Goal: Information Seeking & Learning: Check status

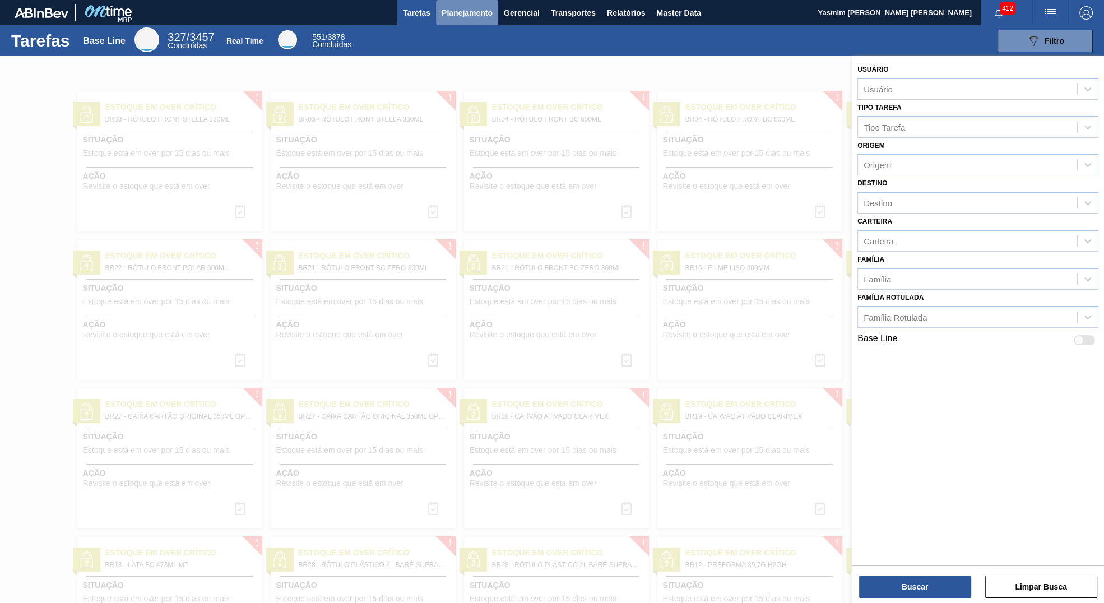
click at [457, 5] on button "Planejamento" at bounding box center [467, 12] width 62 height 25
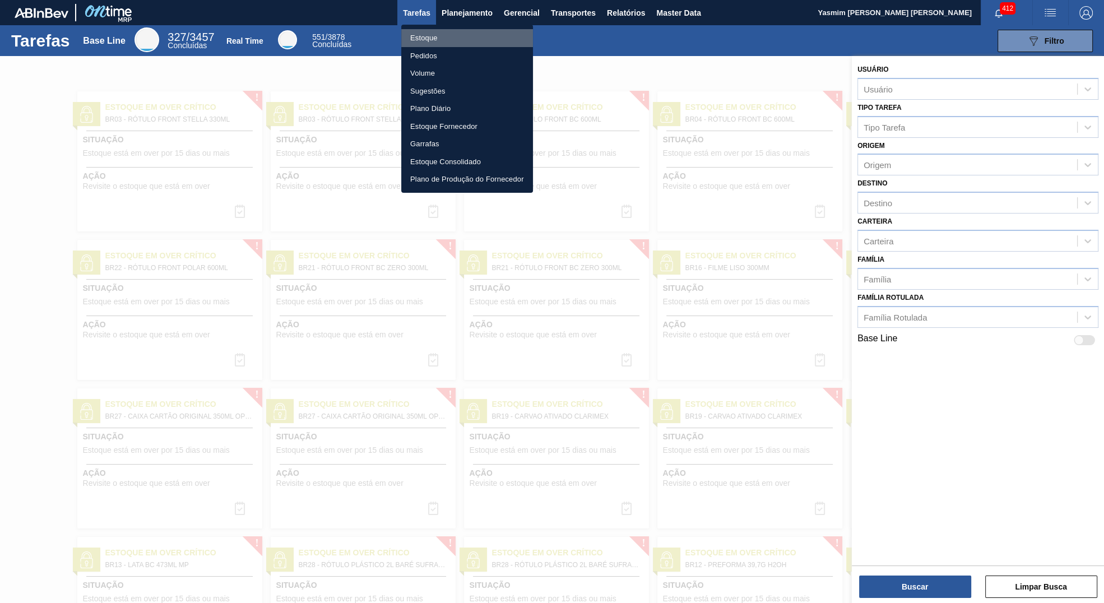
click at [458, 34] on li "Estoque" at bounding box center [467, 38] width 132 height 18
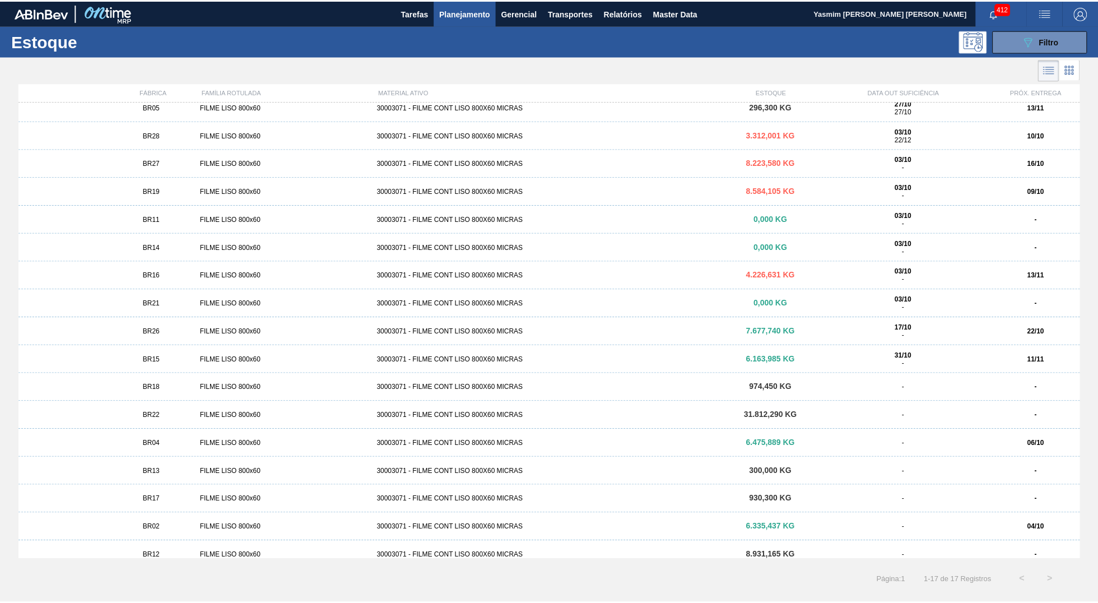
scroll to position [18, 0]
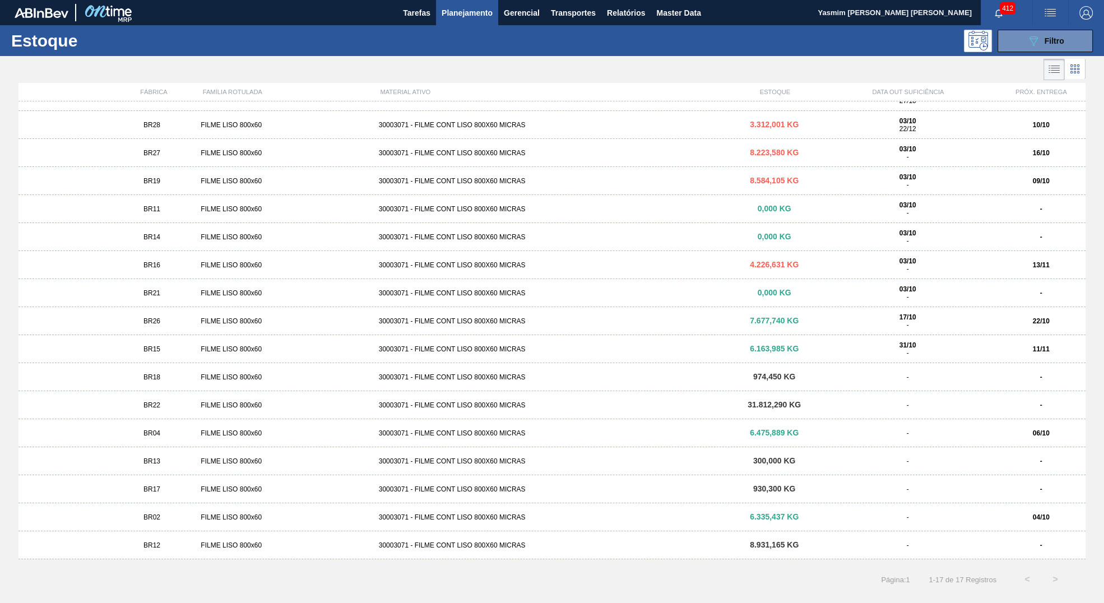
click at [342, 289] on div "BR21 FILME LISO 800x60 30003071 - FILME CONT LISO 800X60 MICRAS 0,000 KG 03/10 …" at bounding box center [551, 293] width 1067 height 28
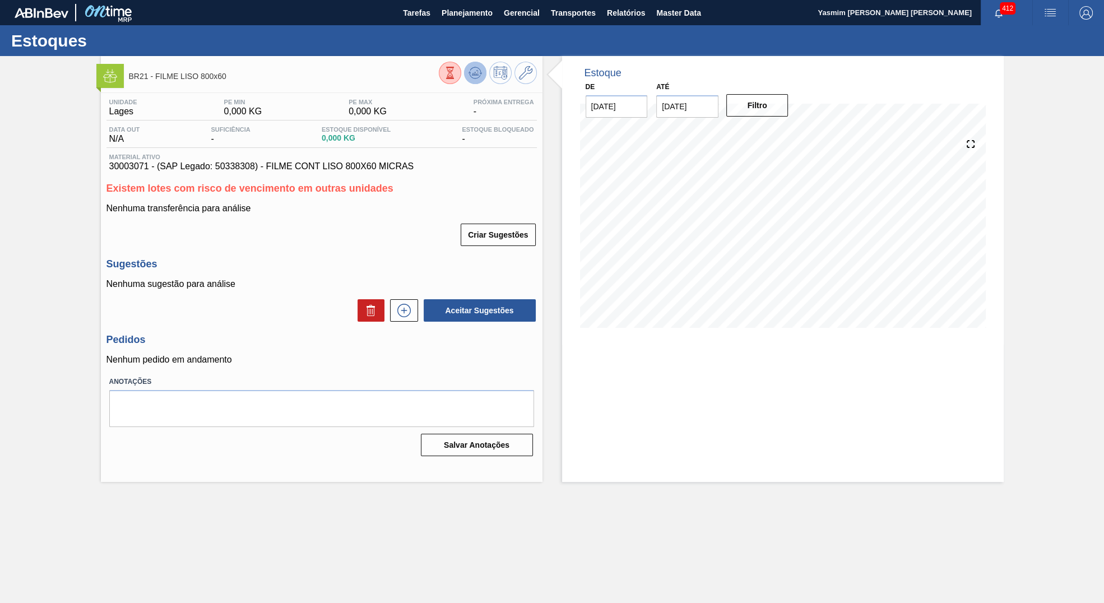
click at [470, 73] on icon at bounding box center [474, 72] width 13 height 13
click at [470, 24] on button "Planejamento" at bounding box center [467, 12] width 62 height 25
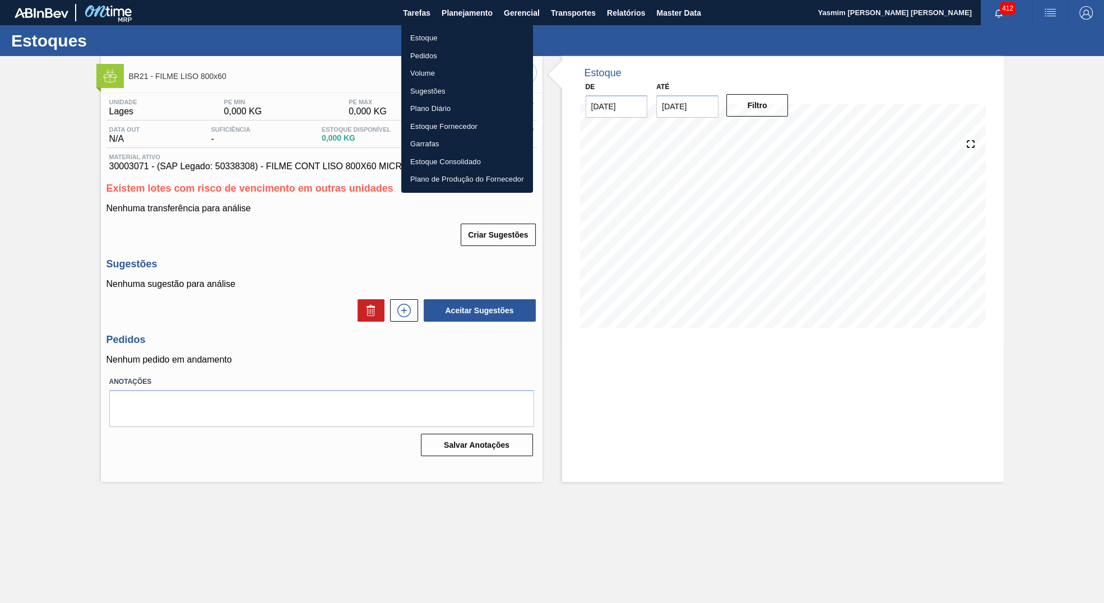
click at [426, 31] on li "Estoque" at bounding box center [467, 38] width 132 height 18
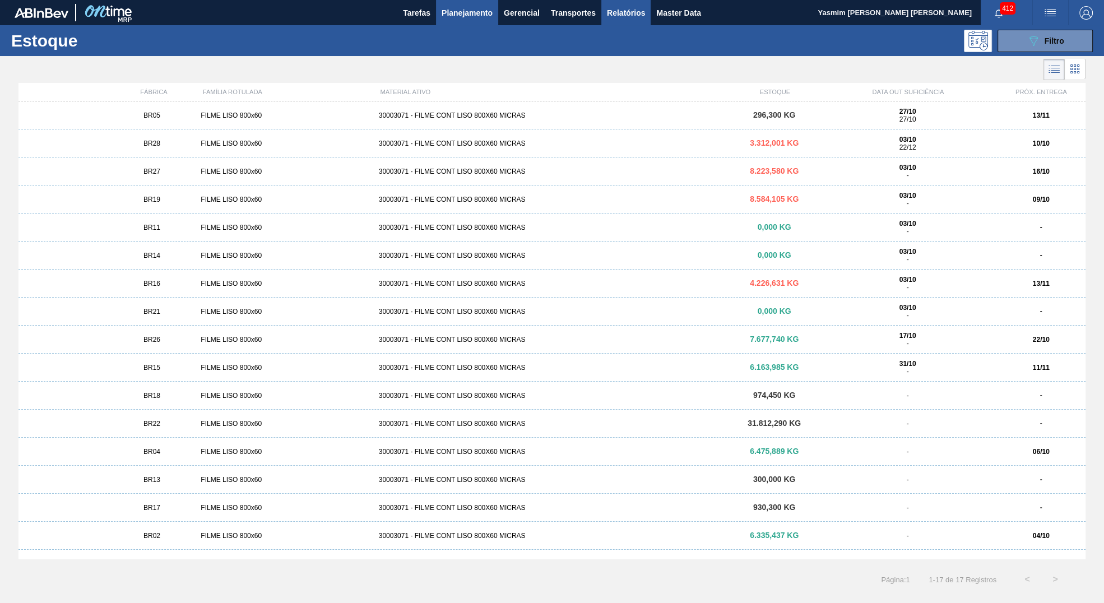
drag, startPoint x: 624, startPoint y: 21, endPoint x: 635, endPoint y: 17, distance: 11.2
click at [624, 20] on button "Relatórios" at bounding box center [625, 12] width 49 height 25
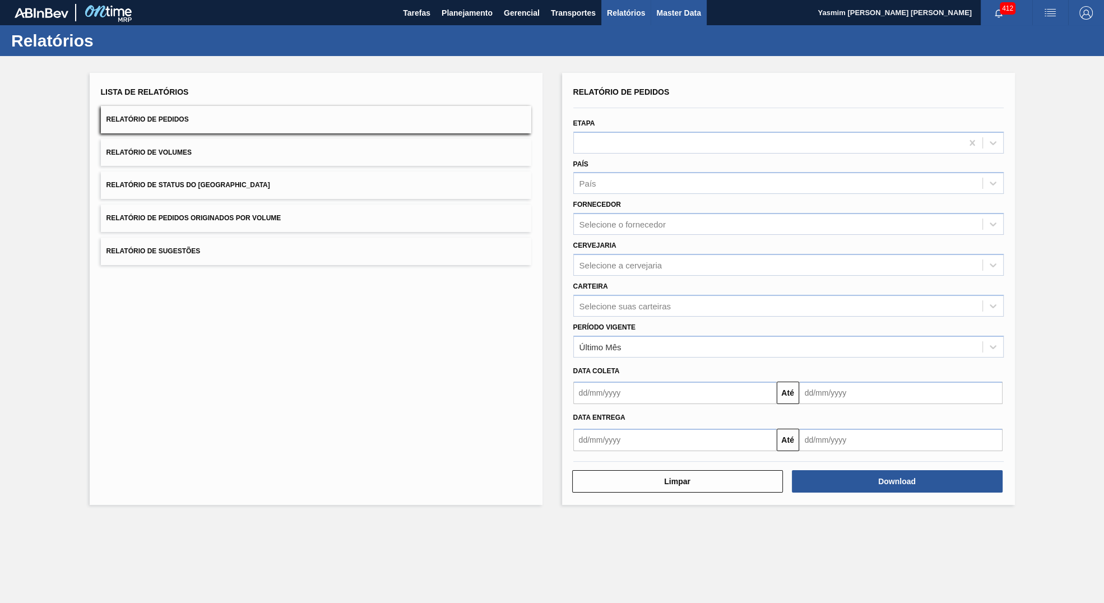
click at [681, 10] on span "Master Data" at bounding box center [678, 12] width 44 height 13
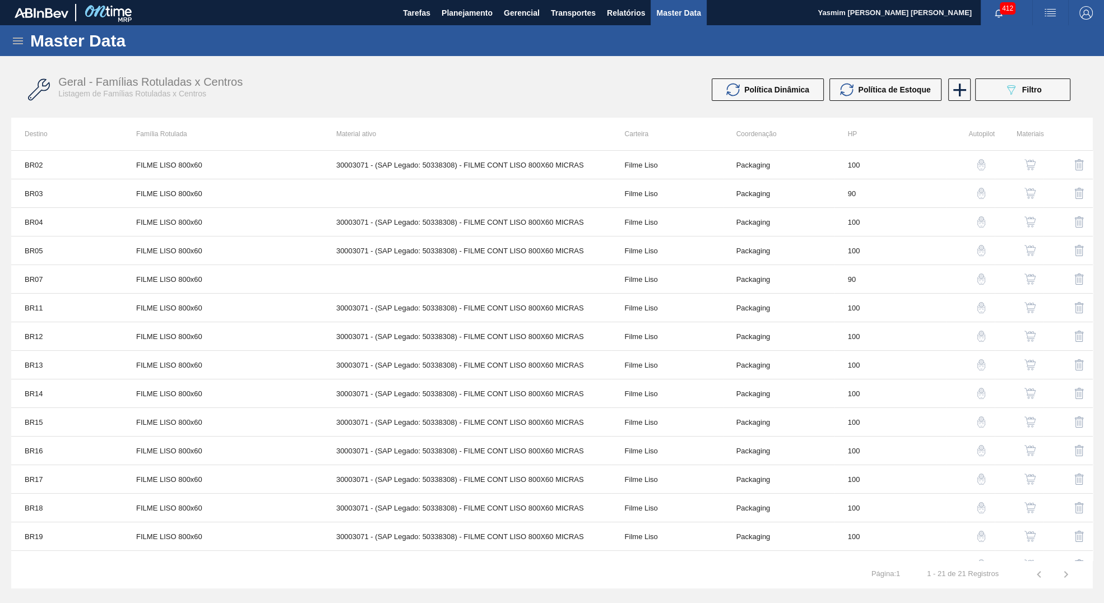
click at [15, 38] on icon at bounding box center [18, 41] width 10 height 7
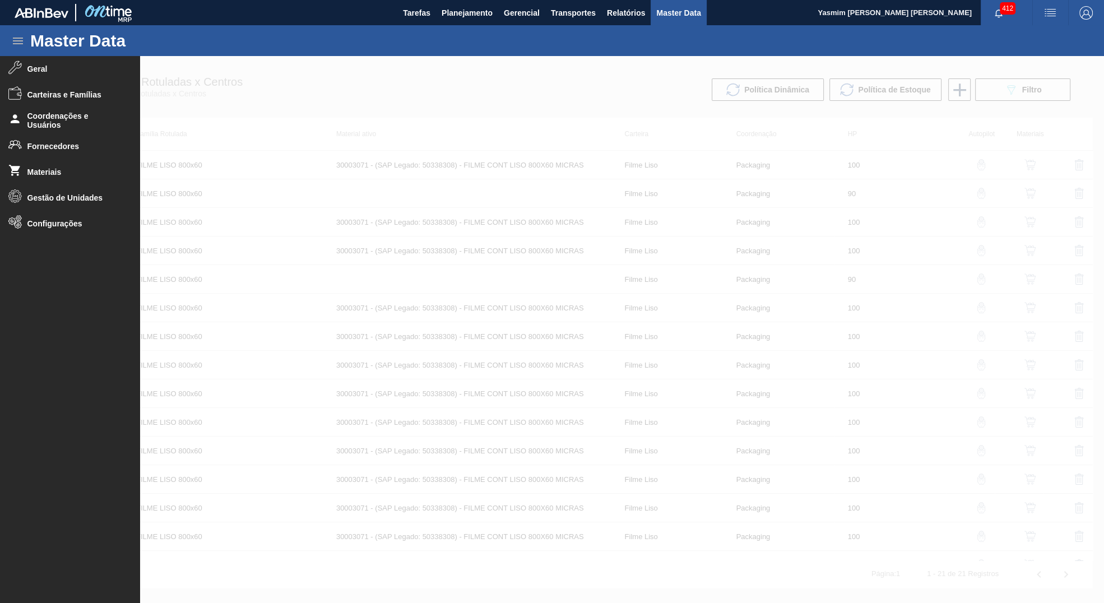
click at [561, 272] on div at bounding box center [552, 329] width 1104 height 547
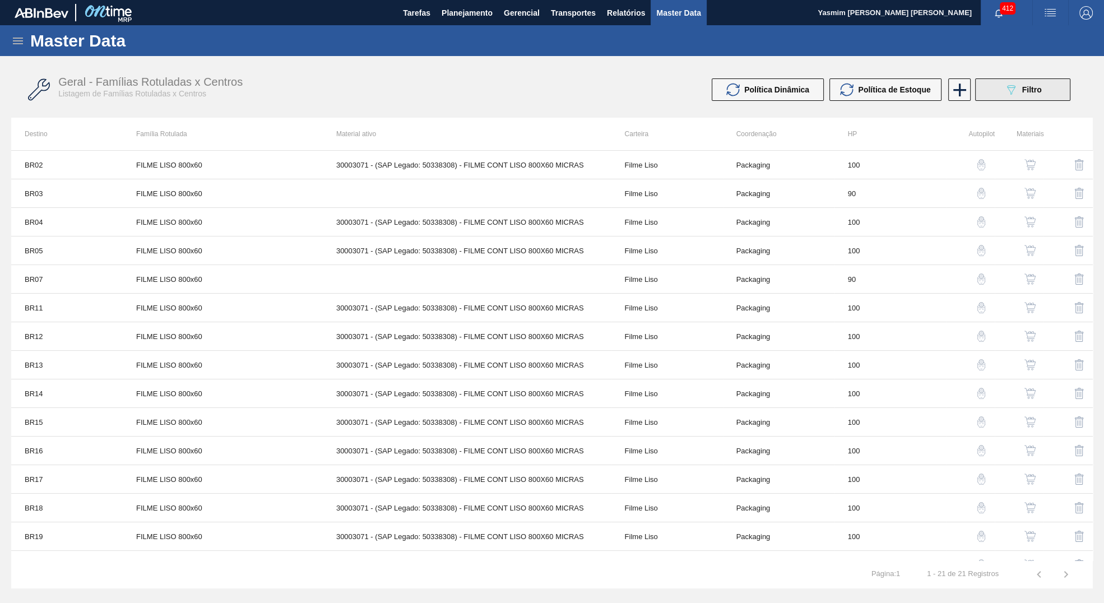
click at [1052, 85] on button "089F7B8B-B2A5-4AFE-B5C0-19BA573D28AC Filtro" at bounding box center [1022, 89] width 95 height 22
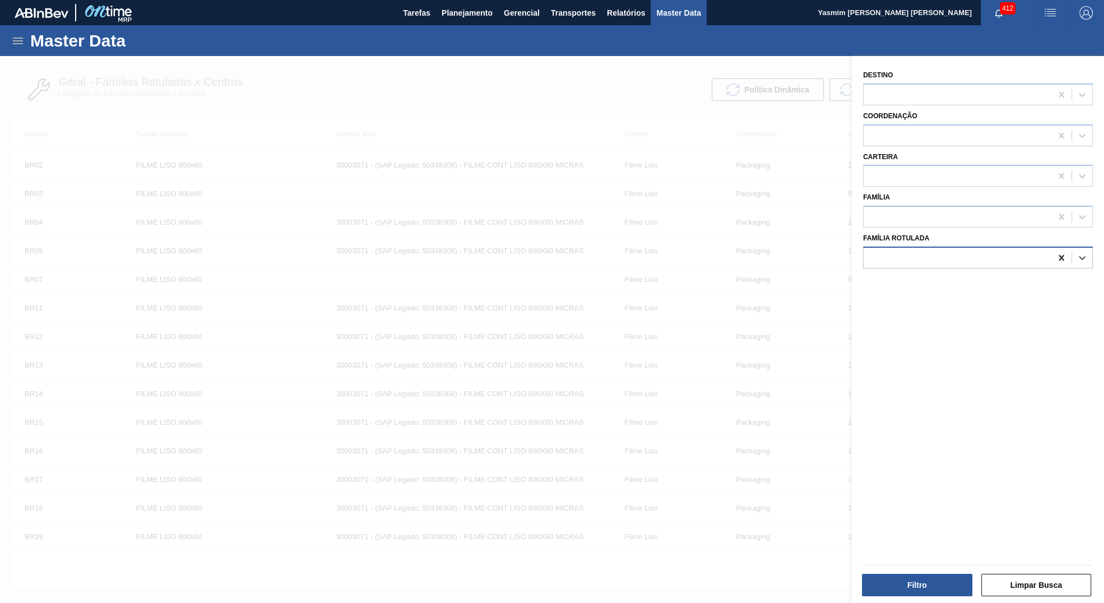
click at [1068, 253] on div at bounding box center [1061, 258] width 20 height 20
paste Rotulada "LATA BC 269ML EXP URU"
type Rotulada "LATA BC 269ML EXP URU"
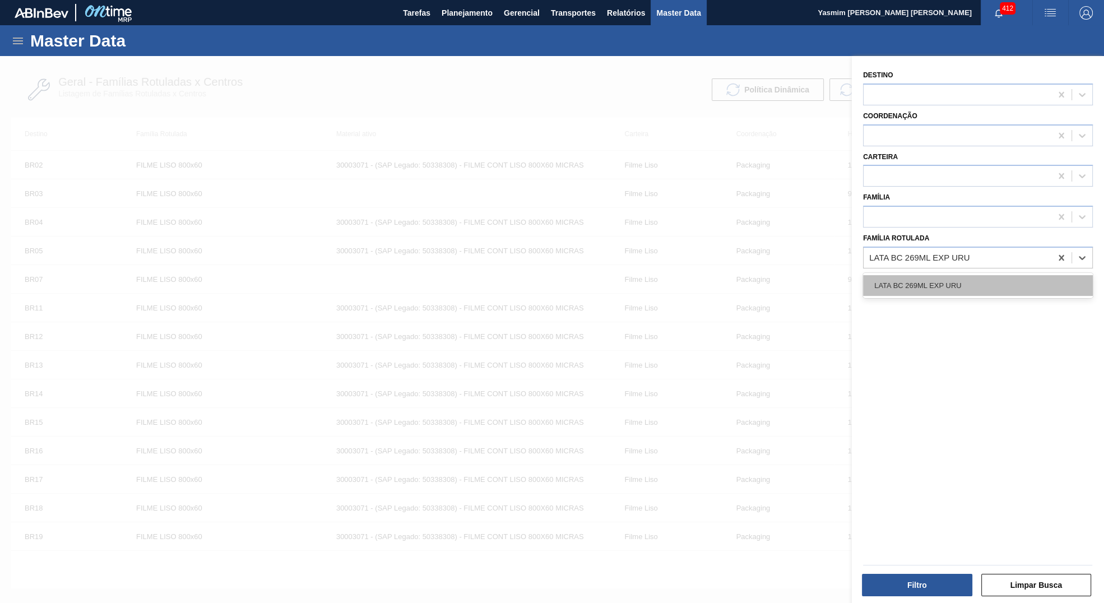
click at [979, 286] on div "LATA BC 269ML EXP URU" at bounding box center [978, 285] width 230 height 21
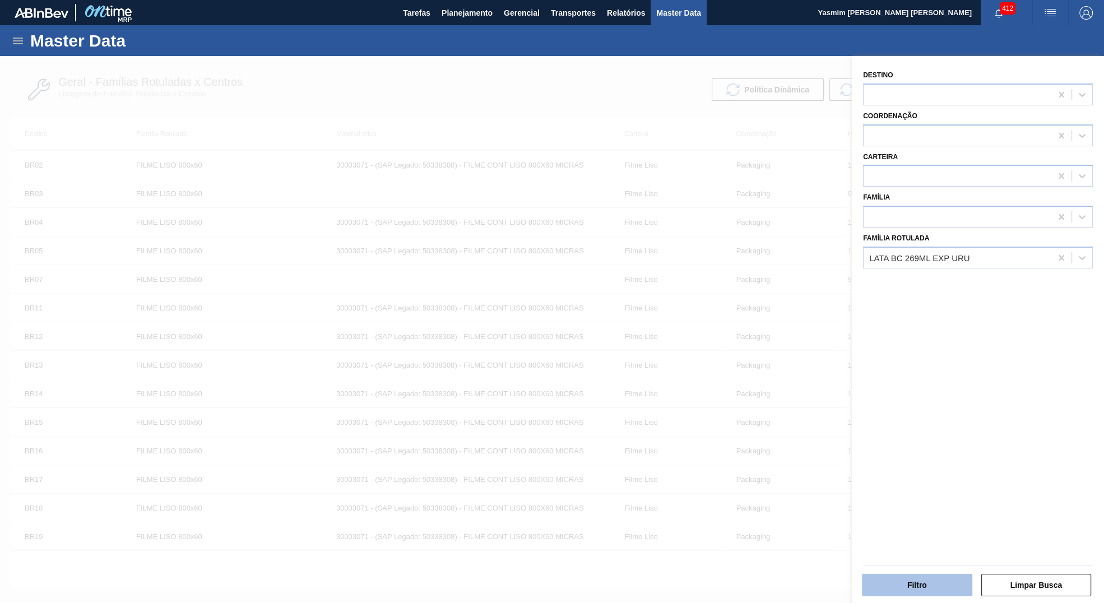
drag, startPoint x: 916, startPoint y: 593, endPoint x: 914, endPoint y: 585, distance: 8.6
click at [916, 591] on div "Filtro Limpar Busca" at bounding box center [973, 577] width 252 height 57
click at [914, 585] on button "Filtro" at bounding box center [917, 585] width 110 height 22
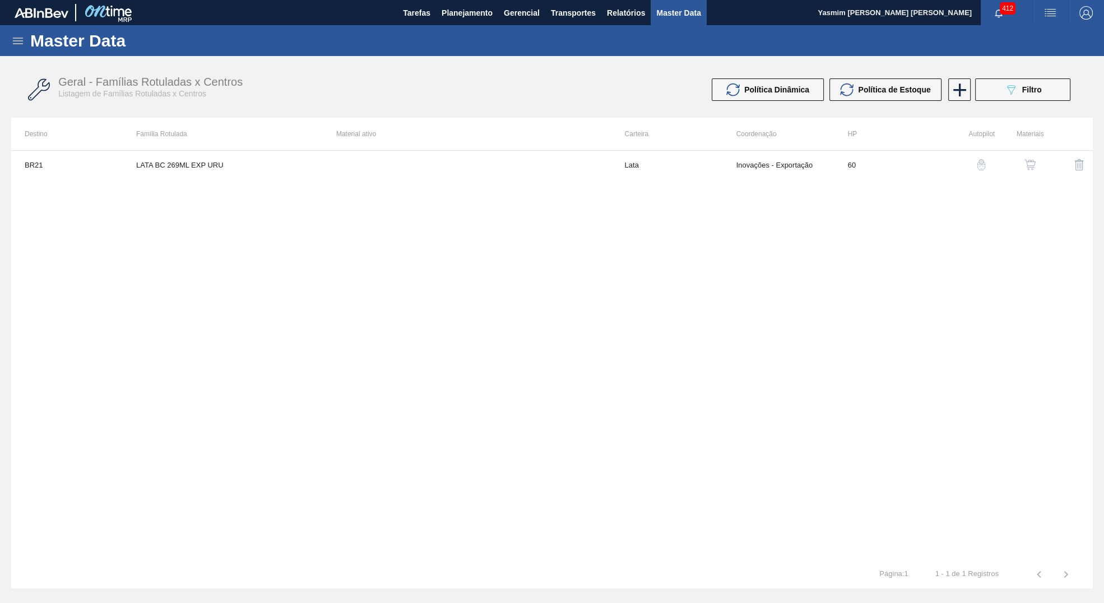
click at [1038, 162] on button "button" at bounding box center [1029, 164] width 27 height 27
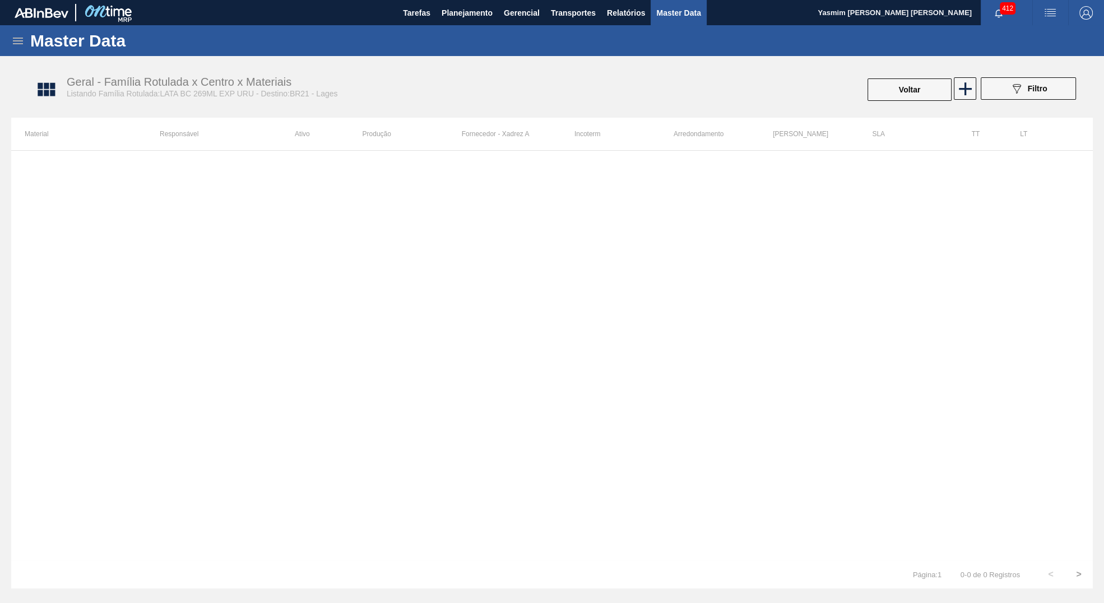
click at [979, 92] on div "089F7B8B-B2A5-4AFE-B5C0-19BA573D28AC Filtro" at bounding box center [1028, 89] width 106 height 25
click at [971, 90] on icon at bounding box center [965, 89] width 22 height 22
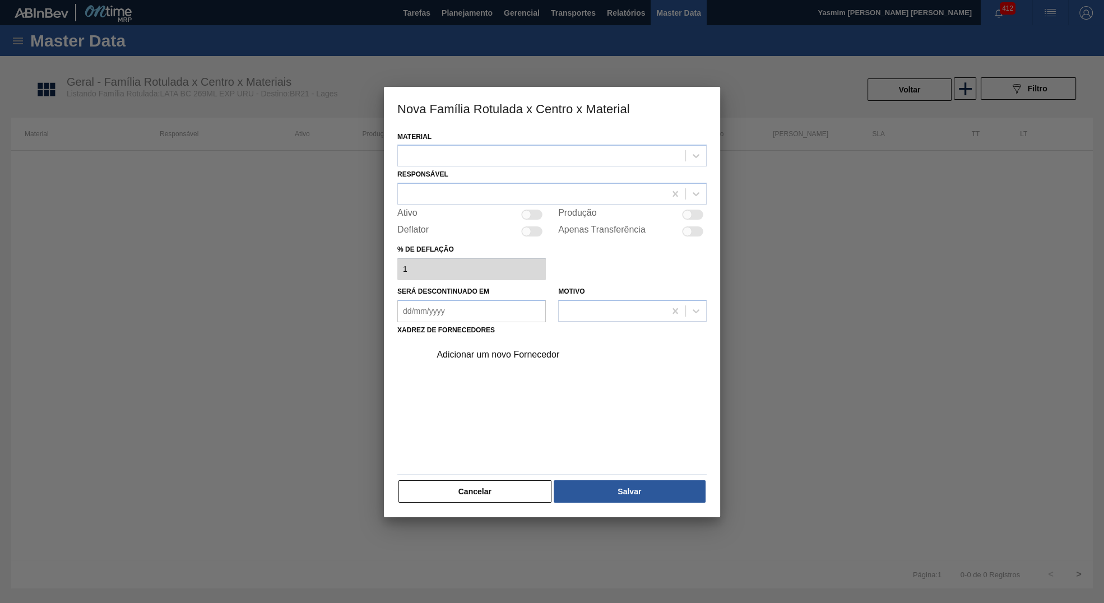
click at [519, 167] on div "Responsável" at bounding box center [551, 185] width 309 height 38
click at [513, 156] on div at bounding box center [541, 156] width 287 height 16
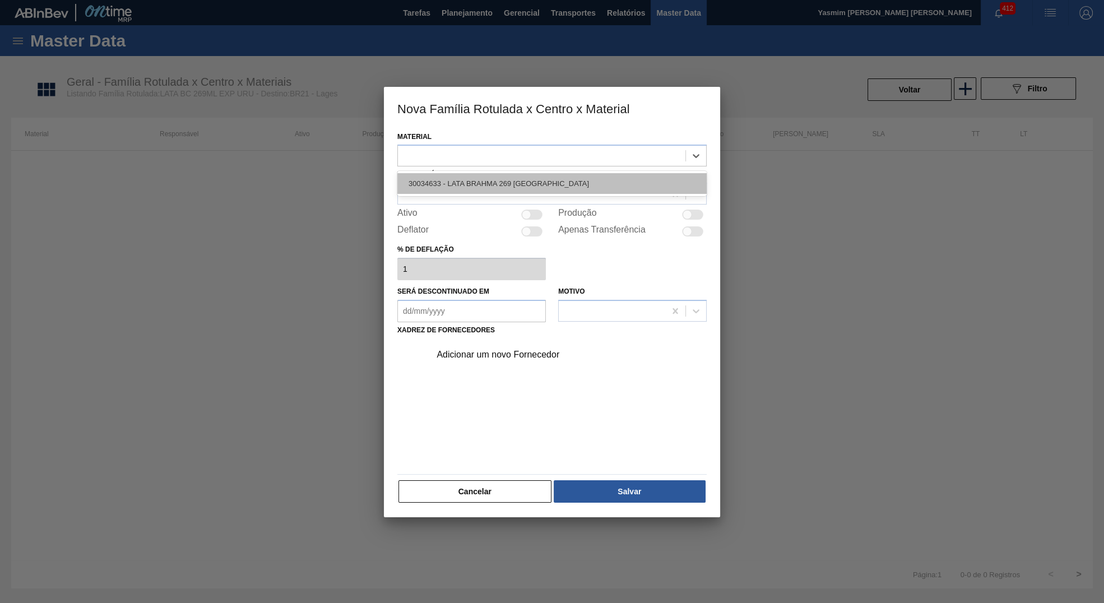
click at [504, 176] on div "30034633 - LATA BRAHMA 269 [GEOGRAPHIC_DATA]" at bounding box center [551, 183] width 309 height 21
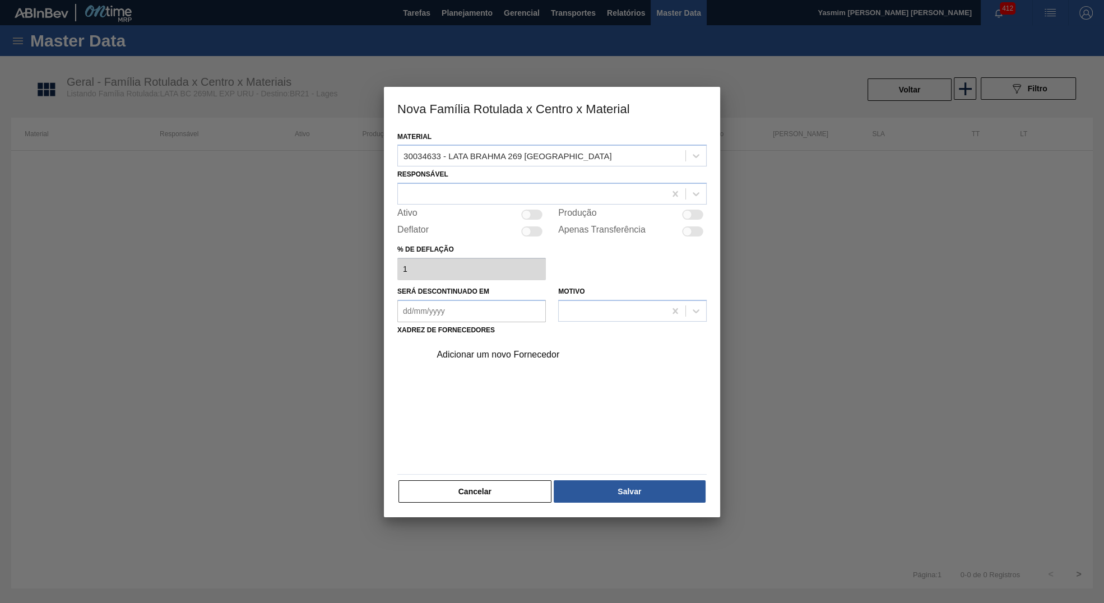
click at [536, 213] on div at bounding box center [531, 215] width 21 height 10
checkbox input "true"
click at [520, 199] on div at bounding box center [531, 194] width 267 height 16
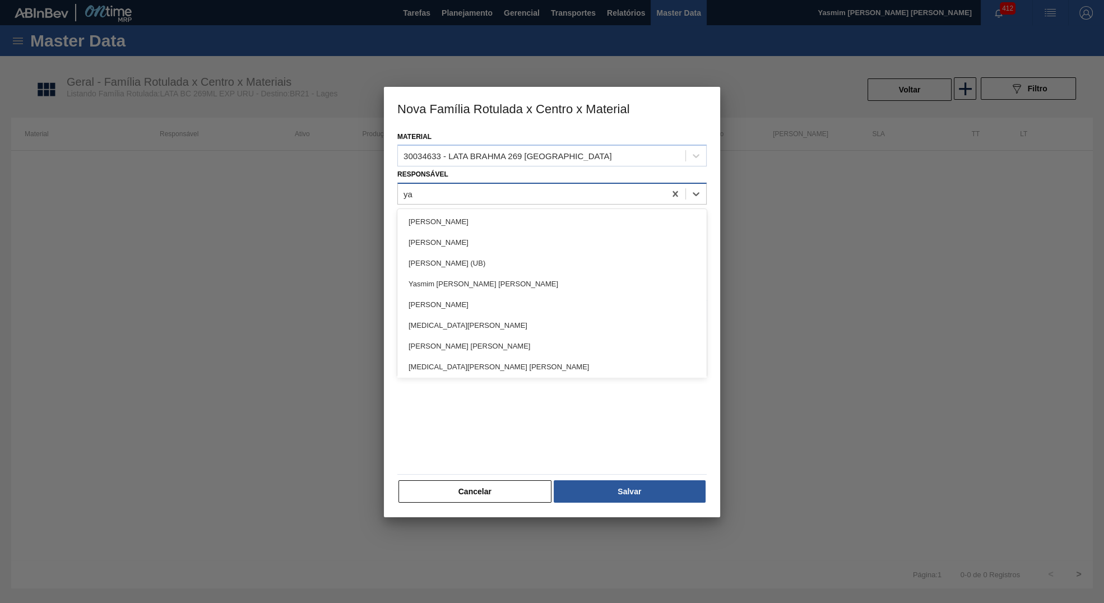
type input "yas"
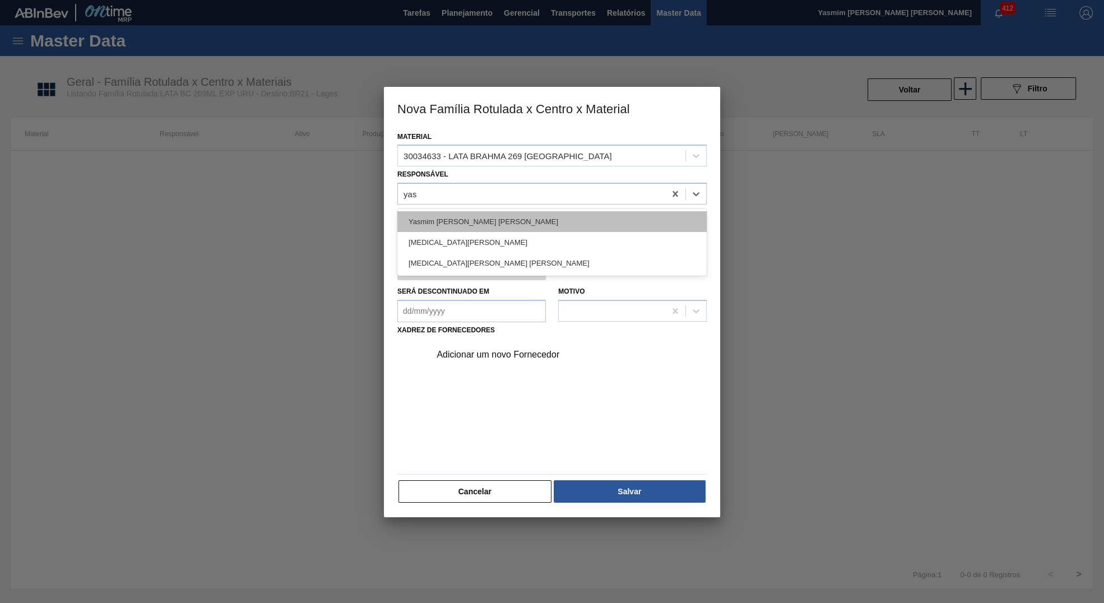
click at [484, 224] on div "[PERSON_NAME]" at bounding box center [551, 221] width 309 height 21
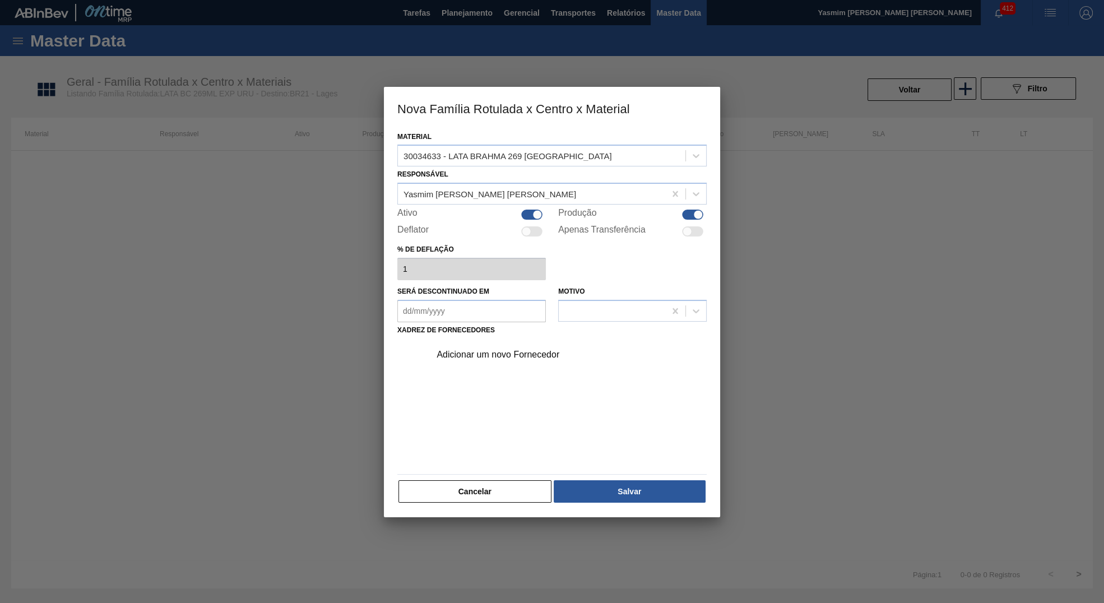
click at [514, 369] on div "Adicionar um novo Fornecedor" at bounding box center [551, 404] width 309 height 132
click at [508, 364] on div "Adicionar um novo Fornecedor" at bounding box center [565, 355] width 283 height 28
click at [500, 350] on div "Adicionar um novo Fornecedor" at bounding box center [546, 355] width 220 height 10
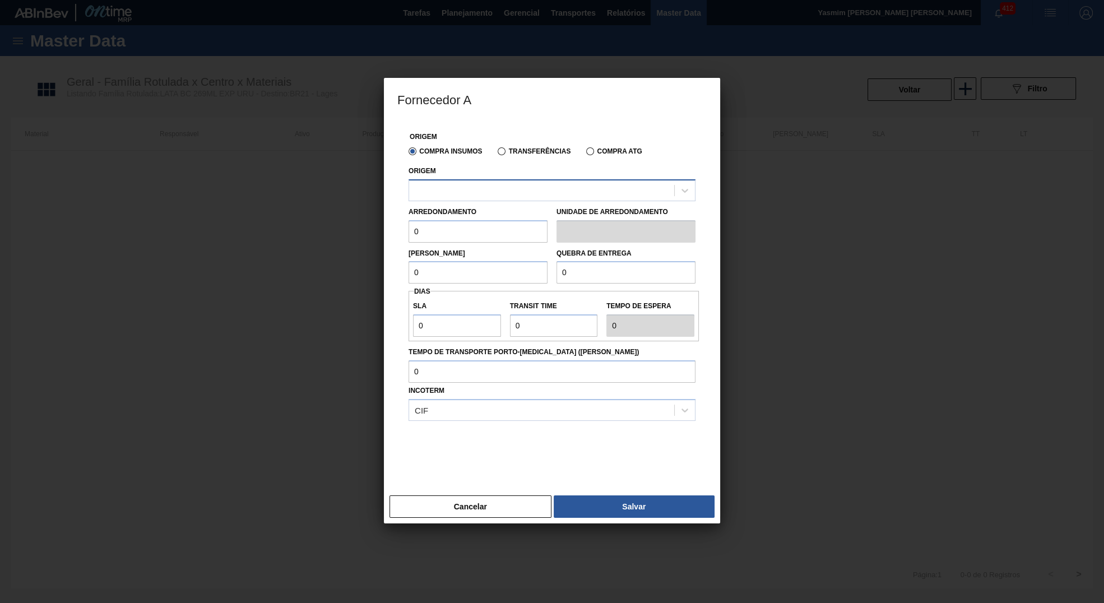
click at [517, 192] on div at bounding box center [541, 190] width 265 height 16
click at [622, 180] on div "Origem Select is focused ,type to refine list, press Down to open the menu," at bounding box center [551, 182] width 287 height 38
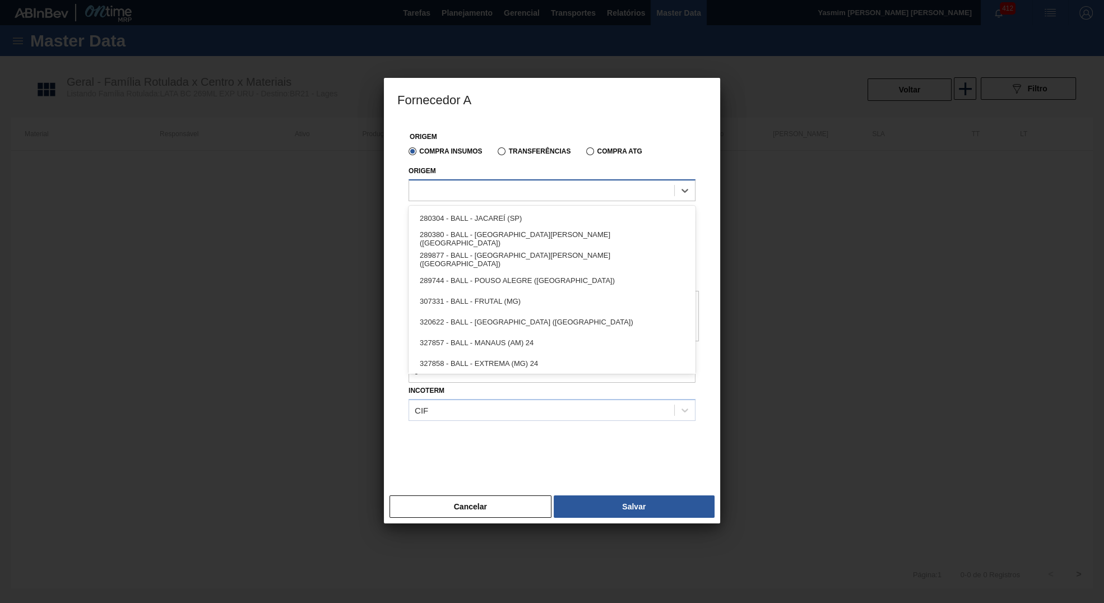
click at [622, 187] on div at bounding box center [541, 190] width 265 height 16
click at [462, 514] on button "Cancelar" at bounding box center [470, 506] width 162 height 22
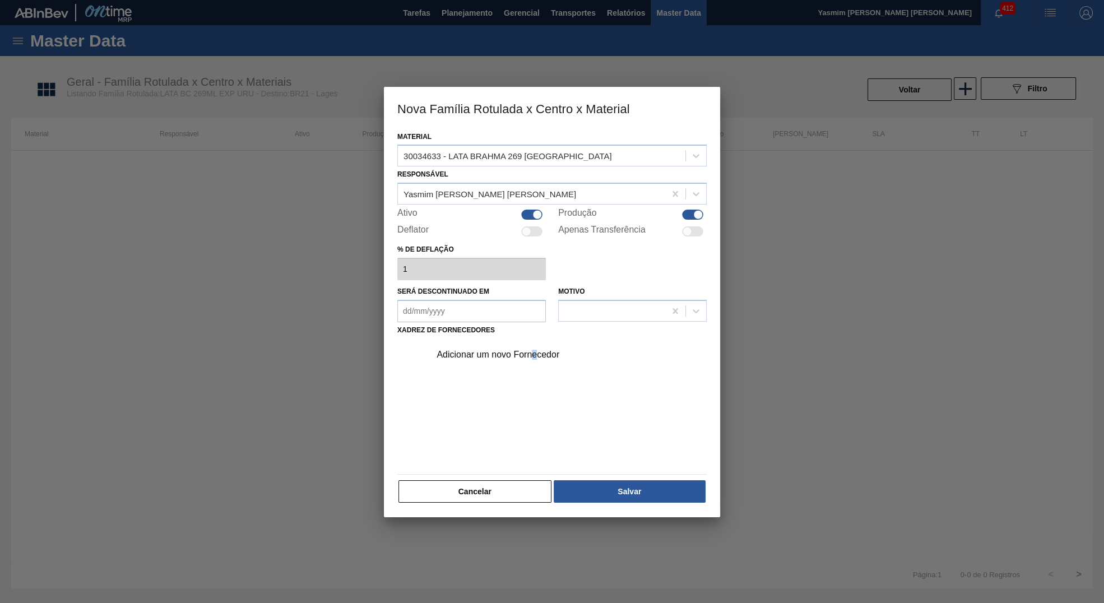
drag, startPoint x: 533, startPoint y: 355, endPoint x: 535, endPoint y: 367, distance: 12.0
click at [535, 367] on div "Adicionar um novo Fornecedor" at bounding box center [565, 355] width 283 height 28
click at [535, 358] on div "Adicionar um novo Fornecedor" at bounding box center [546, 355] width 220 height 10
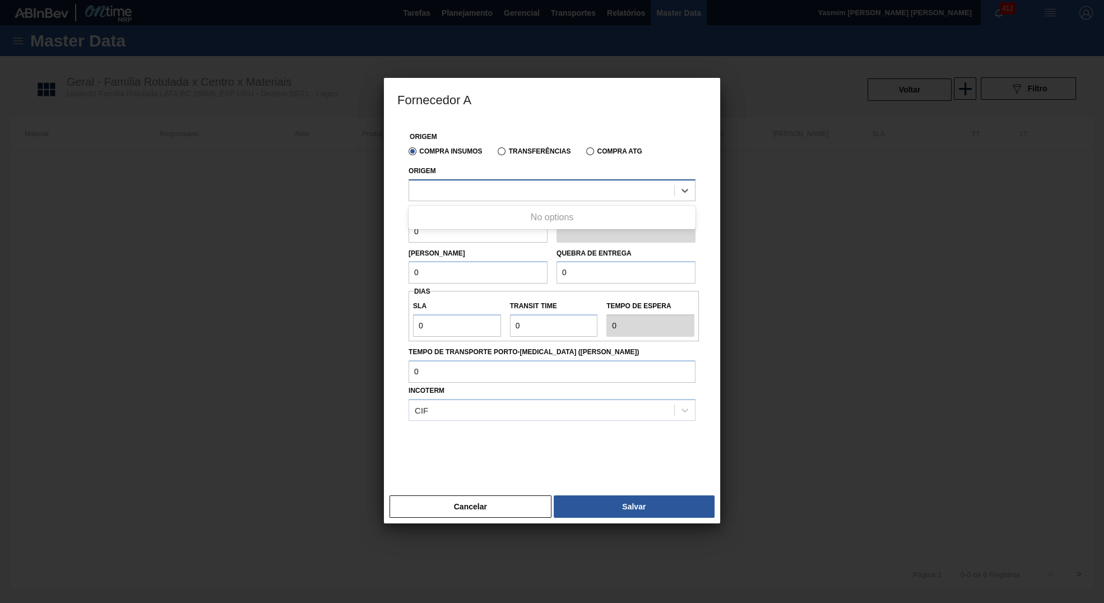
click at [540, 182] on div at bounding box center [551, 190] width 287 height 22
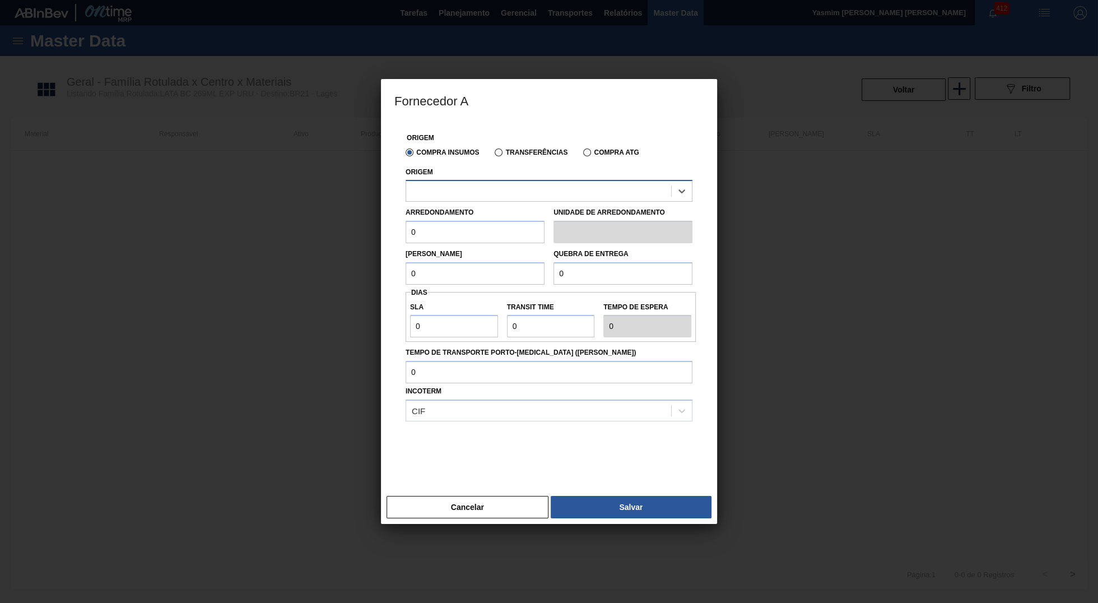
click at [433, 196] on div at bounding box center [538, 191] width 265 height 16
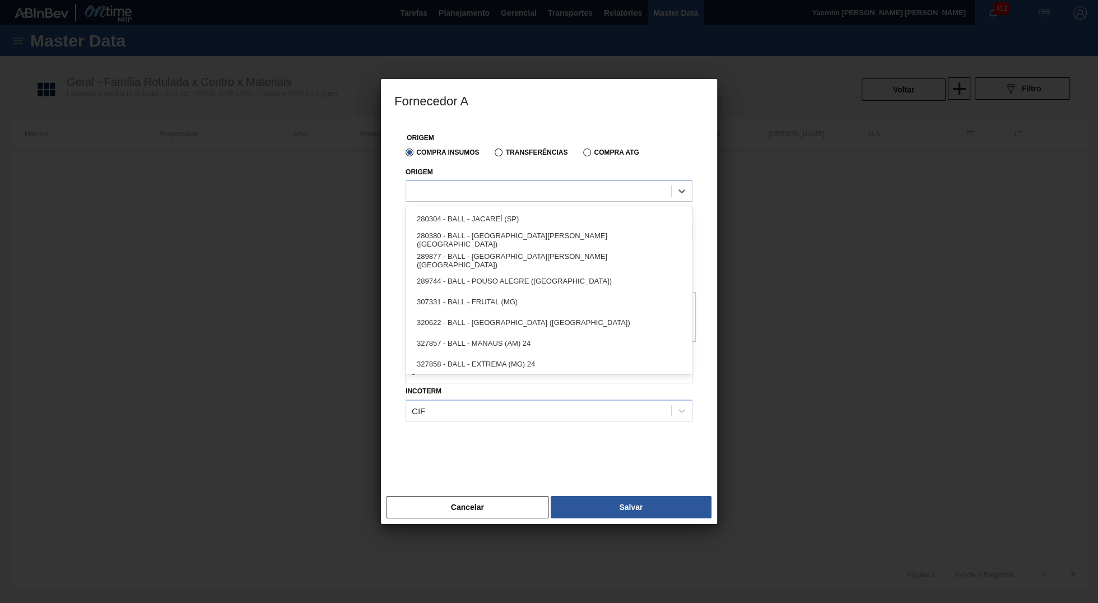
click at [454, 146] on div "Compra Insumos Transferências Compra ATG" at bounding box center [549, 151] width 296 height 19
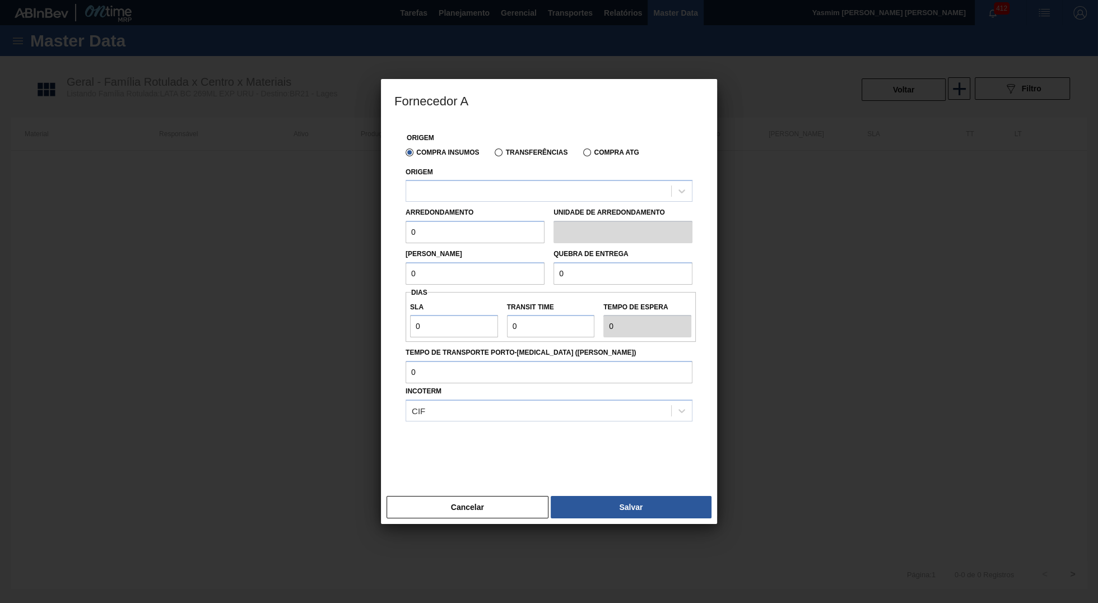
click at [441, 496] on div "Cancelar Salvar" at bounding box center [549, 507] width 336 height 34
click at [450, 503] on button "Cancelar" at bounding box center [468, 507] width 162 height 22
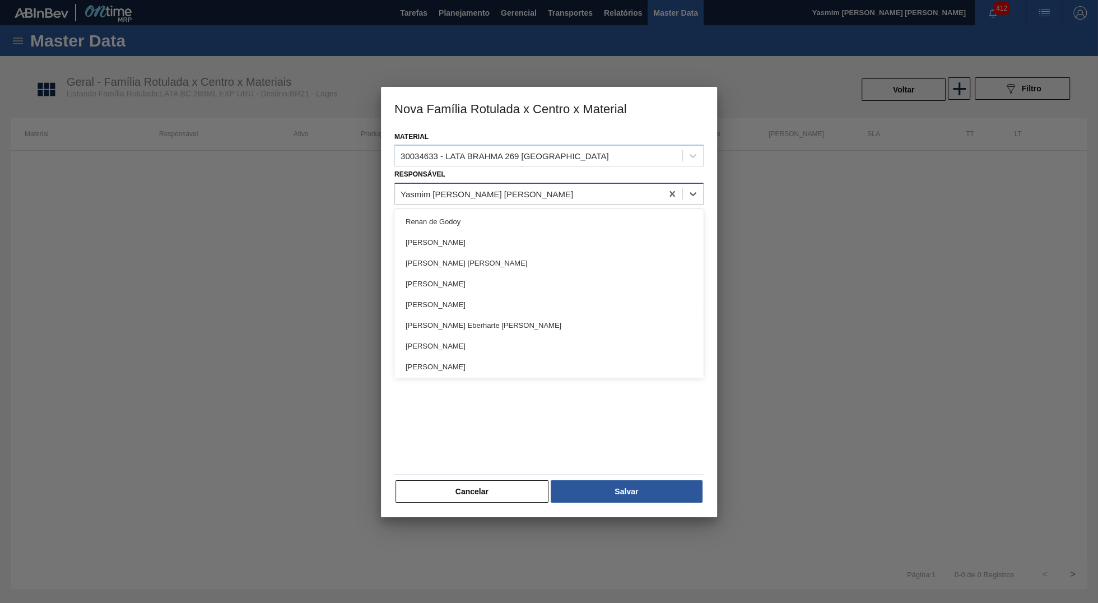
click at [503, 188] on div "Yasmim Ferreira da Silva" at bounding box center [528, 194] width 267 height 16
type input "BRUNO"
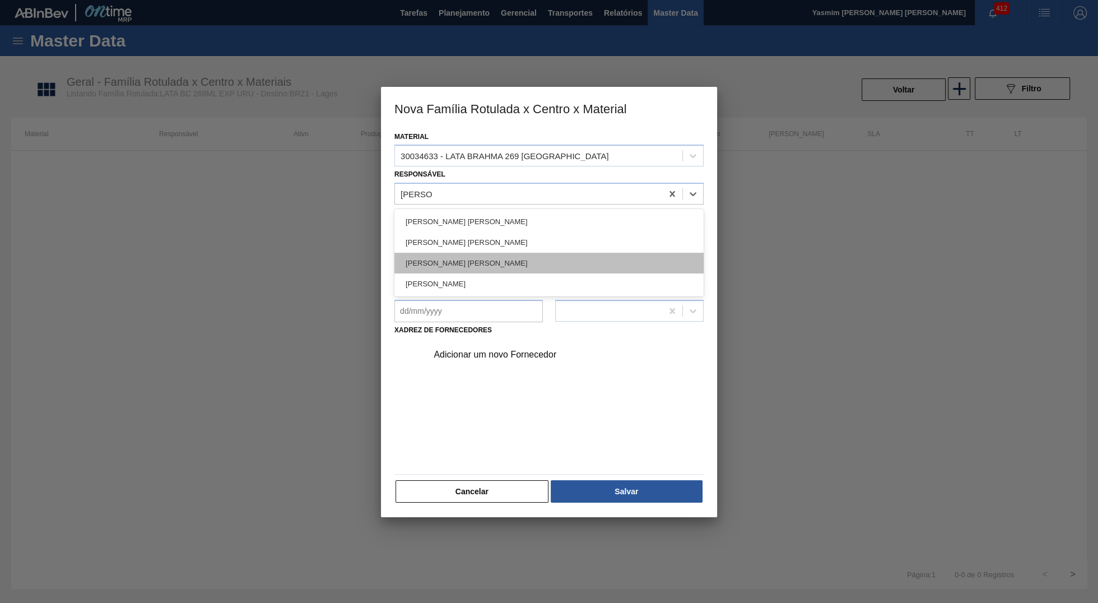
click at [463, 267] on div "BRUNO DE MELLO DUARTE" at bounding box center [548, 263] width 309 height 21
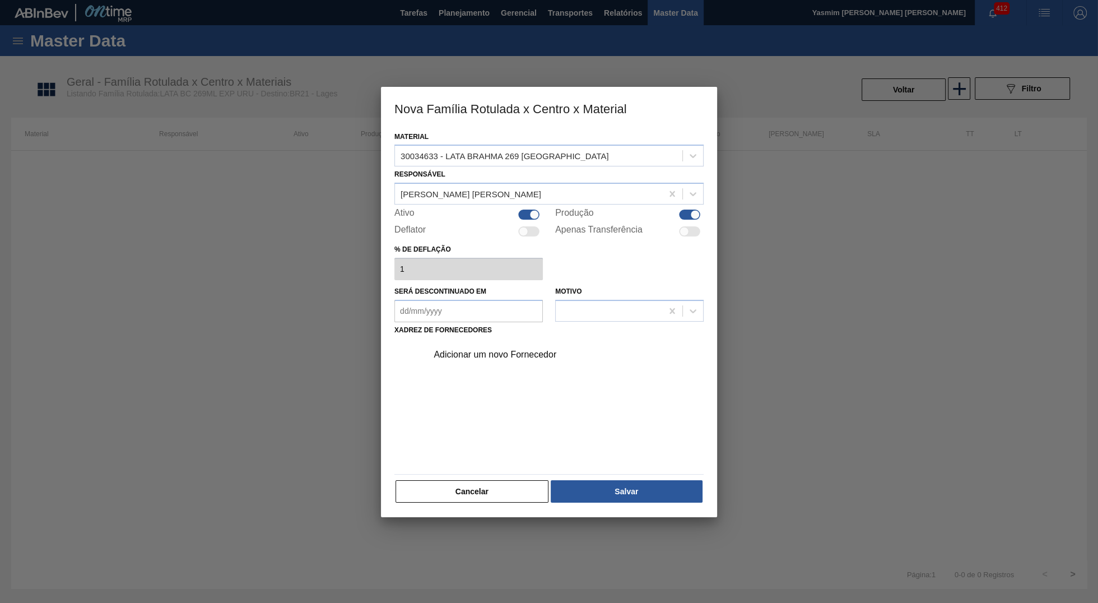
click at [532, 350] on div "Adicionar um novo Fornecedor" at bounding box center [544, 355] width 220 height 10
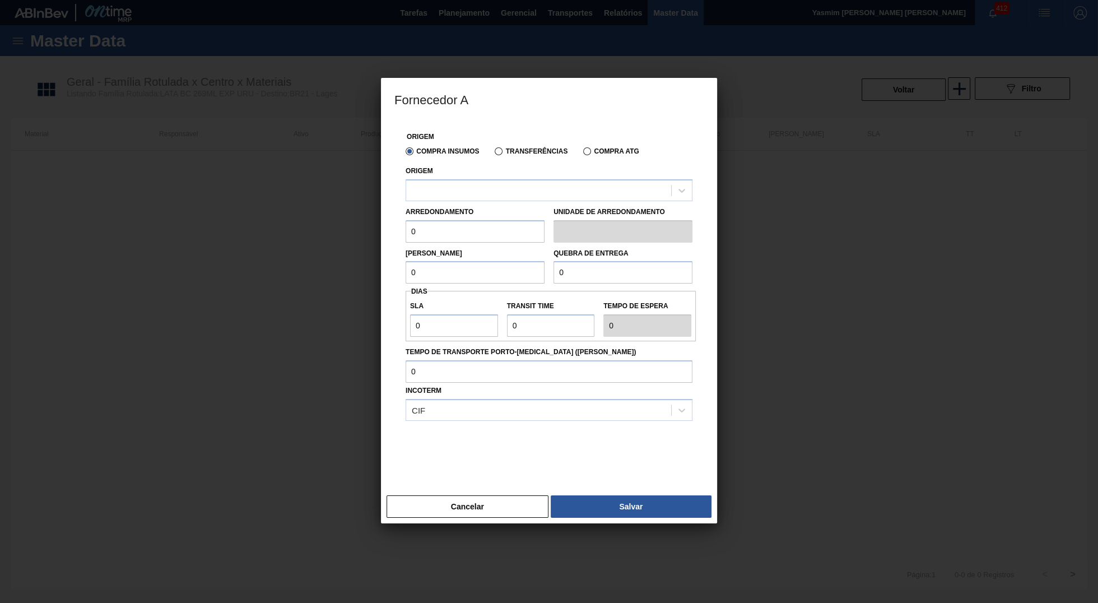
drag, startPoint x: 463, startPoint y: 230, endPoint x: 231, endPoint y: 219, distance: 232.3
click at [406, 220] on input "0" at bounding box center [475, 231] width 139 height 22
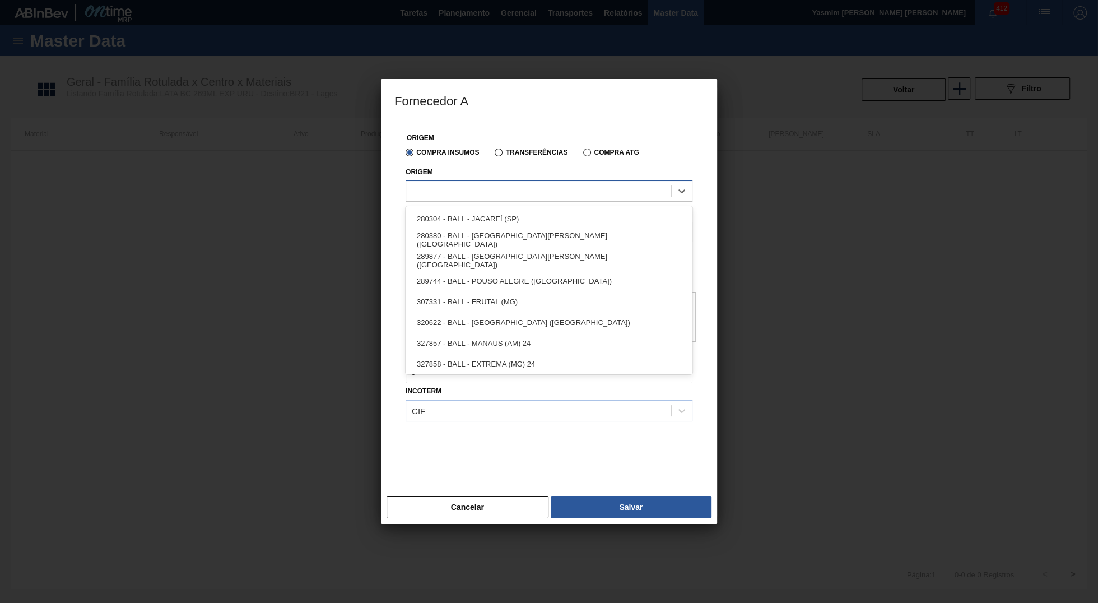
click at [412, 194] on input "Origem" at bounding box center [412, 192] width 1 height 10
click at [505, 226] on div "280304 - BALL - JACAREÍ (SP)" at bounding box center [549, 218] width 287 height 21
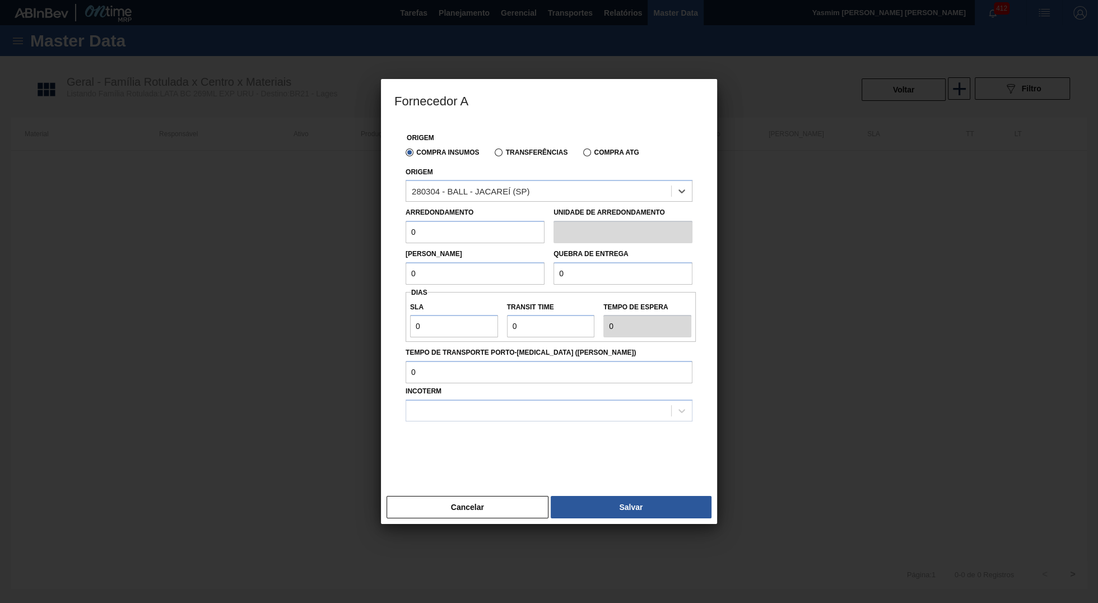
click at [487, 245] on div "Lote Mínimo 0 Quebra de entrega 0" at bounding box center [549, 263] width 296 height 41
click at [476, 231] on input "0" at bounding box center [475, 232] width 139 height 22
paste input "11,088"
type input "11,088"
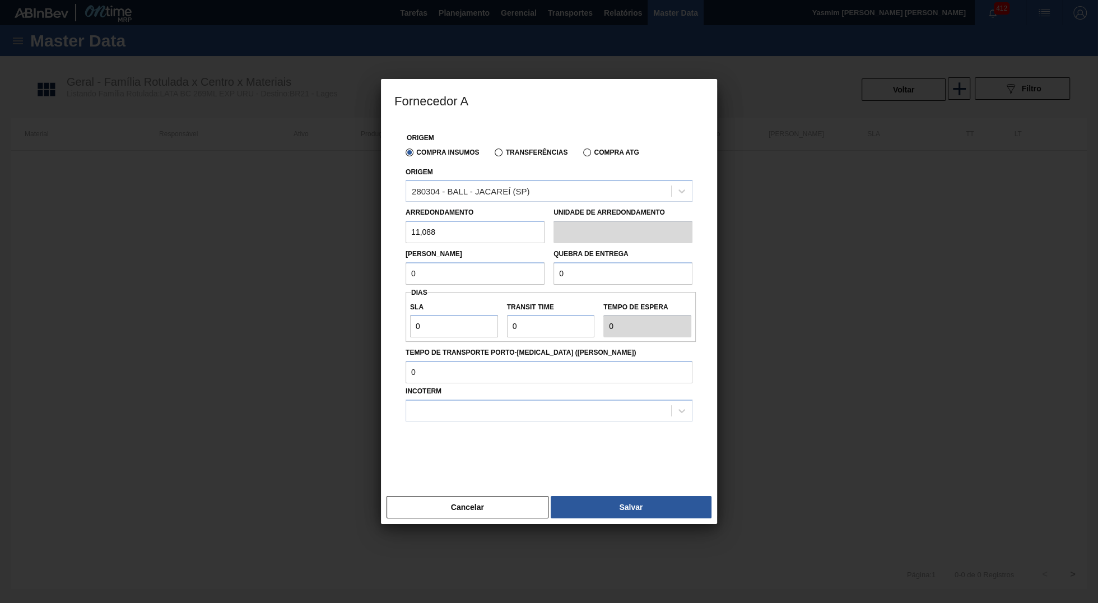
click at [457, 297] on div "SLA 0 Transit Time Tempo de espera 0" at bounding box center [551, 317] width 290 height 50
click at [448, 284] on input "0" at bounding box center [475, 273] width 139 height 22
click at [448, 283] on input "0" at bounding box center [475, 273] width 139 height 22
paste input "11,088"
type input "11,088"
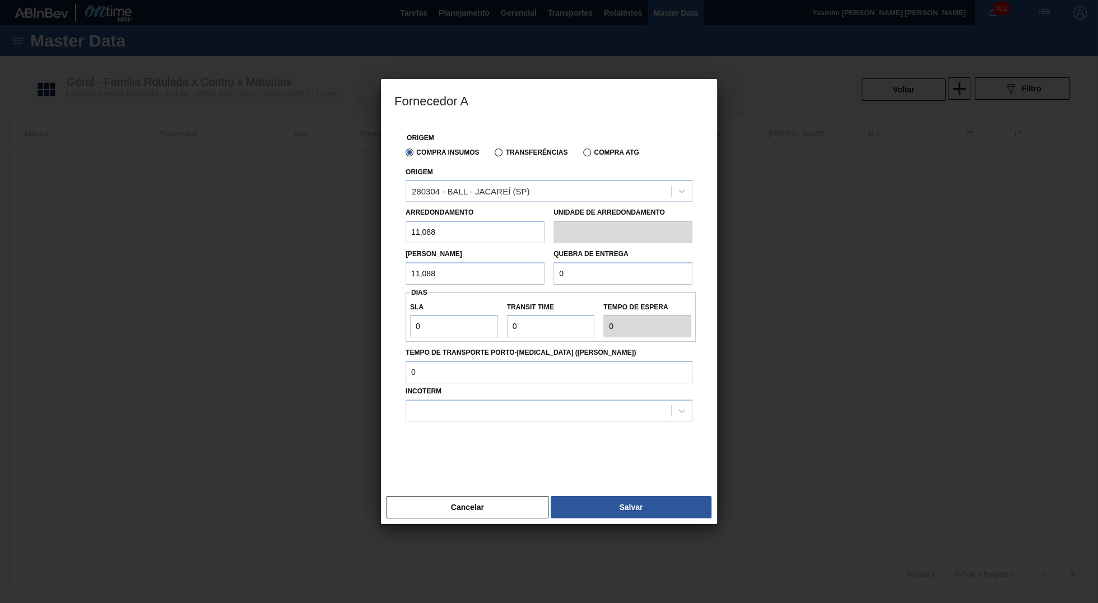
click at [634, 262] on div "Quebra de entrega 0" at bounding box center [623, 265] width 139 height 39
click at [597, 278] on input "0" at bounding box center [623, 273] width 139 height 22
paste input "221,76"
type input "221,76"
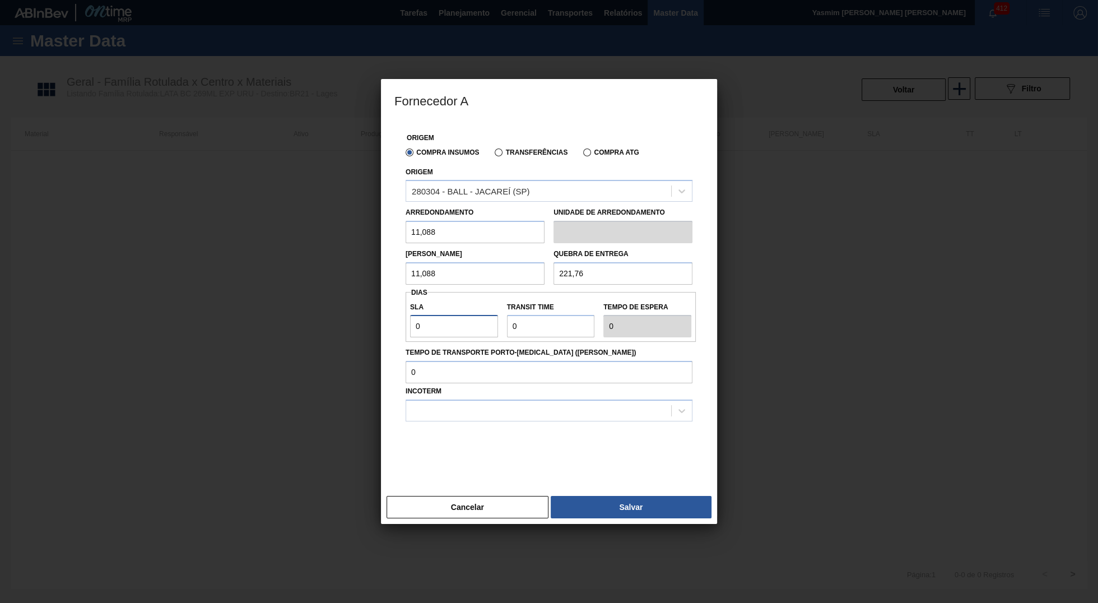
click at [461, 329] on input "0" at bounding box center [454, 326] width 88 height 22
type input "2"
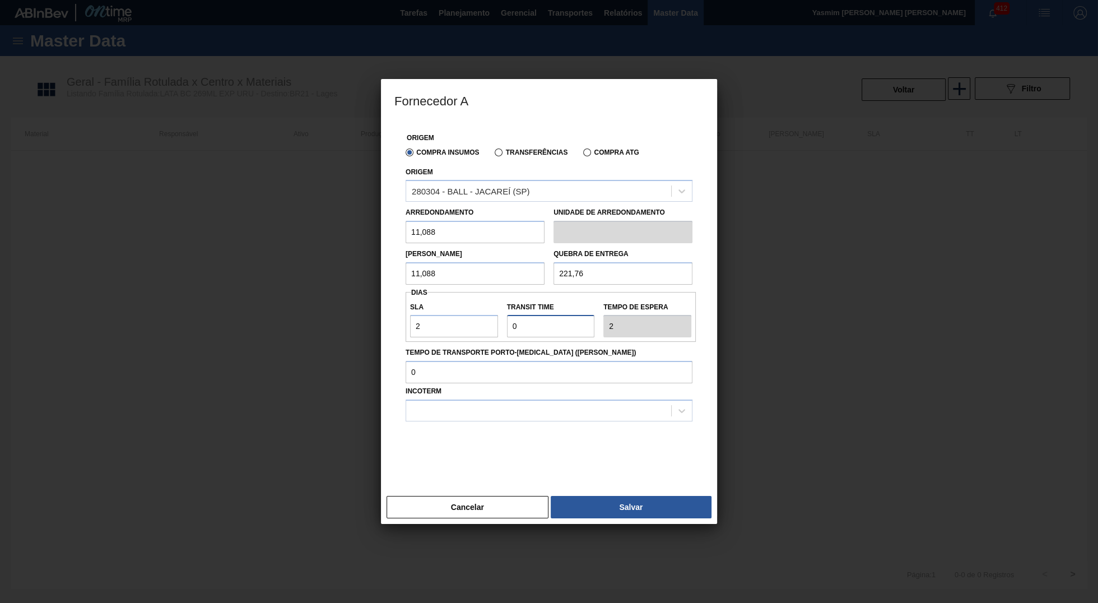
click at [534, 326] on input "Transit Time" at bounding box center [551, 326] width 88 height 22
type input "2"
type input "4"
type input "2"
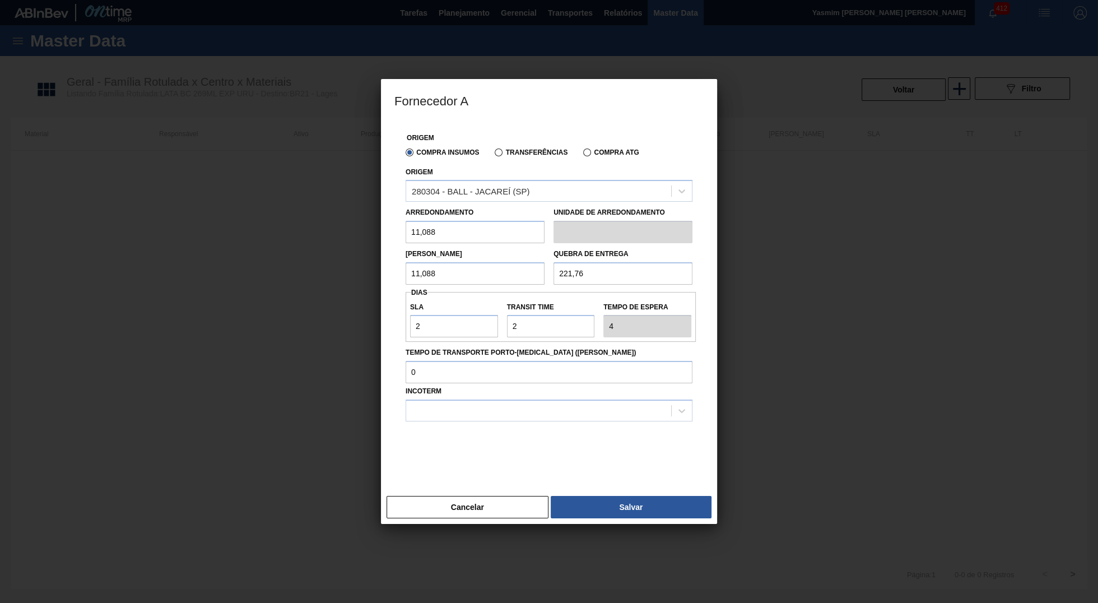
click at [521, 386] on div "Incoterm" at bounding box center [549, 402] width 287 height 38
click at [523, 378] on input "Tempo de Transporte Porto-Doca (dias)" at bounding box center [549, 372] width 287 height 22
click at [513, 401] on div at bounding box center [549, 411] width 287 height 22
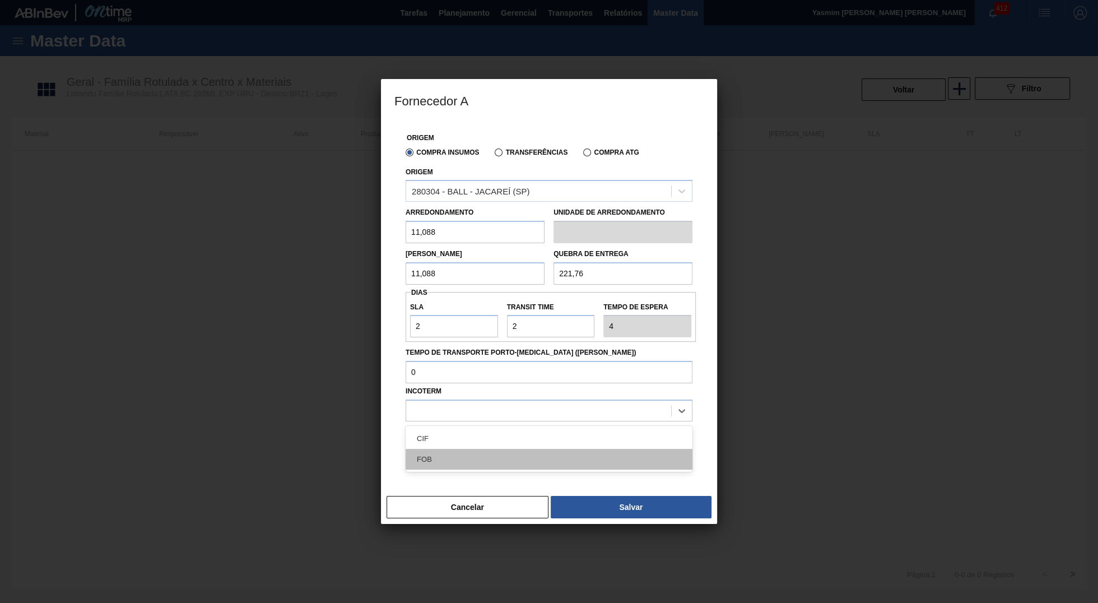
click at [500, 452] on div "FOB" at bounding box center [549, 459] width 287 height 21
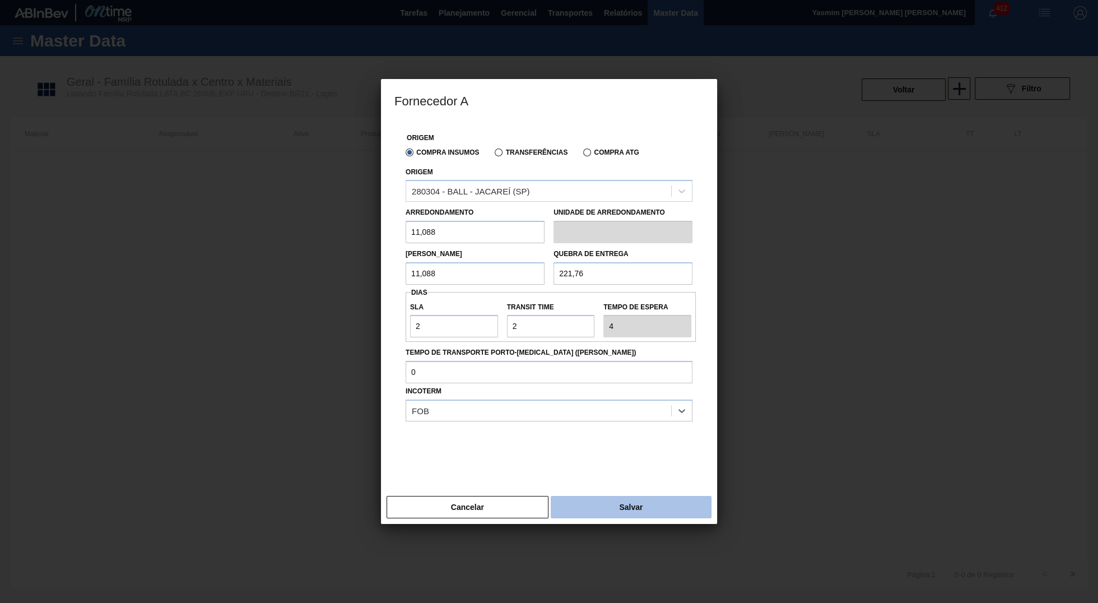
click at [649, 506] on button "Salvar" at bounding box center [631, 507] width 161 height 22
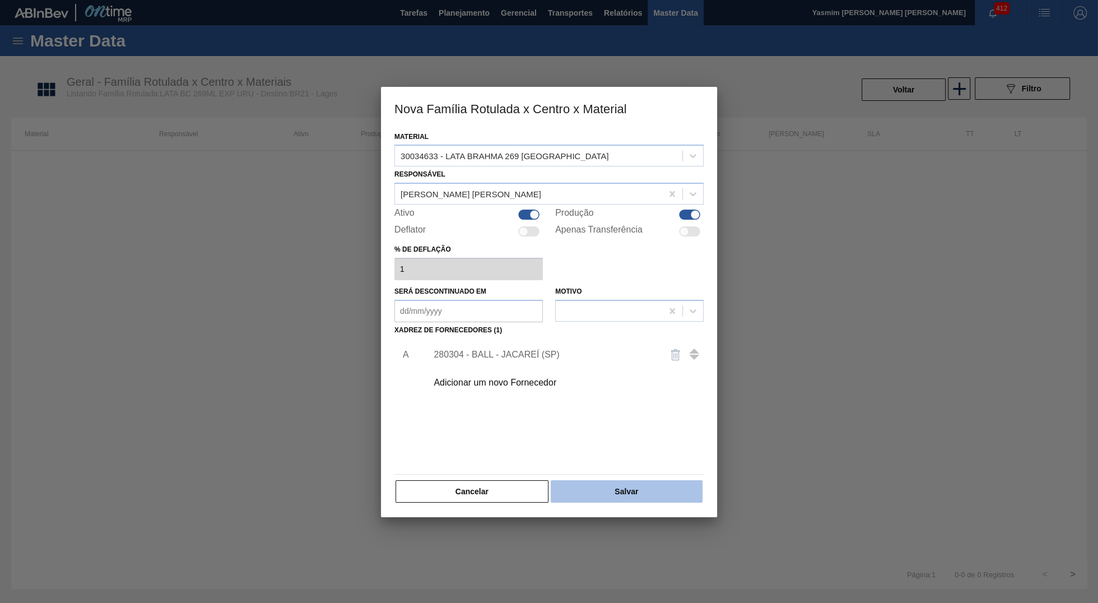
click at [643, 490] on button "Salvar" at bounding box center [627, 491] width 152 height 22
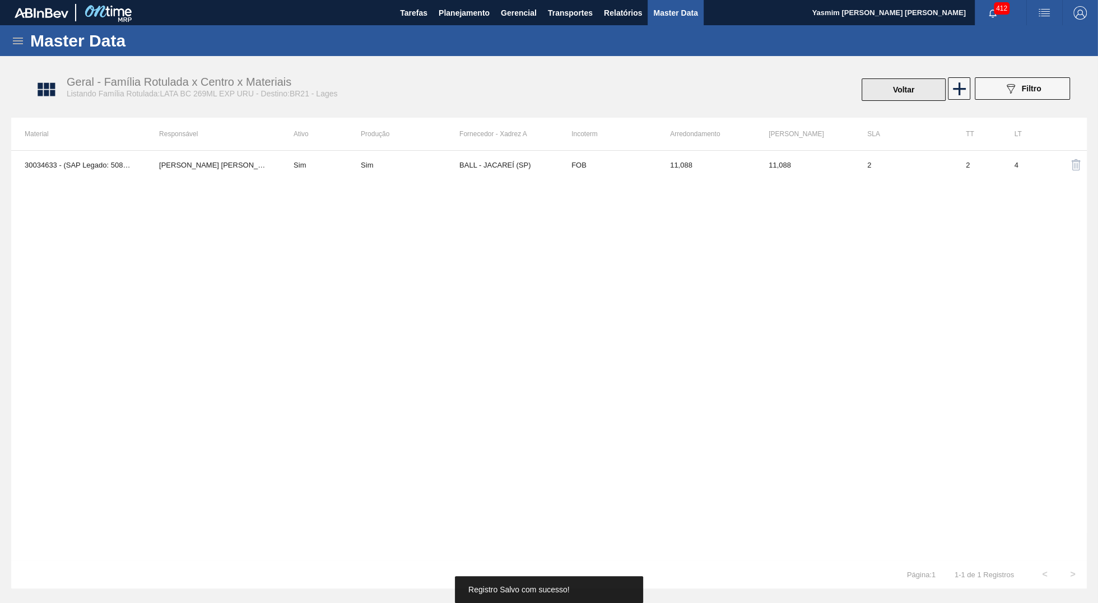
click at [912, 81] on button "Voltar" at bounding box center [904, 89] width 84 height 22
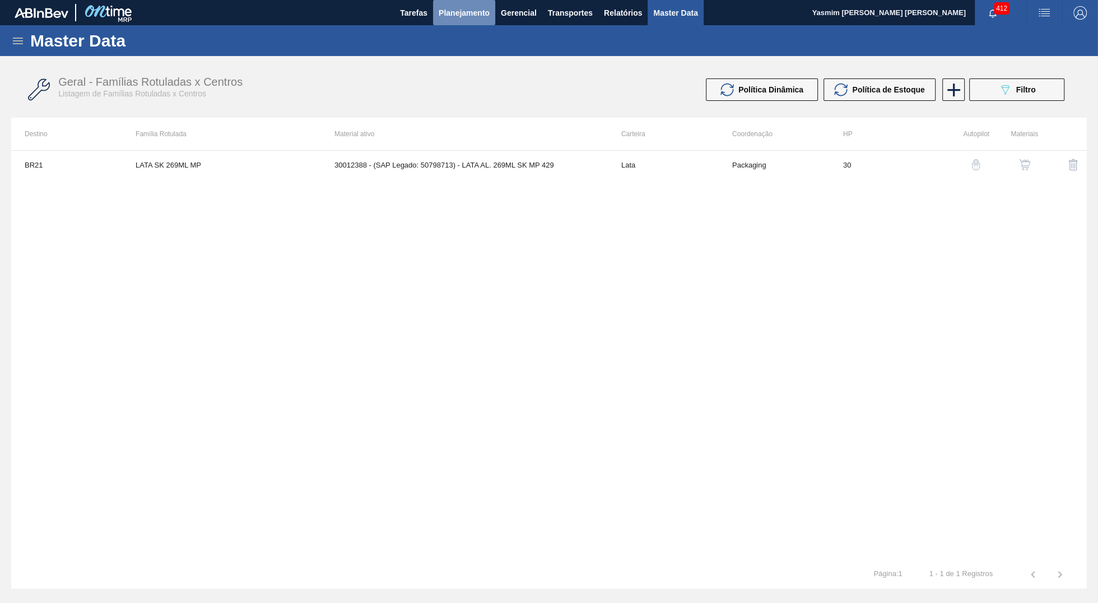
click at [461, 12] on span "Planejamento" at bounding box center [464, 12] width 51 height 13
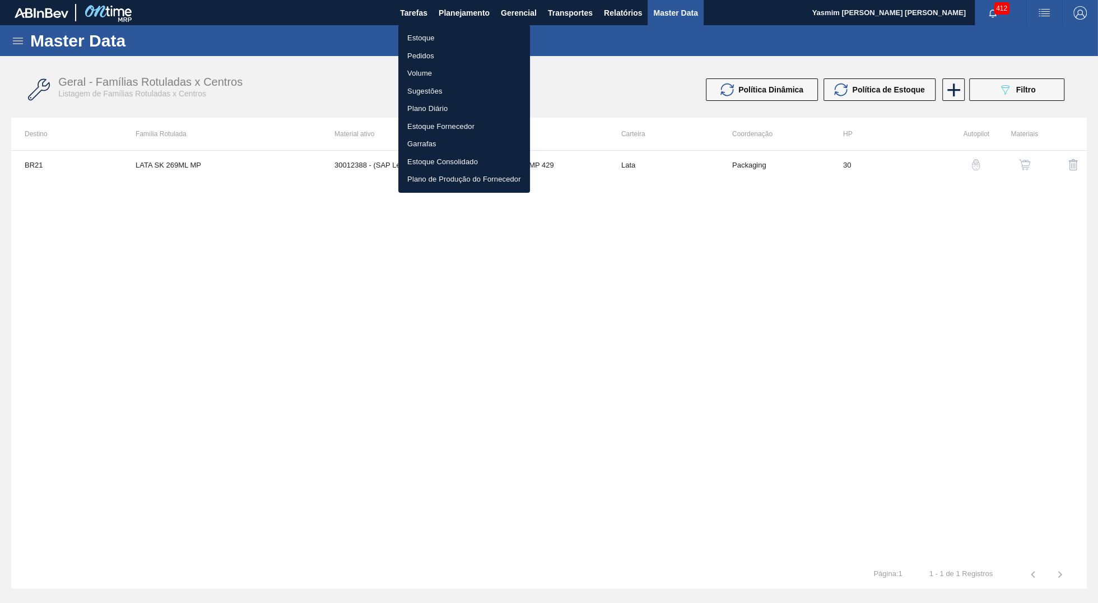
click at [446, 31] on li "Estoque" at bounding box center [464, 38] width 132 height 18
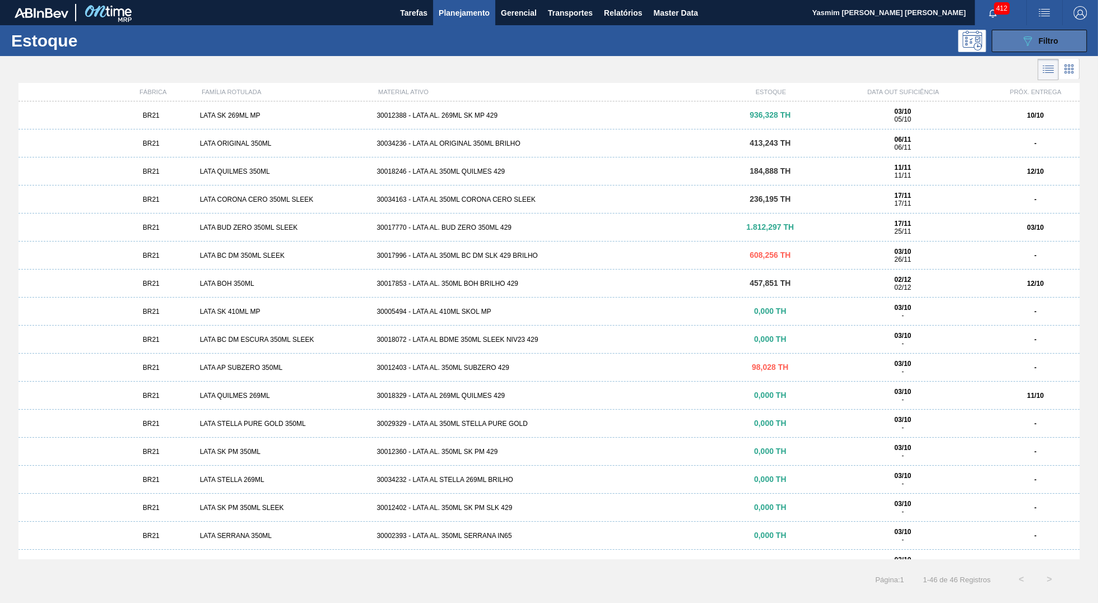
click at [1013, 42] on button "089F7B8B-B2A5-4AFE-B5C0-19BA573D28AC Filtro" at bounding box center [1039, 41] width 95 height 22
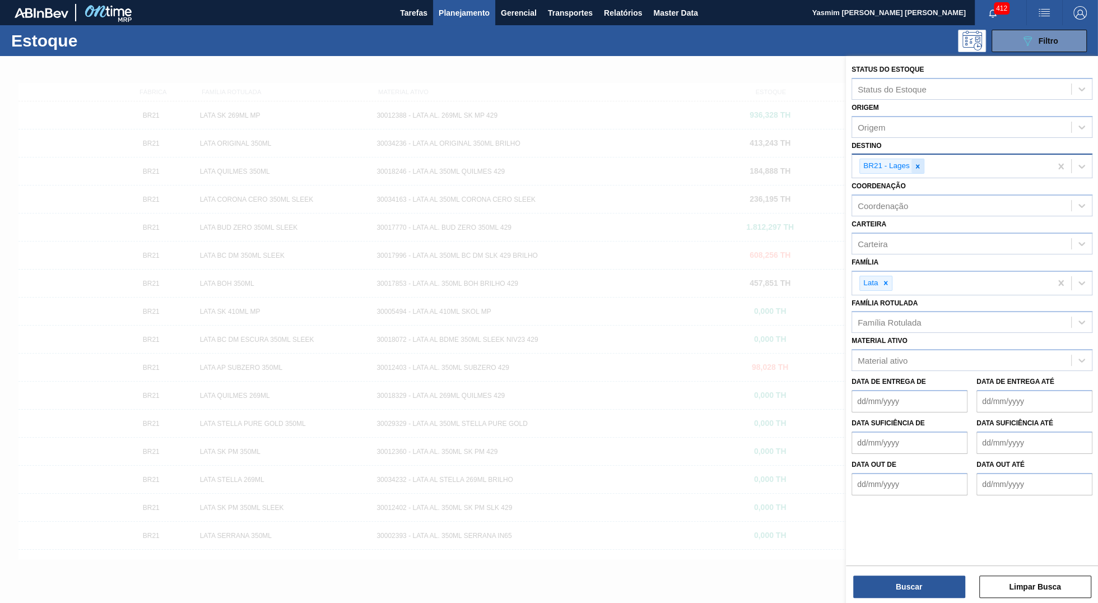
click at [921, 166] on icon at bounding box center [918, 166] width 8 height 8
click at [890, 278] on icon at bounding box center [886, 280] width 8 height 8
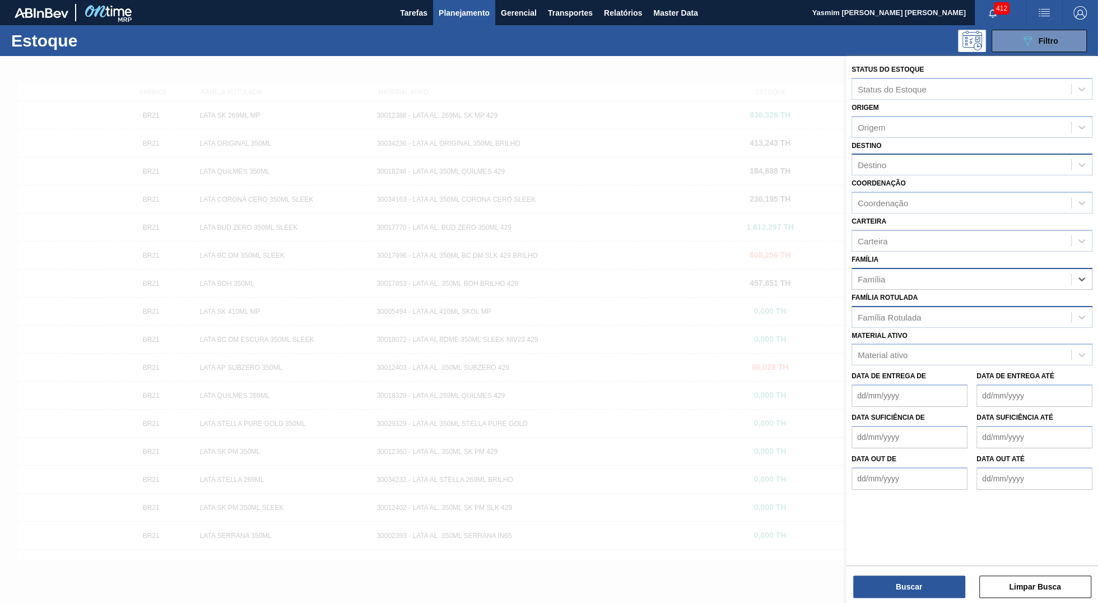
click at [890, 309] on div "Família Rotulada" at bounding box center [961, 317] width 219 height 16
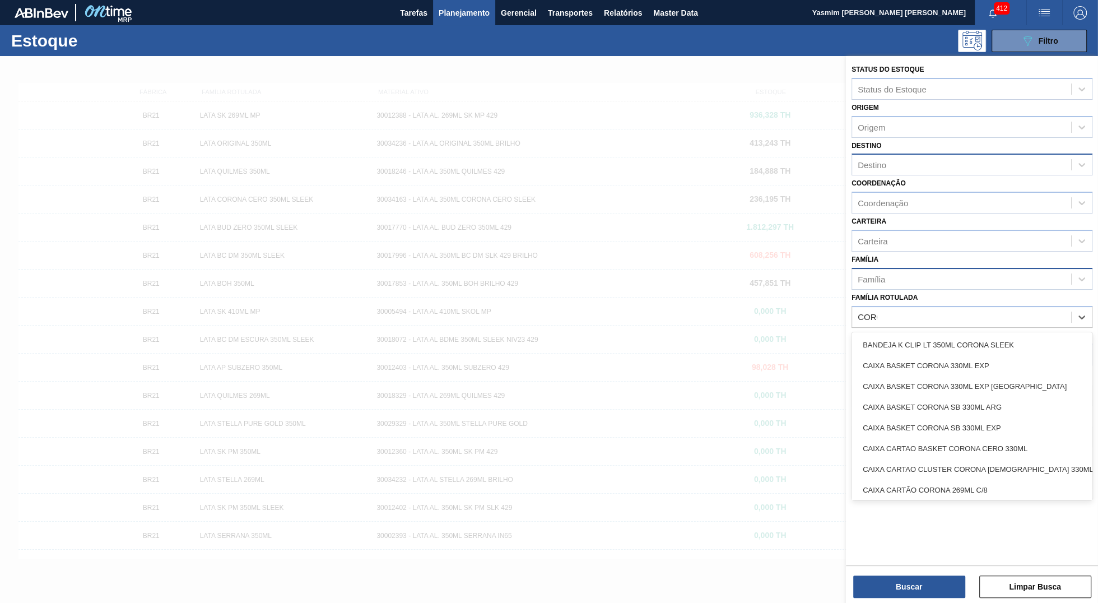
type Rotulada "CORONA"
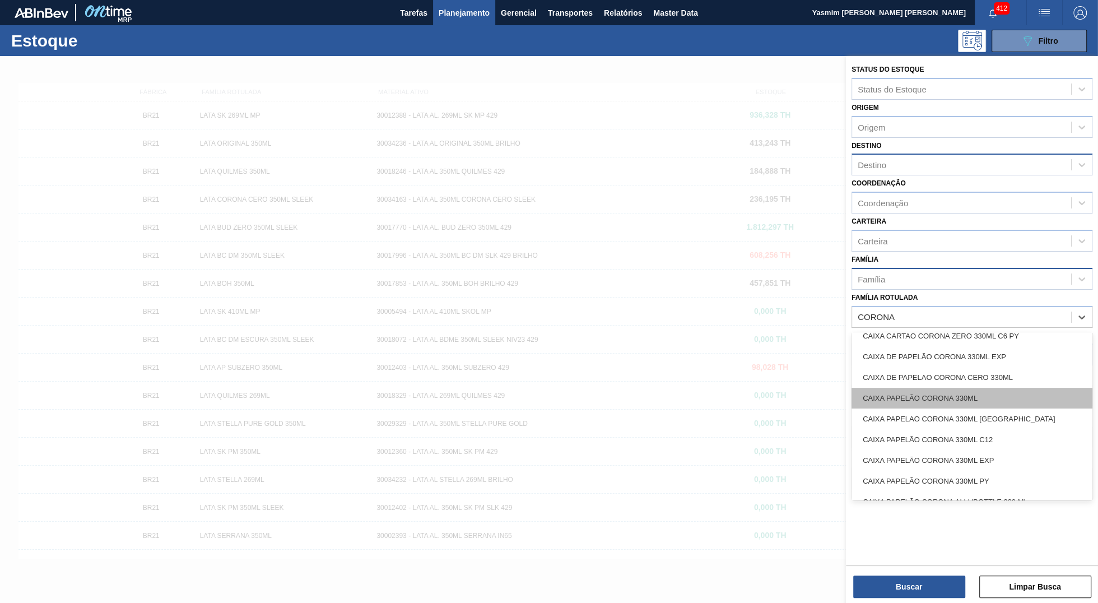
scroll to position [420, 0]
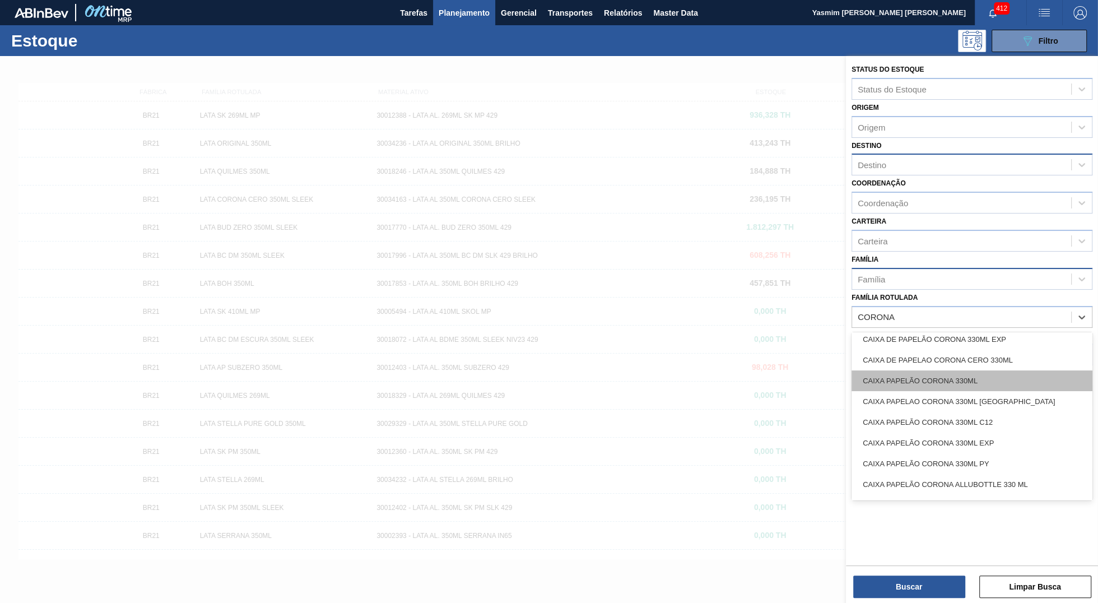
click at [1028, 374] on div "CAIXA PAPELÃO CORONA 330ML" at bounding box center [972, 380] width 241 height 21
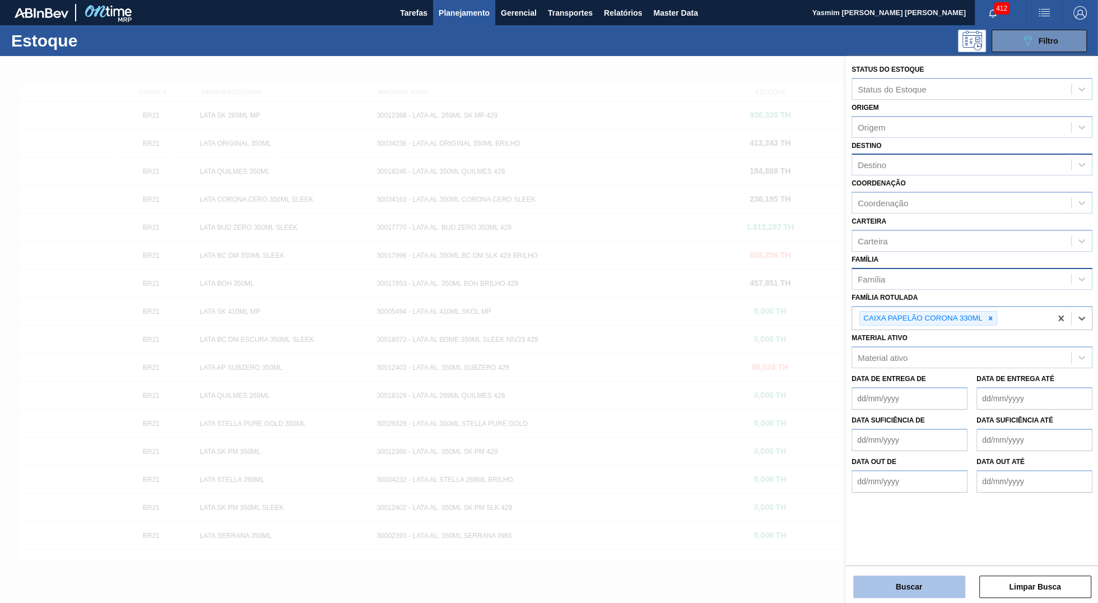
click at [951, 583] on button "Buscar" at bounding box center [909, 586] width 112 height 22
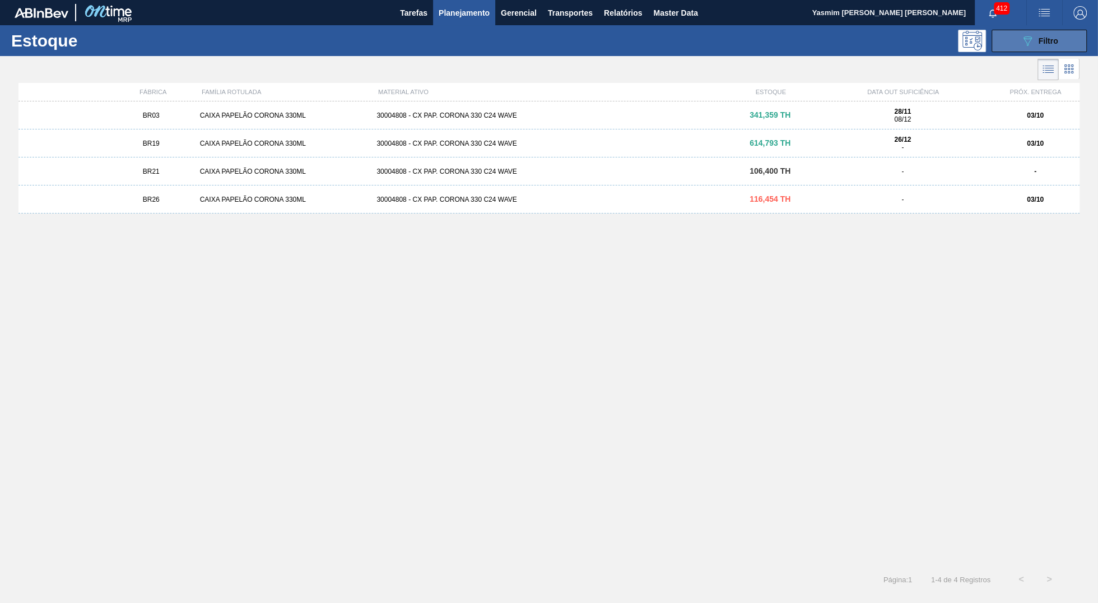
click at [1004, 41] on button "089F7B8B-B2A5-4AFE-B5C0-19BA573D28AC Filtro" at bounding box center [1039, 41] width 95 height 22
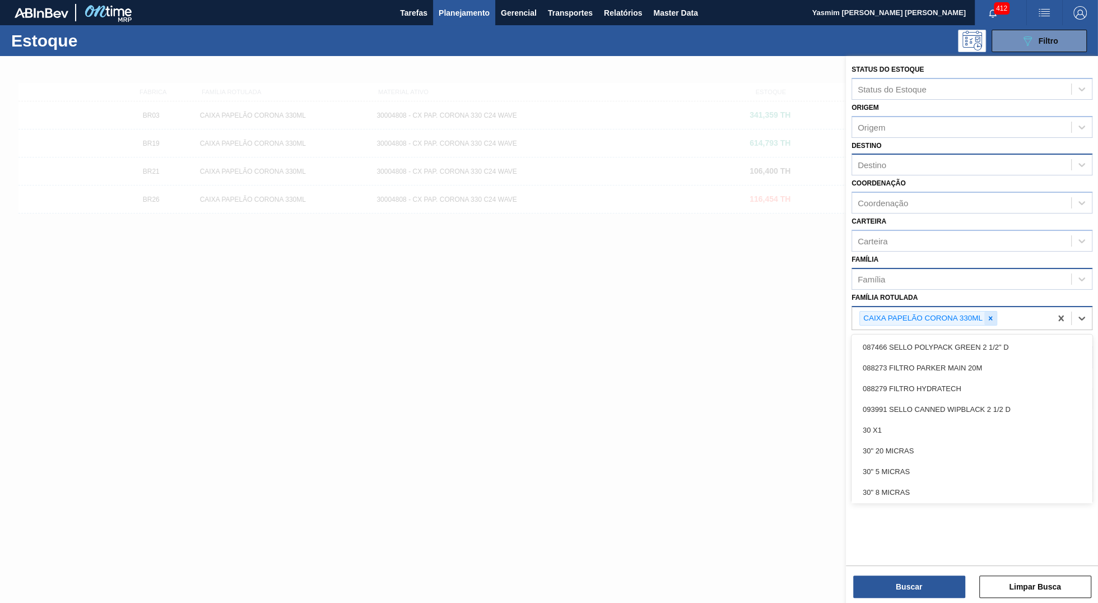
drag, startPoint x: 998, startPoint y: 313, endPoint x: 989, endPoint y: 318, distance: 10.3
click at [995, 315] on div "CAIXA PAPELÃO CORONA 330ML" at bounding box center [951, 318] width 199 height 23
click at [989, 318] on icon at bounding box center [991, 318] width 8 height 8
type Rotulada "spaten 350"
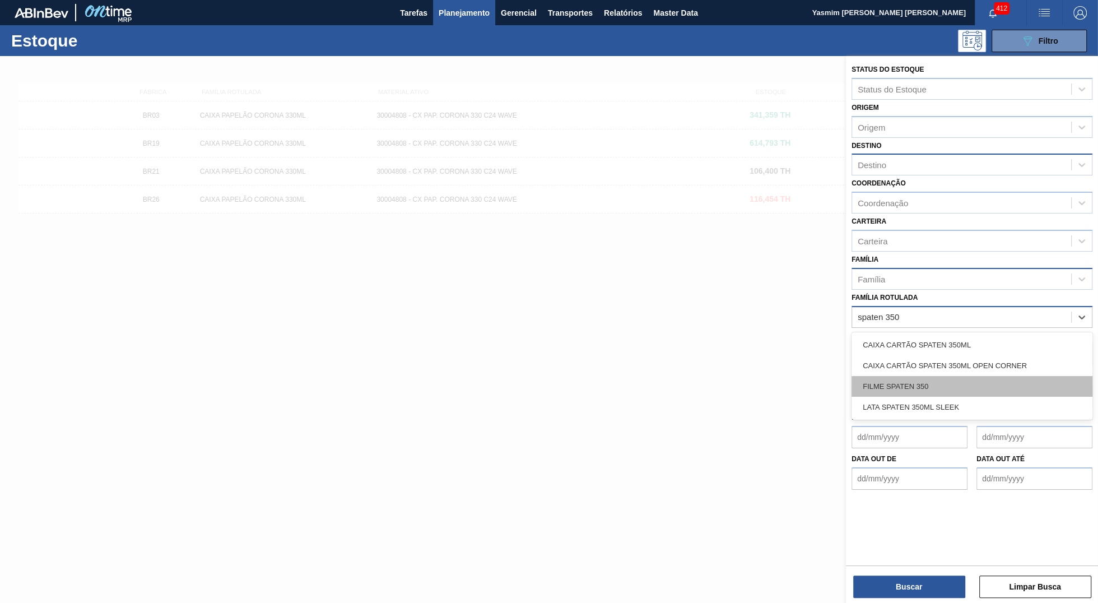
click at [920, 386] on div "FILME SPATEN 350" at bounding box center [972, 386] width 241 height 21
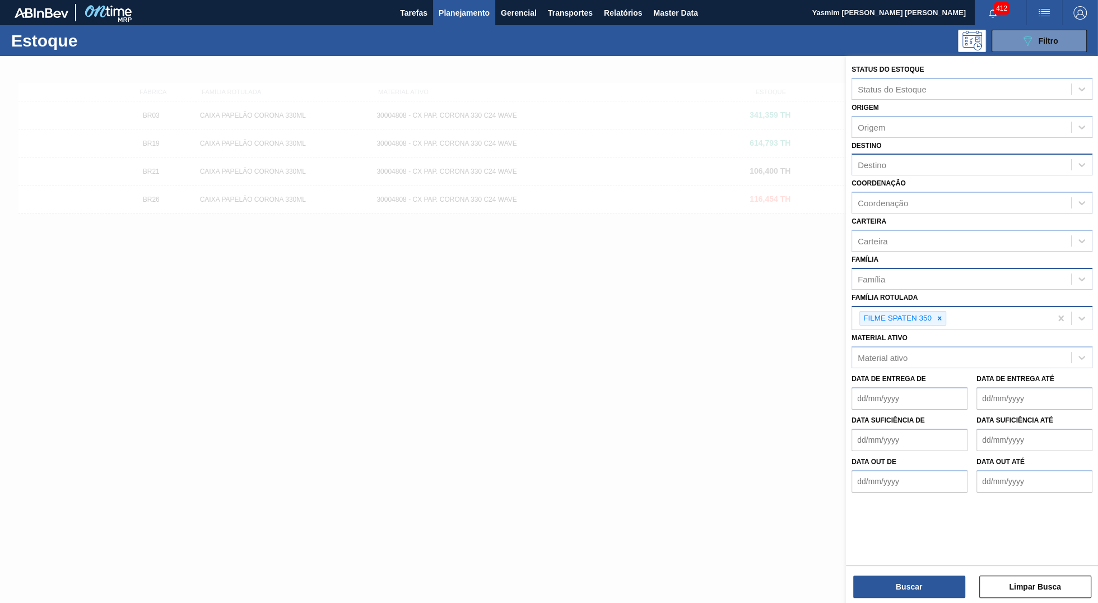
click at [936, 598] on div "Status do Estoque Status do Estoque Origem Origem Destino Destino Coordenação C…" at bounding box center [972, 330] width 252 height 549
click at [929, 582] on button "Buscar" at bounding box center [909, 586] width 112 height 22
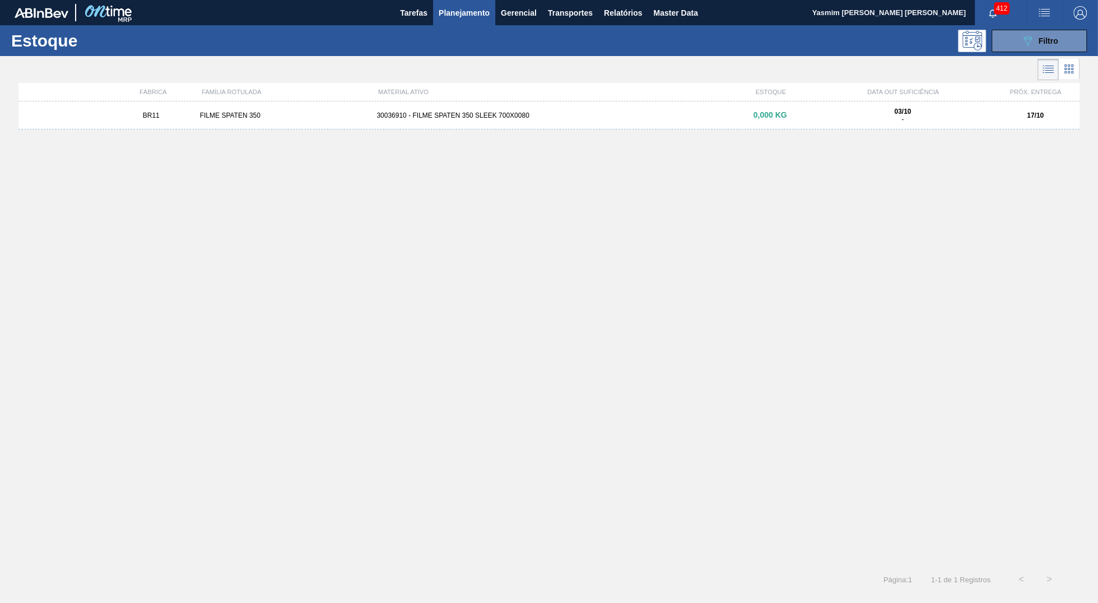
click at [573, 132] on div "BR11 FILME SPATEN 350 30036910 - FILME SPATEN 350 SLEEK 700X0080 0,000 KG 03/10…" at bounding box center [548, 329] width 1061 height 457
click at [557, 103] on div "BR11 FILME SPATEN 350 30036910 - FILME SPATEN 350 SLEEK 700X0080 0,000 KG 03/10…" at bounding box center [548, 115] width 1061 height 28
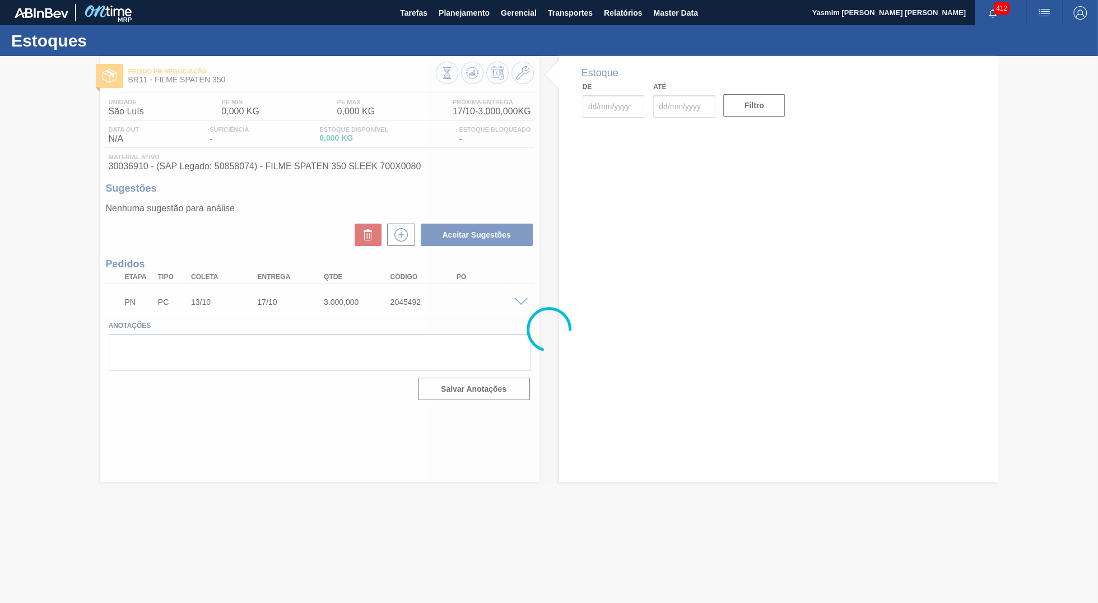
type input "[DATE]"
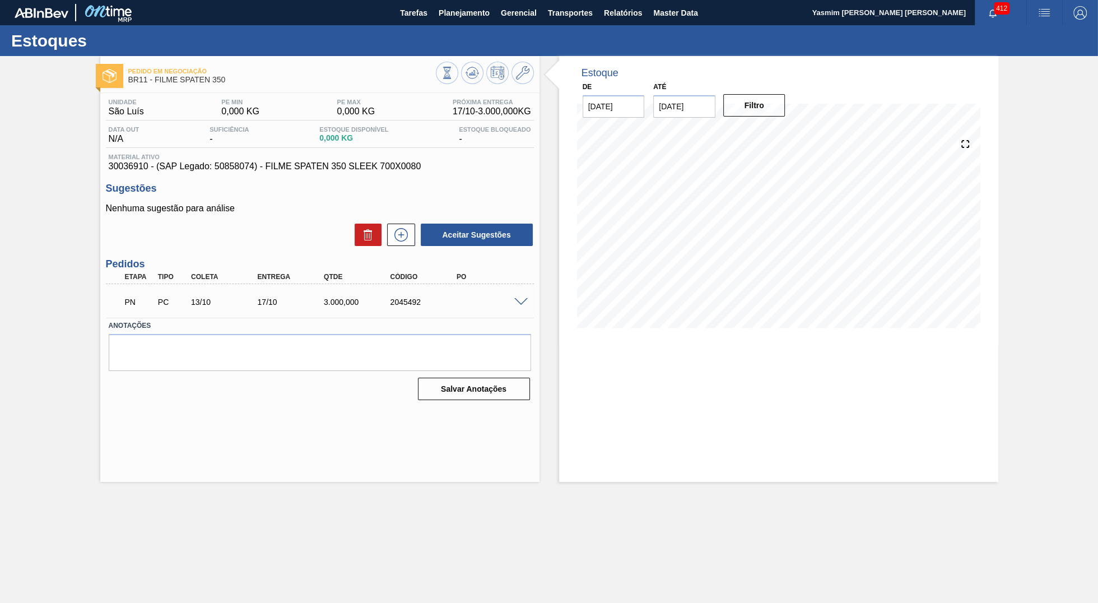
click at [144, 171] on span "30036910 - (SAP Legado: 50858074) - FILME SPATEN 350 SLEEK 700X0080" at bounding box center [320, 166] width 422 height 10
copy span "30036910"
click at [210, 171] on span "30036910 - (SAP Legado: 50858074) - FILME SPATEN 350 SLEEK 700X0080" at bounding box center [320, 166] width 422 height 10
copy span "FILME SPATEN 350 SLEEK 700X0080"
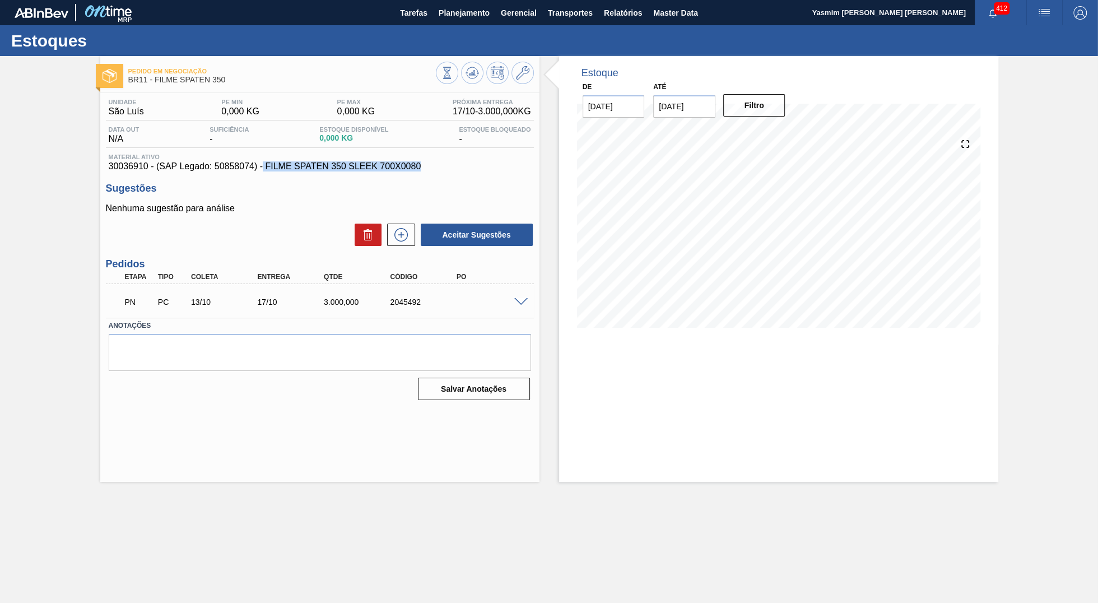
drag, startPoint x: 263, startPoint y: 172, endPoint x: 442, endPoint y: 174, distance: 178.2
click at [442, 171] on span "30036910 - (SAP Legado: 50858074) - FILME SPATEN 350 SLEEK 700X0080" at bounding box center [320, 166] width 422 height 10
click at [997, 392] on div "Estoque De 03/10/2025 Até 17/10/2025 Filtro 16/10 Projeção de Estoque 0 Nec.SAP…" at bounding box center [778, 269] width 439 height 426
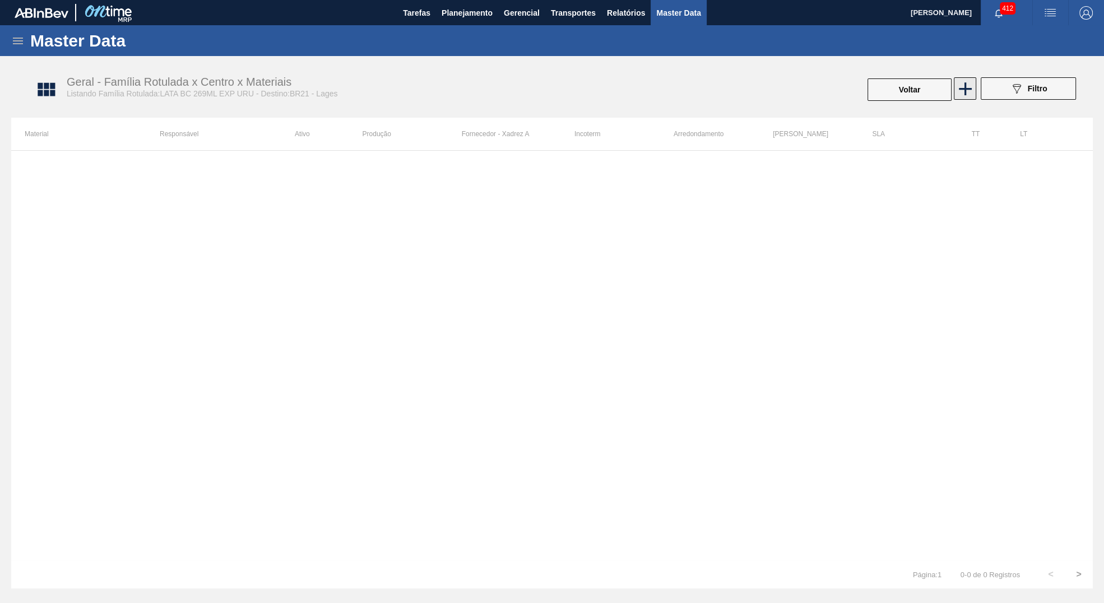
click at [963, 88] on icon at bounding box center [965, 88] width 13 height 13
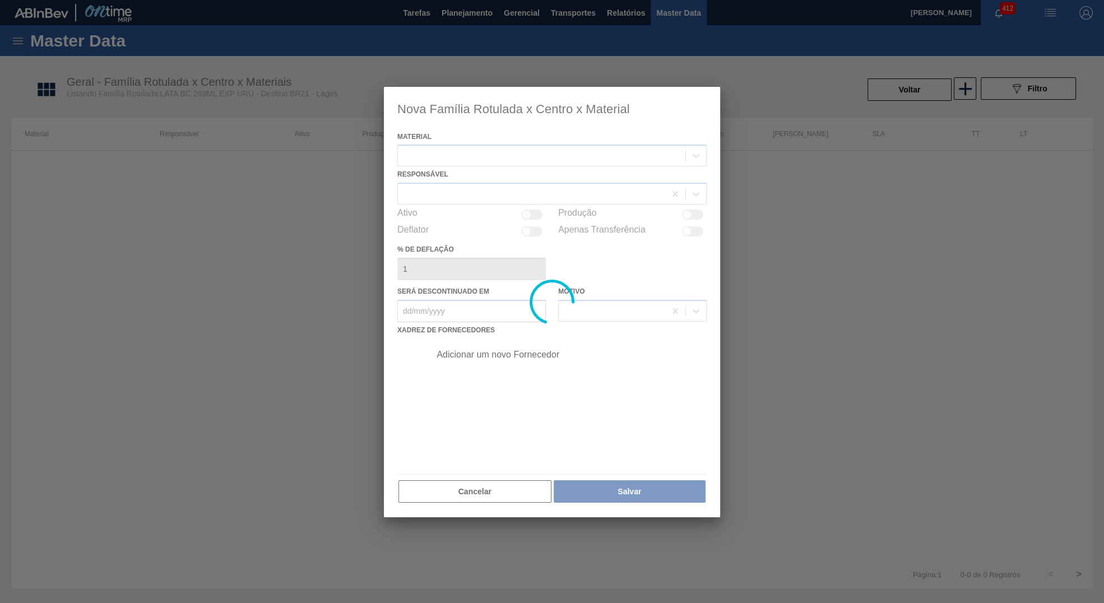
click at [494, 138] on div at bounding box center [552, 302] width 336 height 431
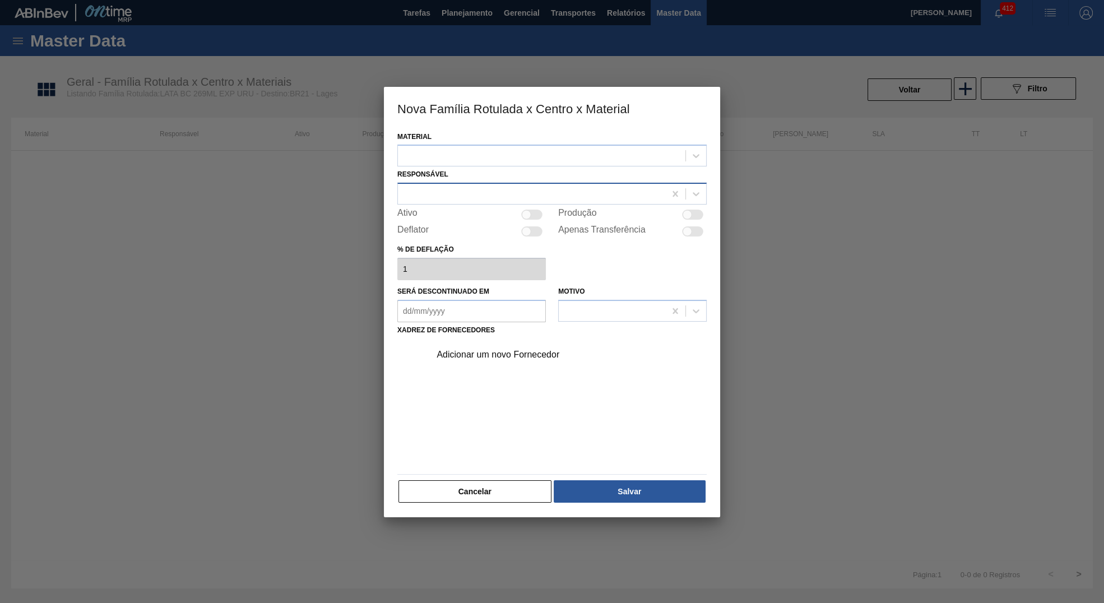
click at [414, 190] on div at bounding box center [531, 194] width 267 height 16
click at [446, 497] on button "Cancelar" at bounding box center [474, 491] width 153 height 22
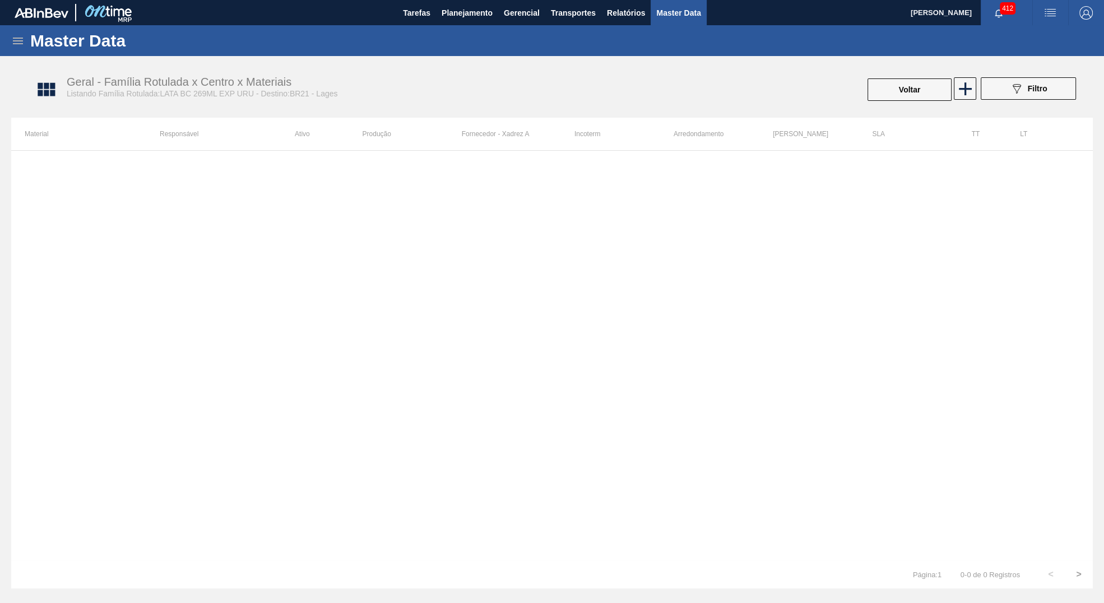
click at [454, 493] on div at bounding box center [551, 355] width 1081 height 410
click at [463, 19] on span "Planejamento" at bounding box center [467, 12] width 51 height 13
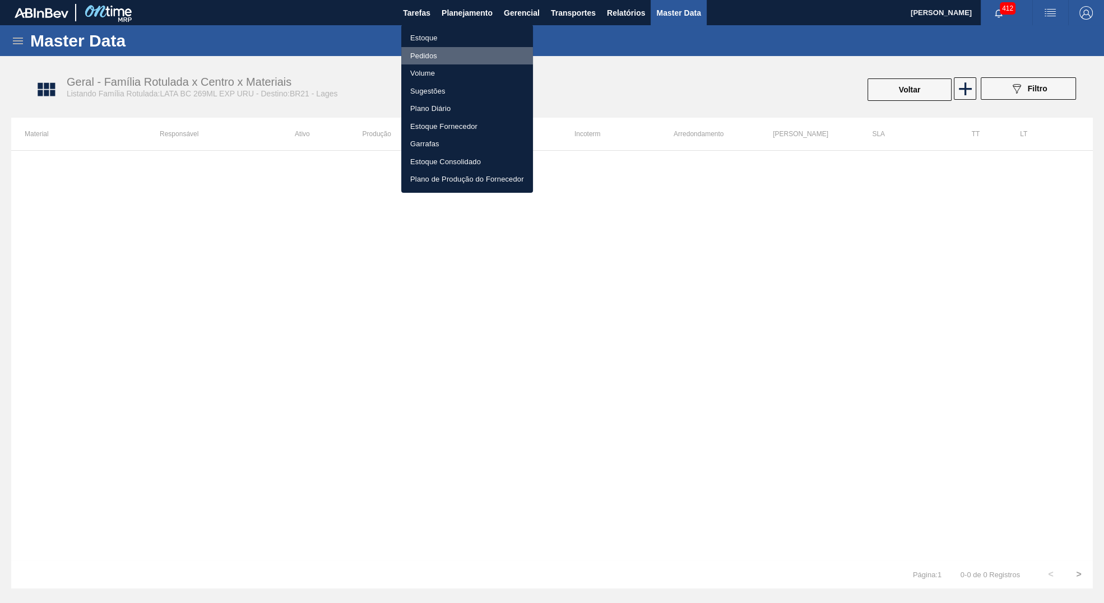
click at [436, 55] on li "Pedidos" at bounding box center [467, 56] width 132 height 18
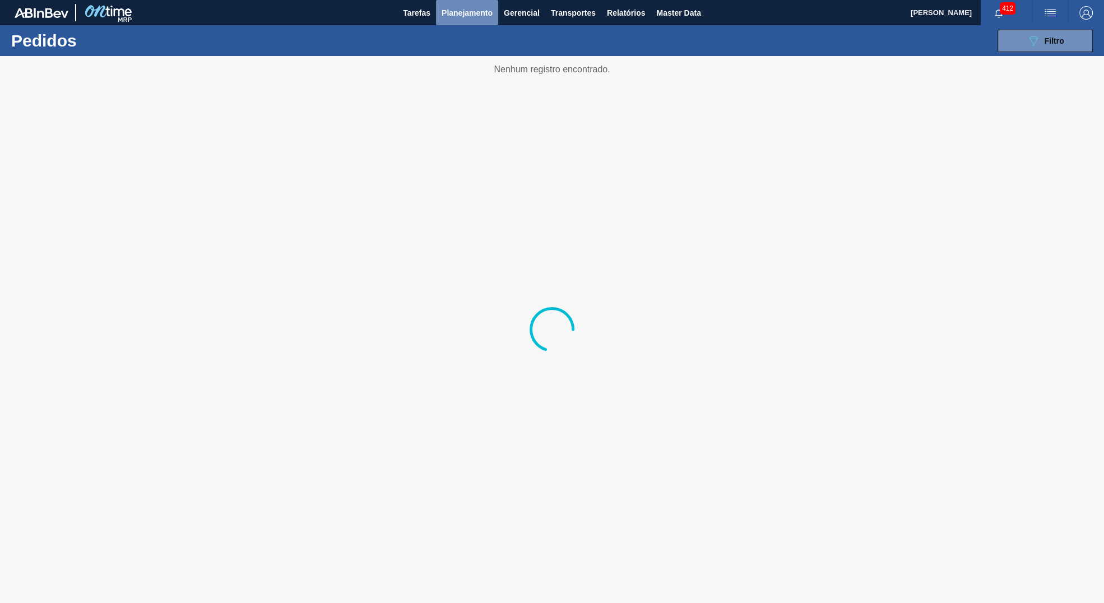
click at [480, 18] on span "Planejamento" at bounding box center [467, 12] width 51 height 13
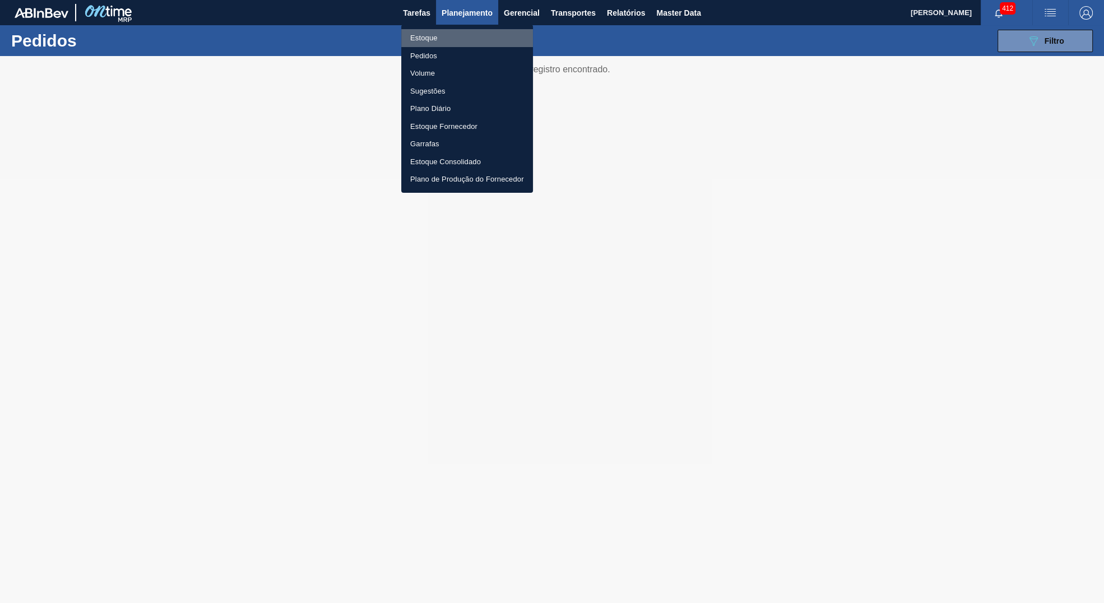
click at [452, 37] on li "Estoque" at bounding box center [467, 38] width 132 height 18
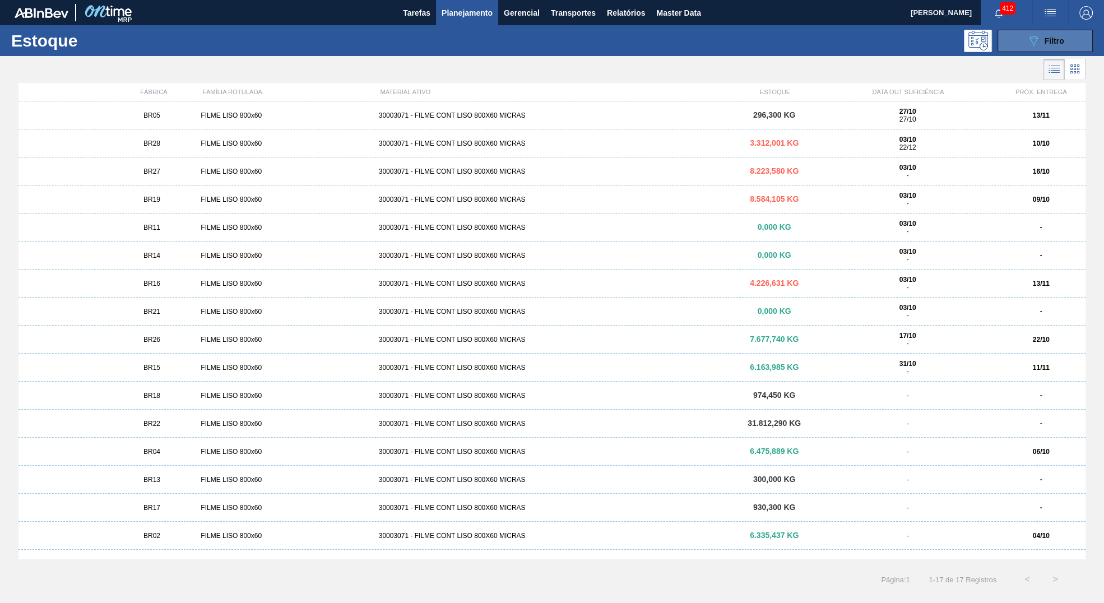
click at [1045, 33] on button "089F7B8B-B2A5-4AFE-B5C0-19BA573D28AC Filtro" at bounding box center [1044, 41] width 95 height 22
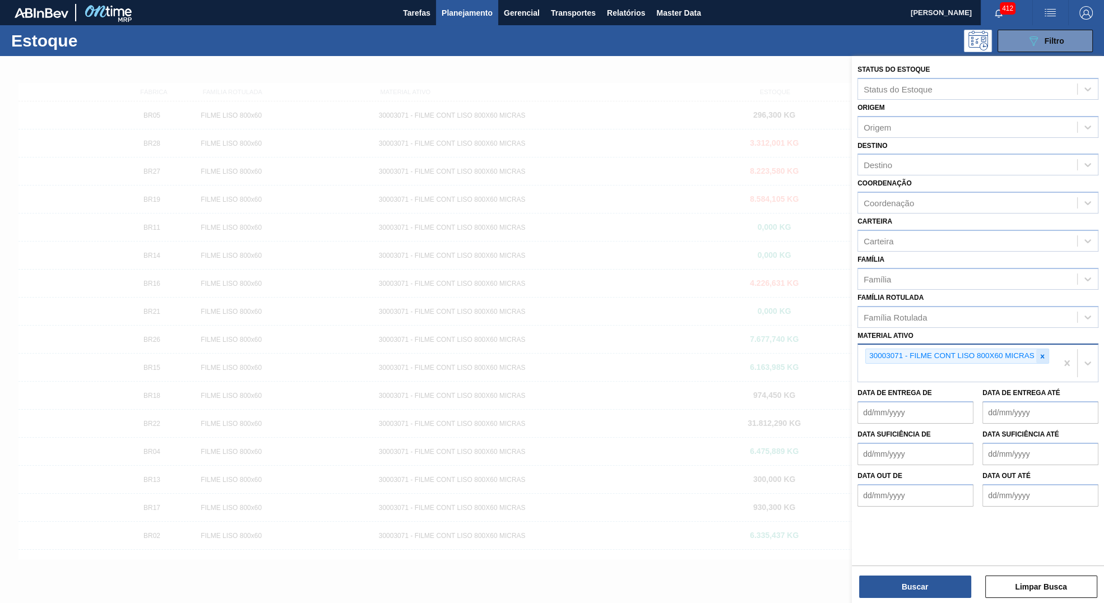
click at [1040, 352] on icon at bounding box center [1042, 356] width 8 height 8
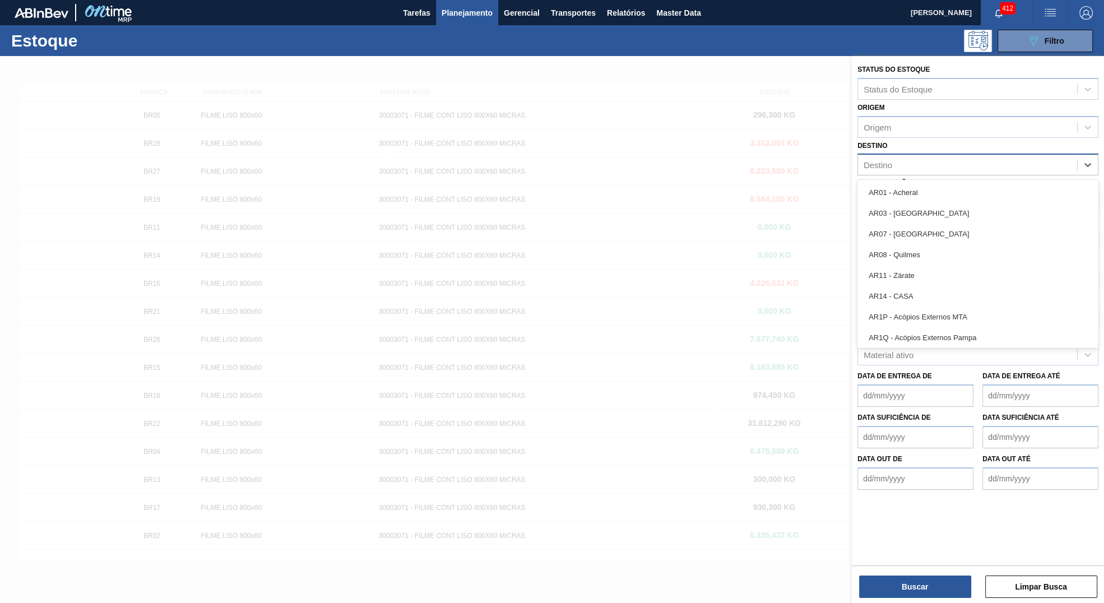
click at [937, 157] on div "Destino" at bounding box center [967, 165] width 219 height 16
type input "21"
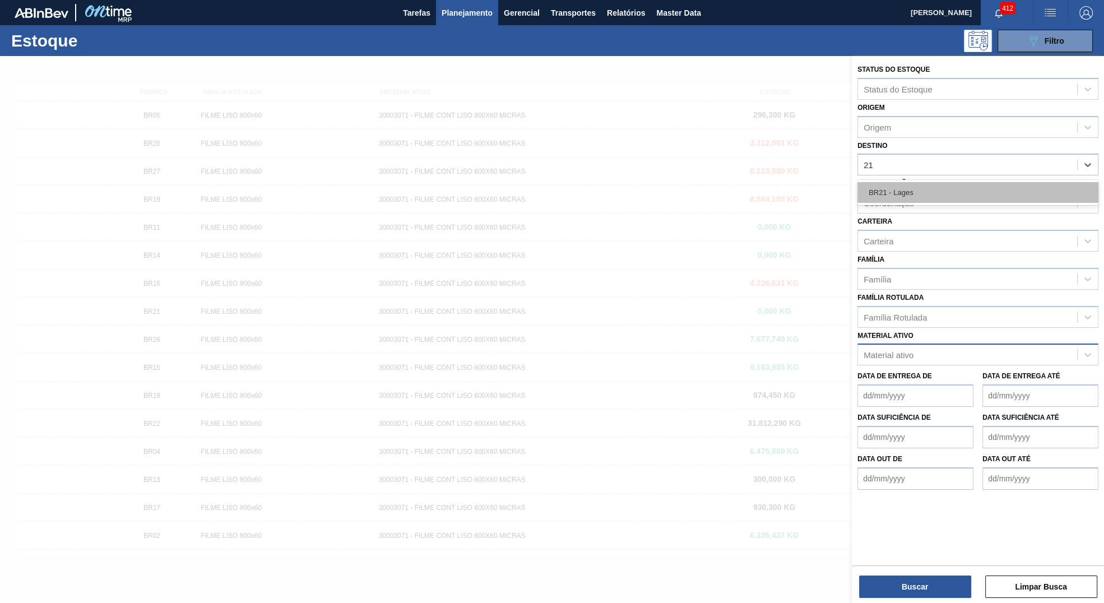
click at [936, 198] on div "BR21 - Lages" at bounding box center [977, 192] width 241 height 21
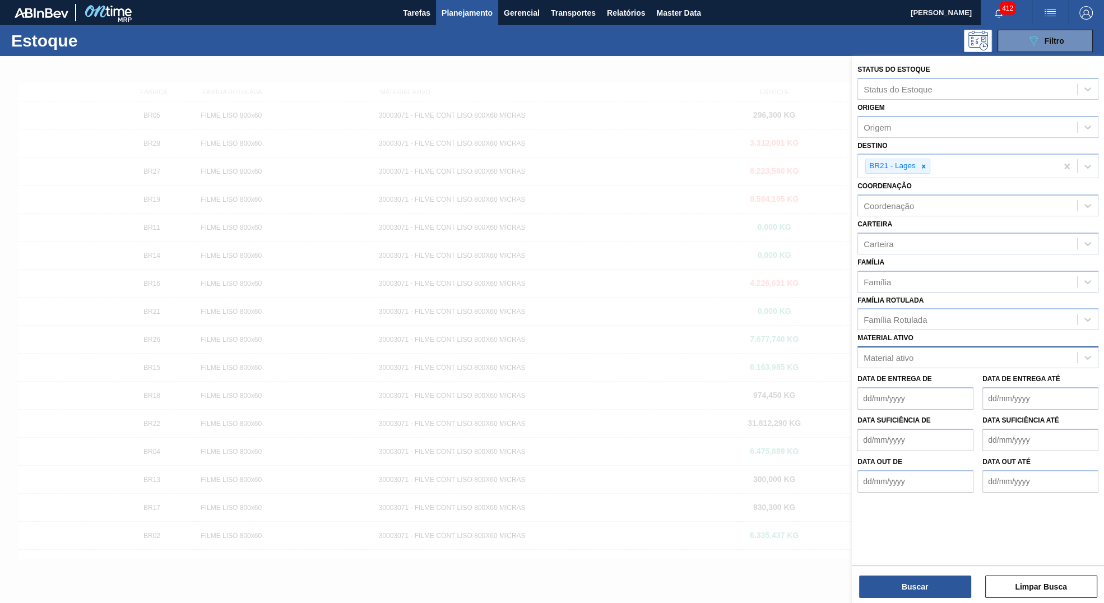
click at [899, 261] on div "Família Família" at bounding box center [977, 273] width 241 height 38
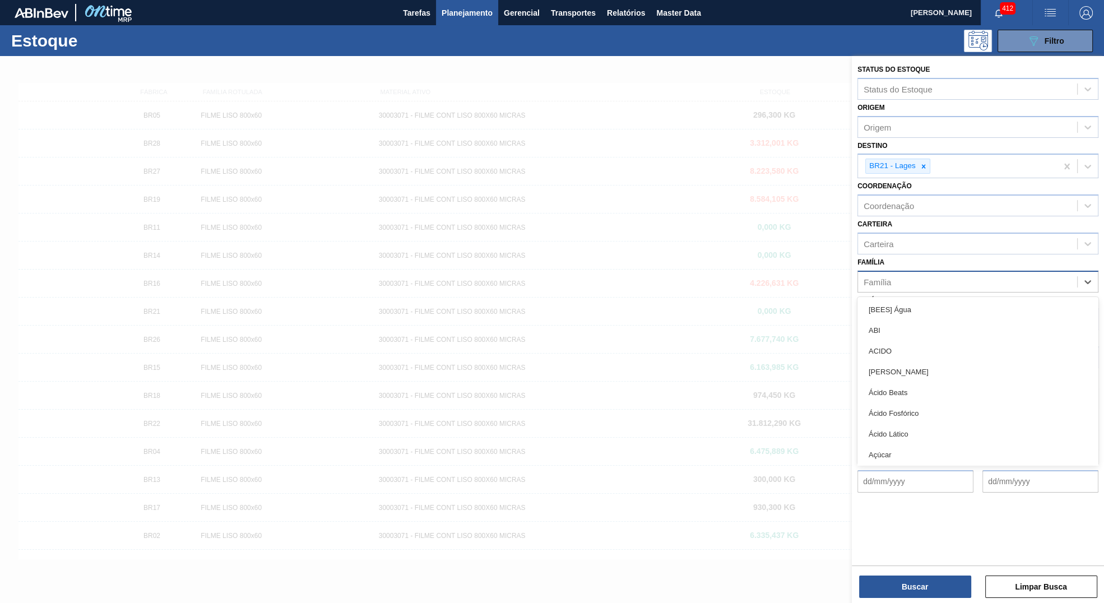
click at [903, 279] on div "Família" at bounding box center [967, 281] width 219 height 16
type input "lata"
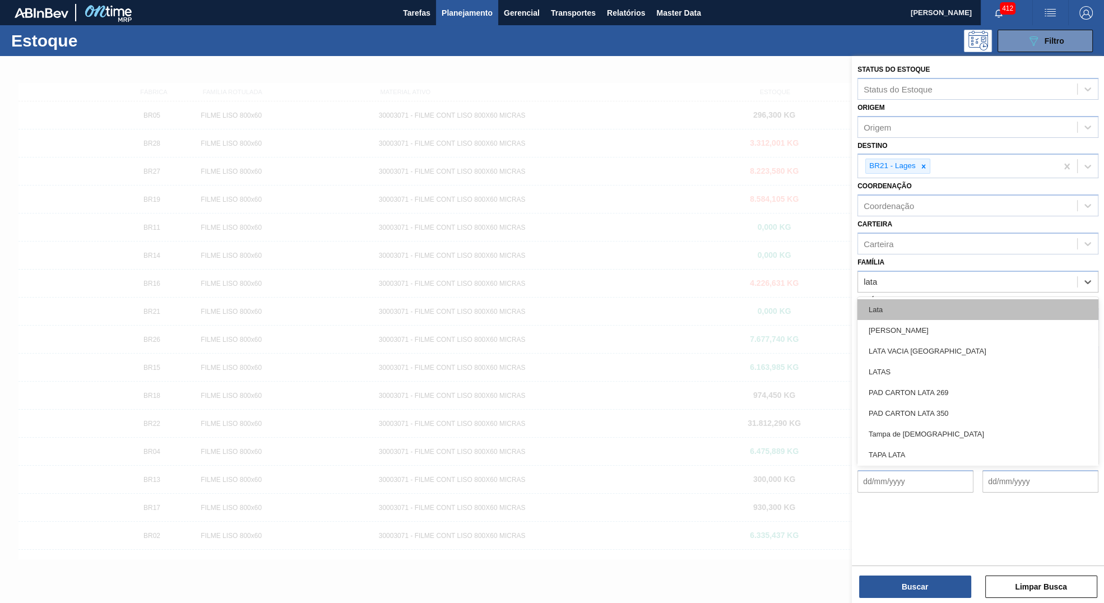
click at [944, 306] on div "Lata" at bounding box center [977, 309] width 241 height 21
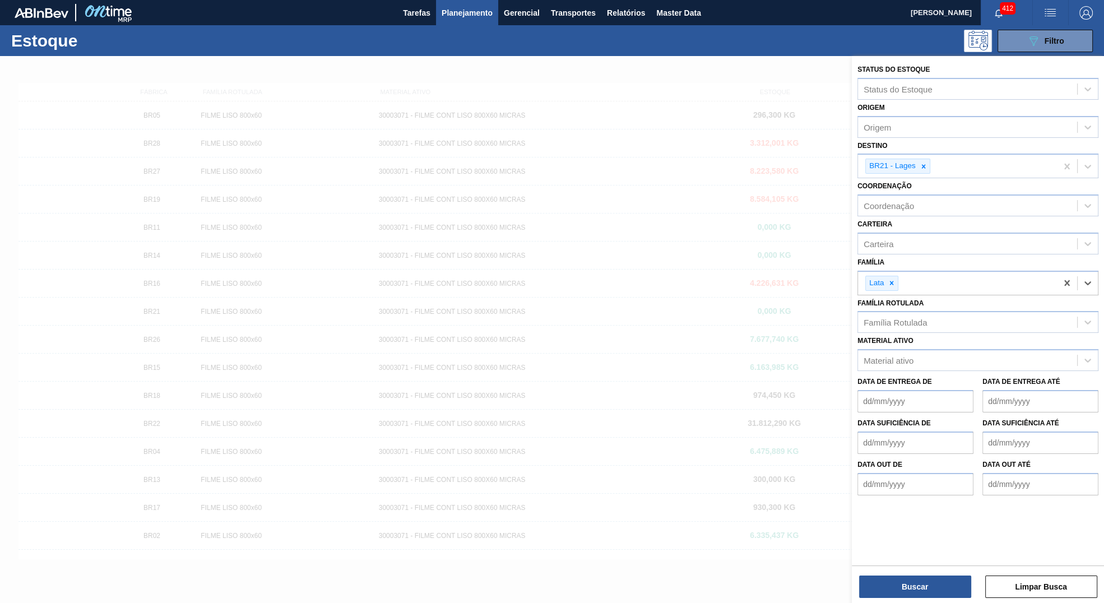
click at [900, 573] on div "Buscar Limpar Busca" at bounding box center [978, 580] width 252 height 31
click at [899, 574] on div "Buscar Limpar Busca" at bounding box center [978, 580] width 252 height 31
click at [894, 591] on button "Buscar" at bounding box center [915, 586] width 112 height 22
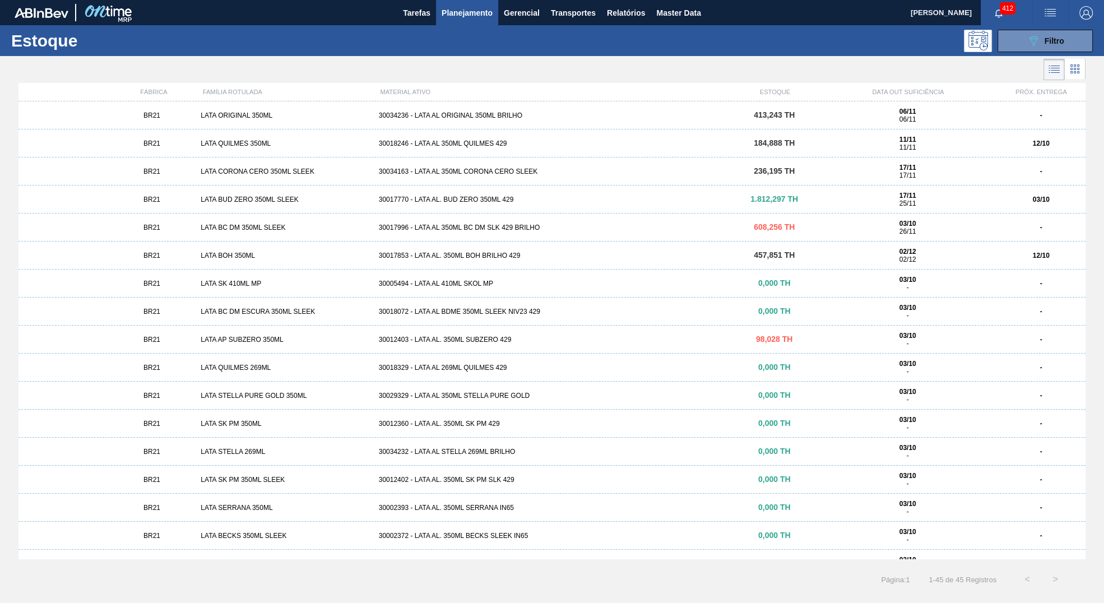
click at [816, 38] on div "089F7B8B-B2A5-4AFE-B5C0-19BA573D28AC Filtro" at bounding box center [638, 41] width 919 height 22
click at [948, 117] on div "06/11 06/11" at bounding box center [907, 116] width 169 height 16
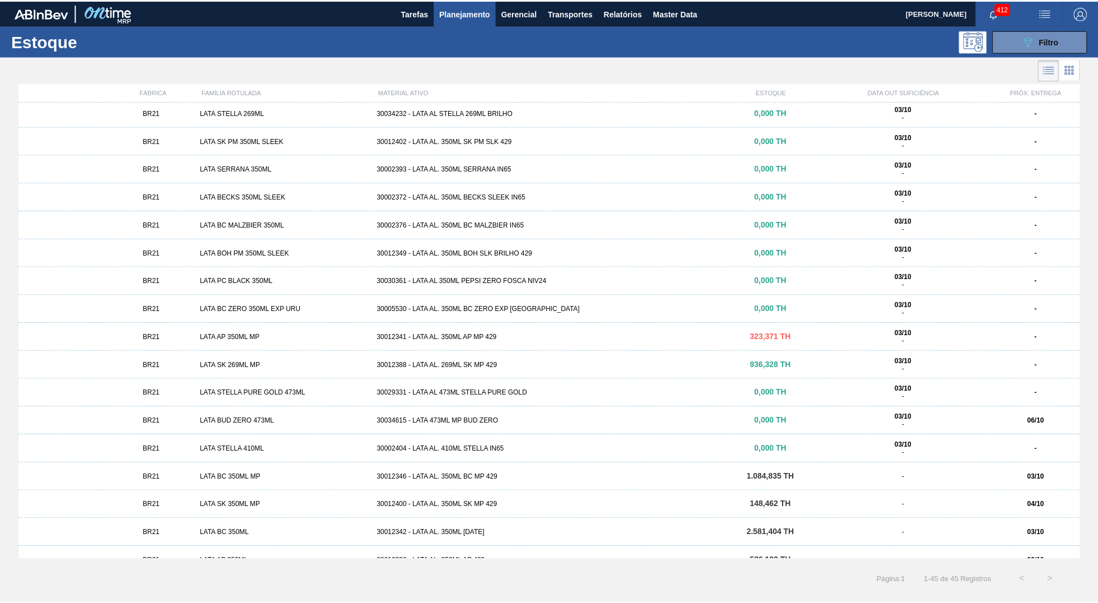
scroll to position [360, 0]
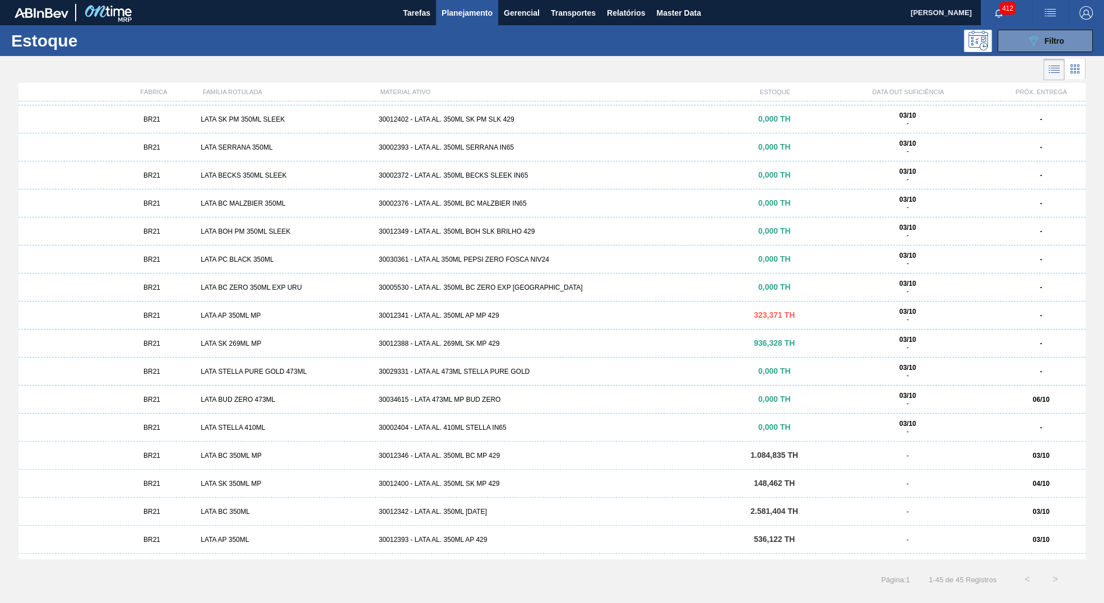
click at [505, 354] on div "BR21 LATA SK 269ML MP 30012388 - LATA AL. 269ML SK MP 429 936,328 TH 03/10 - -" at bounding box center [551, 343] width 1067 height 28
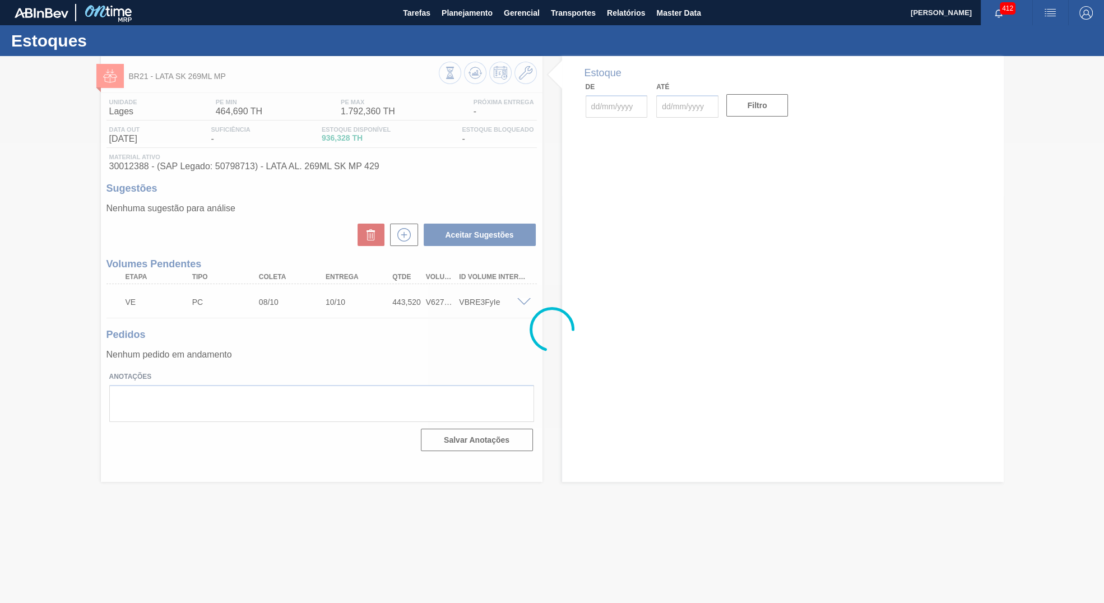
type input "03/10/2025"
type input "17/10/2025"
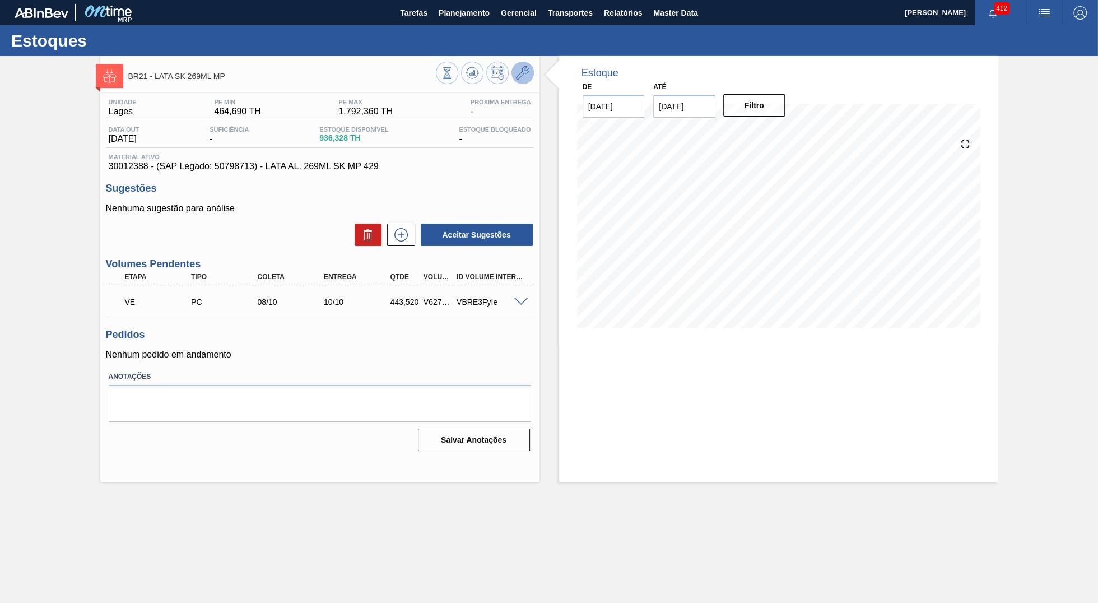
click at [527, 65] on button at bounding box center [523, 73] width 22 height 22
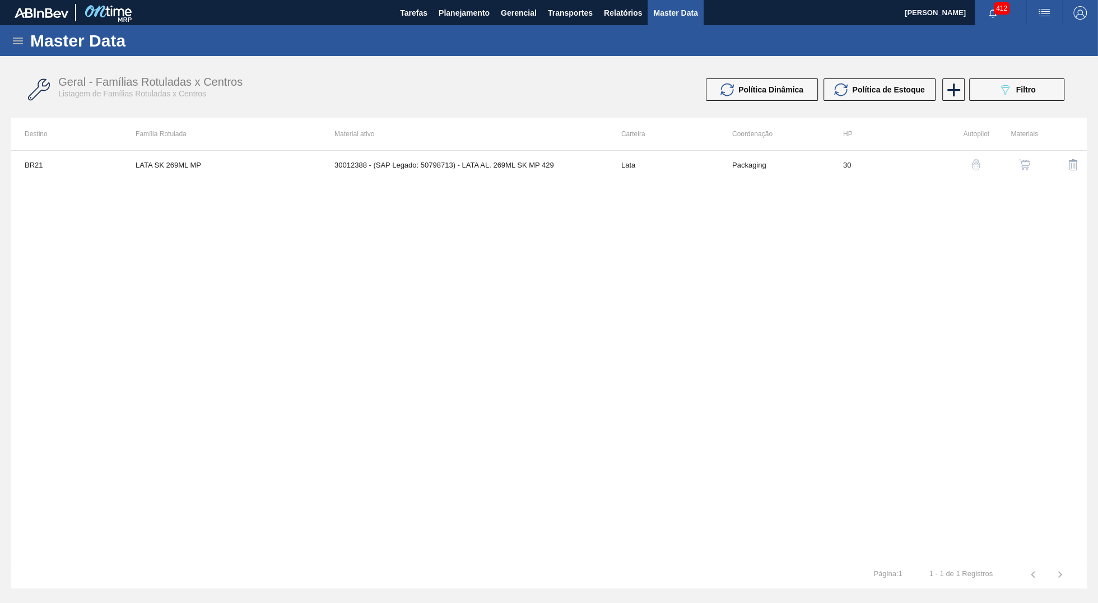
click at [1020, 173] on button "button" at bounding box center [1024, 164] width 27 height 27
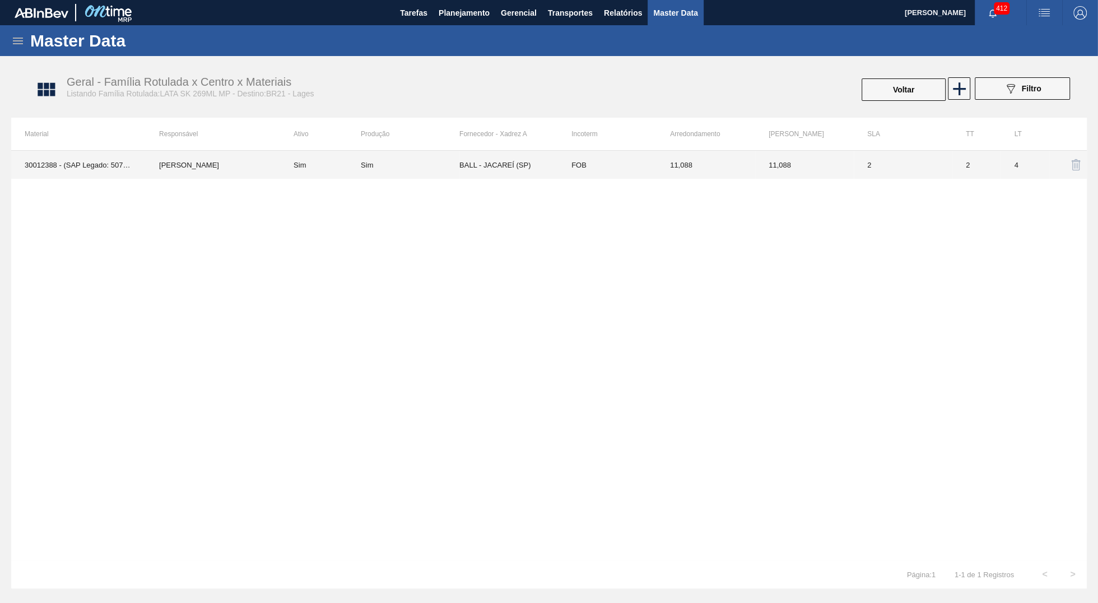
click at [926, 165] on td "2" at bounding box center [903, 165] width 99 height 28
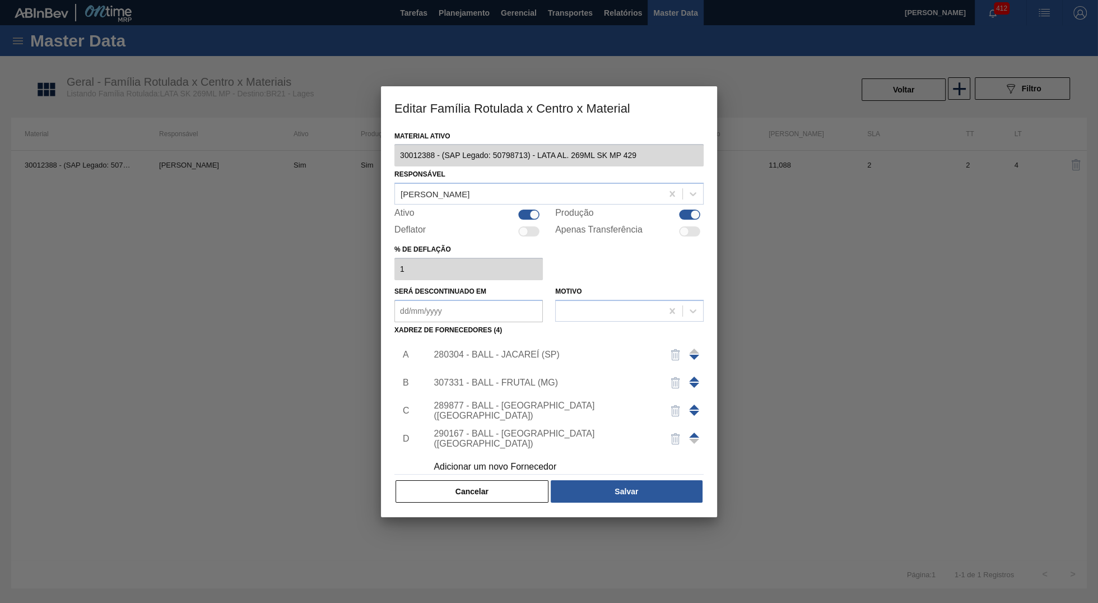
type ativo "30012388 - (SAP Legado: 50798713) - LATA AL. 269ML SK MP 429"
checkbox input "true"
click at [509, 358] on div "280304 - BALL - JACAREÍ (SP)" at bounding box center [544, 355] width 220 height 10
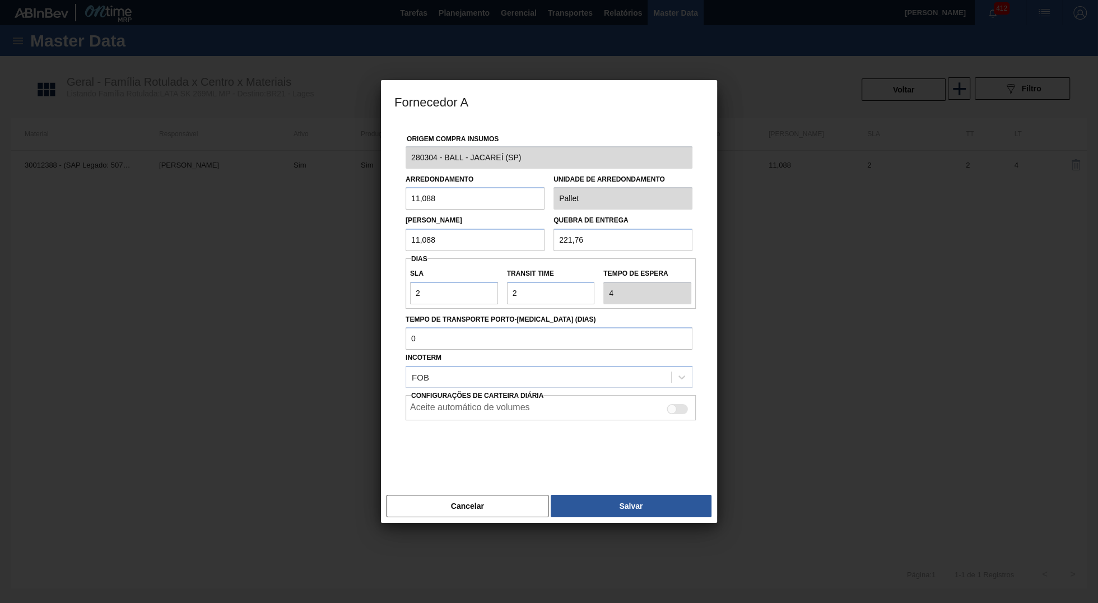
drag, startPoint x: 471, startPoint y: 208, endPoint x: 238, endPoint y: 219, distance: 233.9
click at [406, 210] on input "11,088" at bounding box center [475, 198] width 139 height 22
click at [651, 250] on input "221,76" at bounding box center [623, 240] width 139 height 22
click at [648, 245] on input "221,76" at bounding box center [623, 240] width 139 height 22
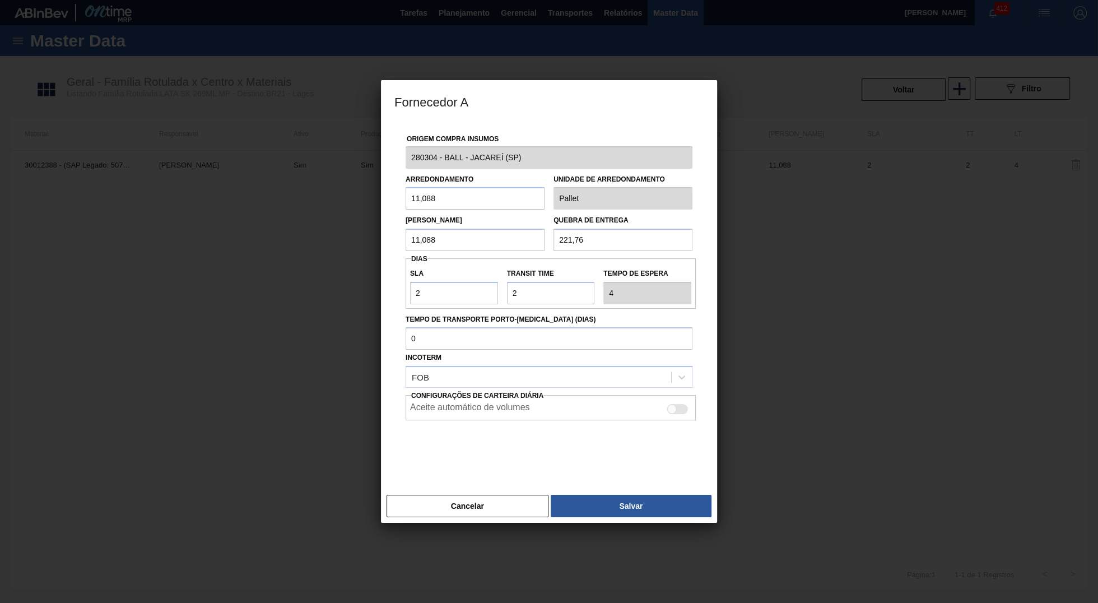
click at [648, 245] on input "221,76" at bounding box center [623, 240] width 139 height 22
click at [648, 514] on button "Salvar" at bounding box center [631, 506] width 161 height 22
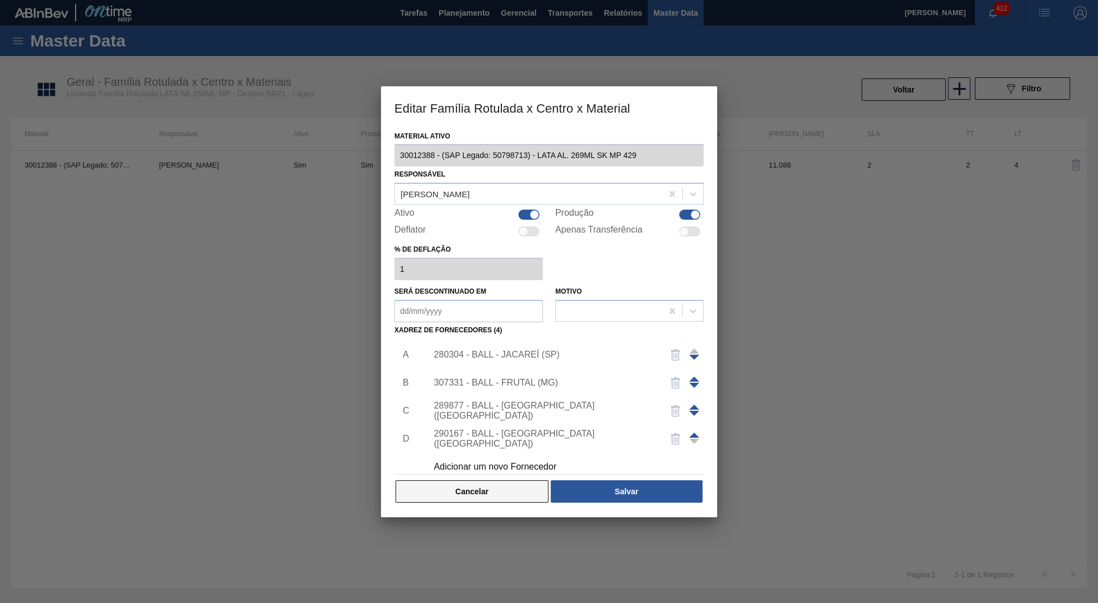
click at [503, 490] on button "Cancelar" at bounding box center [472, 491] width 153 height 22
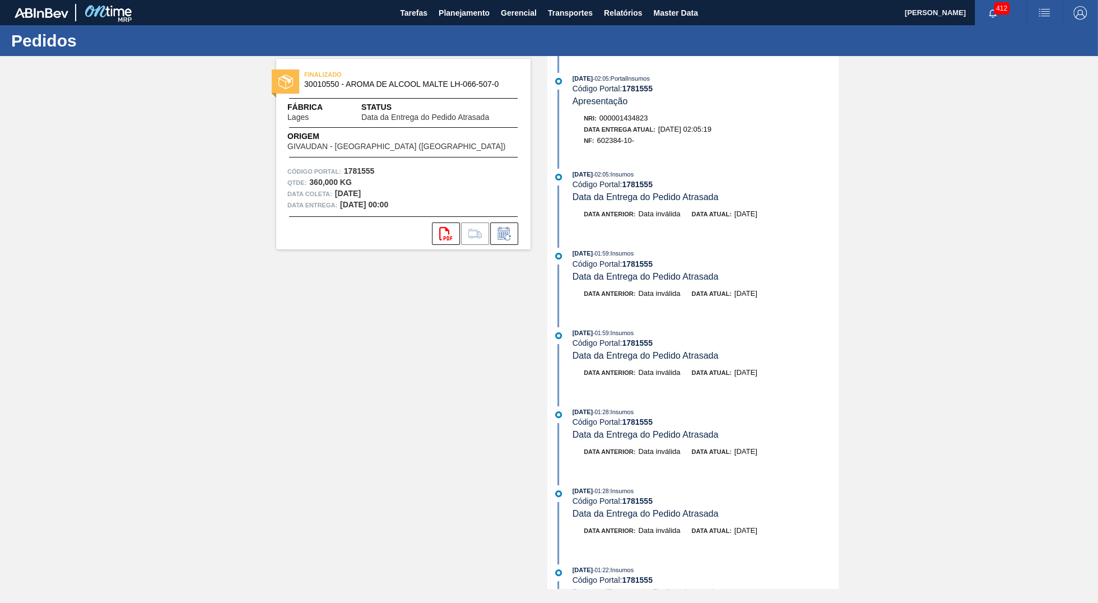
click at [706, 31] on div "Pedidos" at bounding box center [549, 40] width 1098 height 31
click at [693, 22] on button "Master Data" at bounding box center [675, 12] width 55 height 25
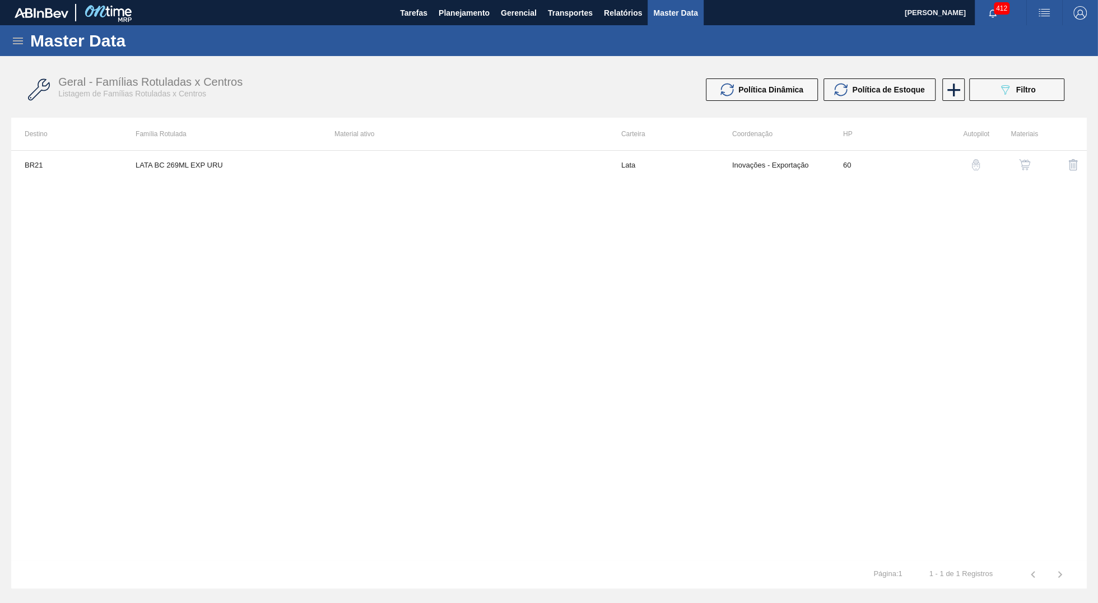
click at [12, 31] on div "Master Data" at bounding box center [549, 40] width 1098 height 31
click at [13, 36] on icon at bounding box center [17, 40] width 13 height 13
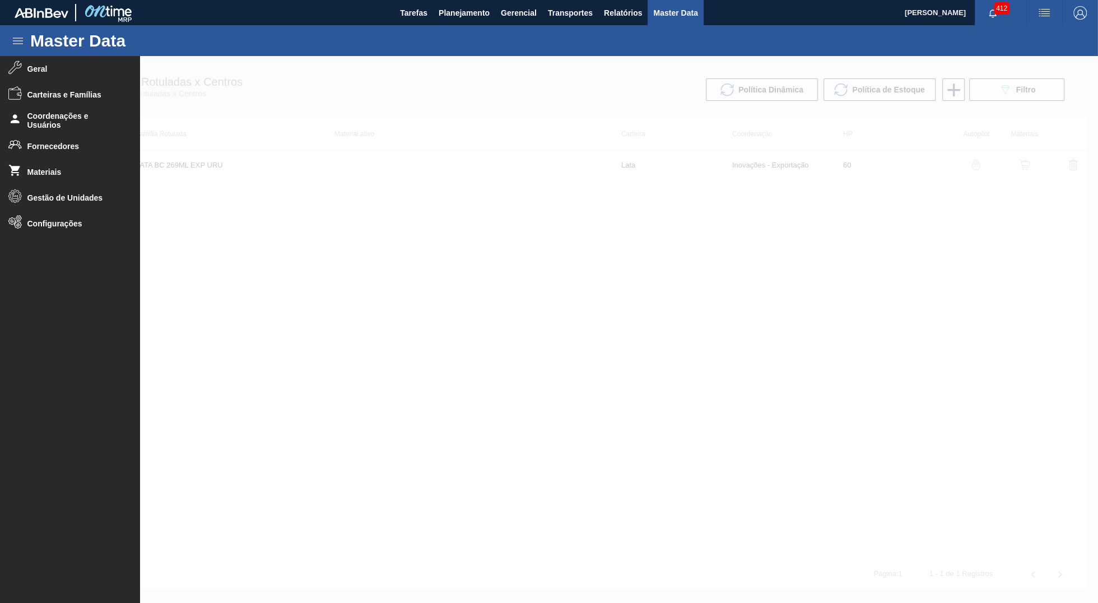
click at [980, 64] on div at bounding box center [549, 329] width 1098 height 547
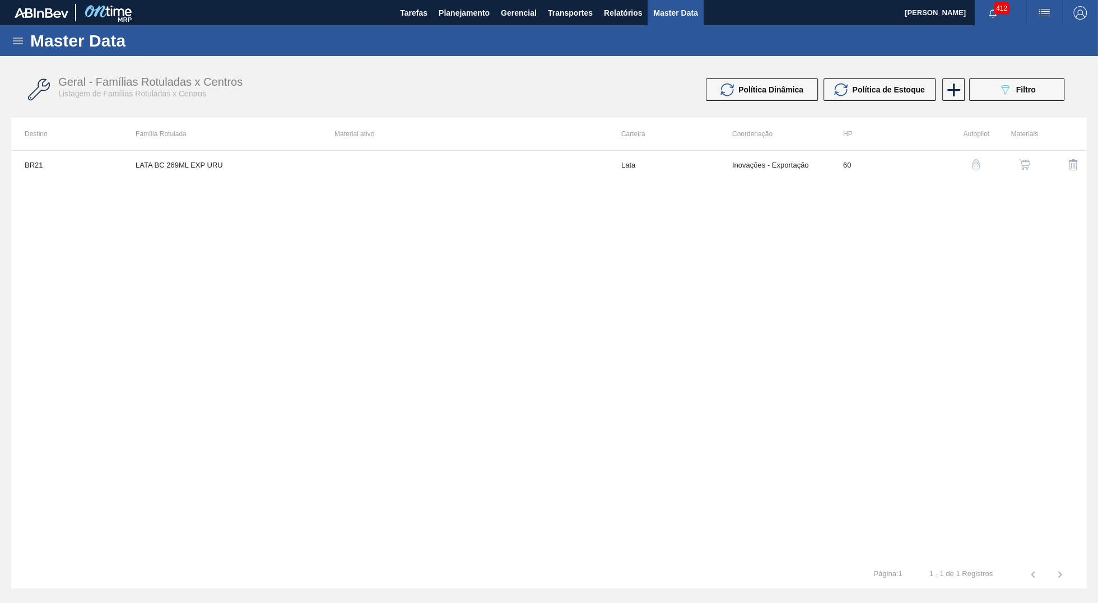
click at [1007, 108] on div "Geral - Famílias Rotuladas x Centros Listagem de Famílias Rotuladas x Centros P…" at bounding box center [549, 90] width 1076 height 42
click at [17, 38] on icon at bounding box center [18, 41] width 10 height 7
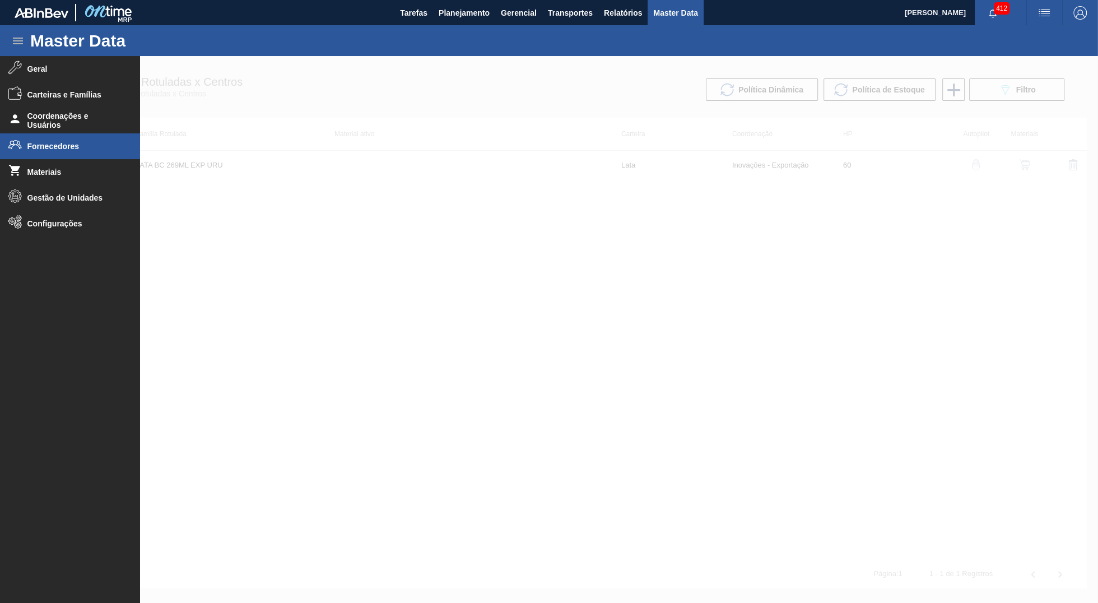
click at [36, 145] on span "Fornecedores" at bounding box center [73, 146] width 92 height 9
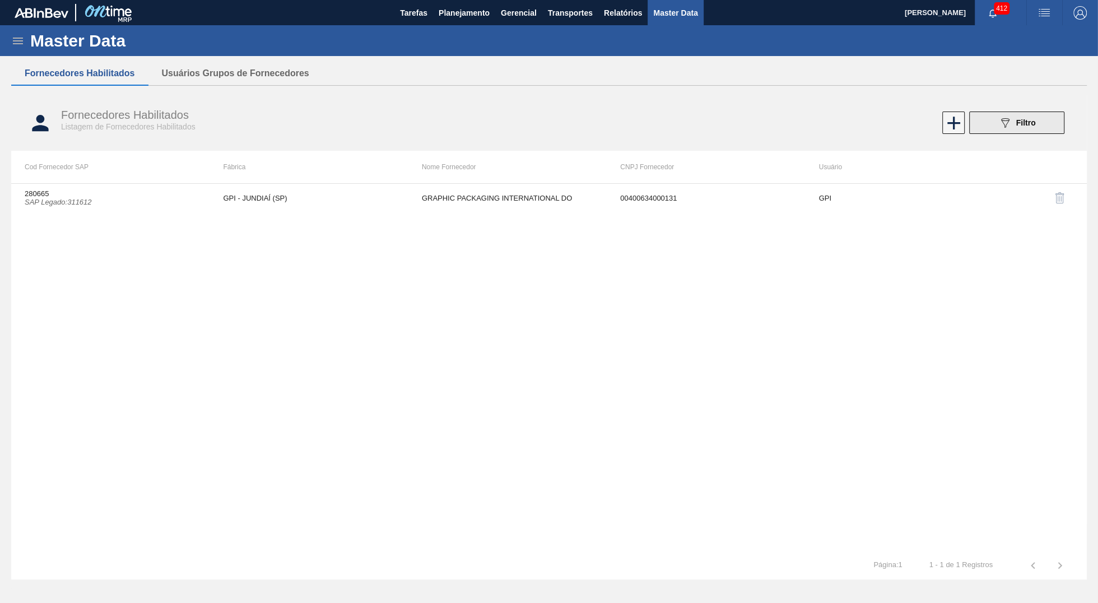
click at [1061, 127] on button "089F7B8B-B2A5-4AFE-B5C0-19BA573D28AC Filtro" at bounding box center [1016, 123] width 95 height 22
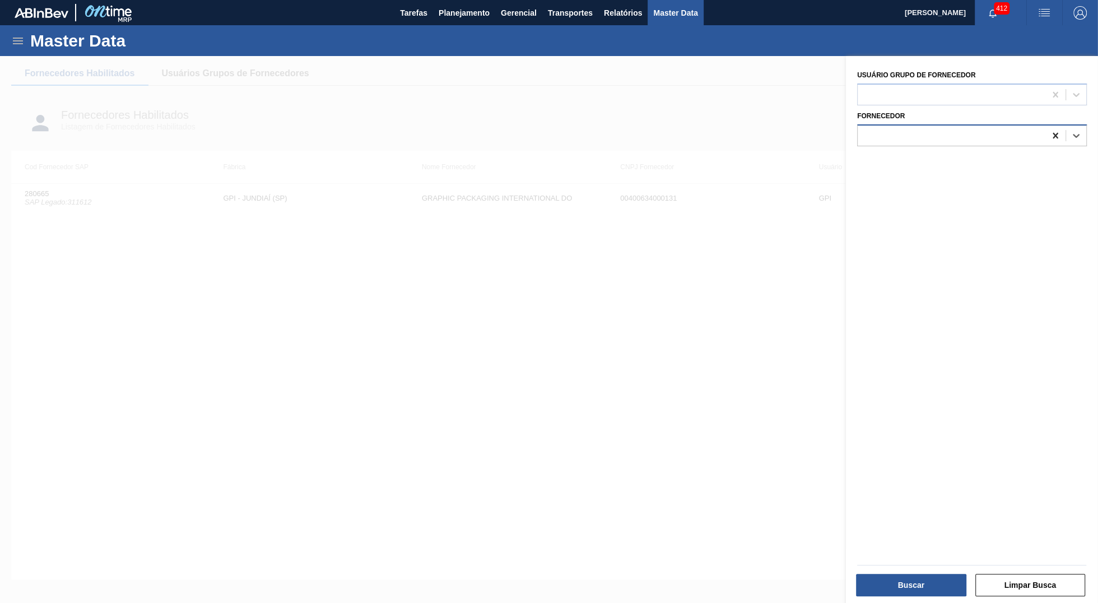
click at [1058, 133] on icon at bounding box center [1055, 135] width 11 height 11
paste input "311612"
type input "311612"
click at [970, 155] on div "280665 (SAP Legado: 311612) - GRAPHIC PACKAGING INTERNATIONAL DO" at bounding box center [972, 163] width 230 height 21
click at [924, 591] on button "Buscar" at bounding box center [911, 585] width 110 height 22
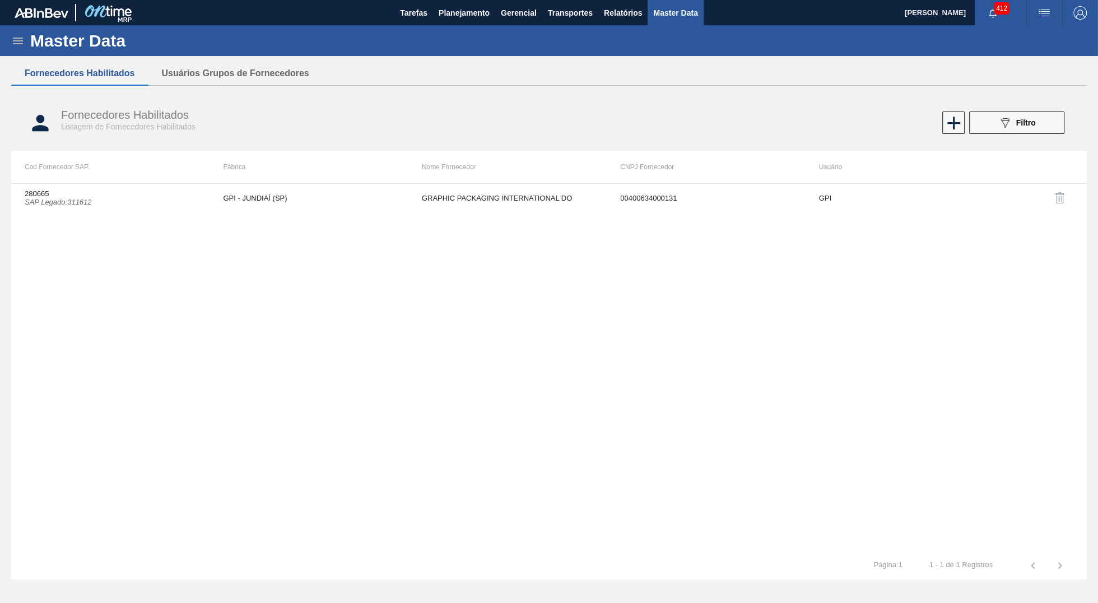
click at [382, 213] on div "280665 SAP Legado : 311612 GPI - JUNDIAÍ (SP) GRAPHIC PACKAGING INTERNATIONAL D…" at bounding box center [549, 367] width 1076 height 368
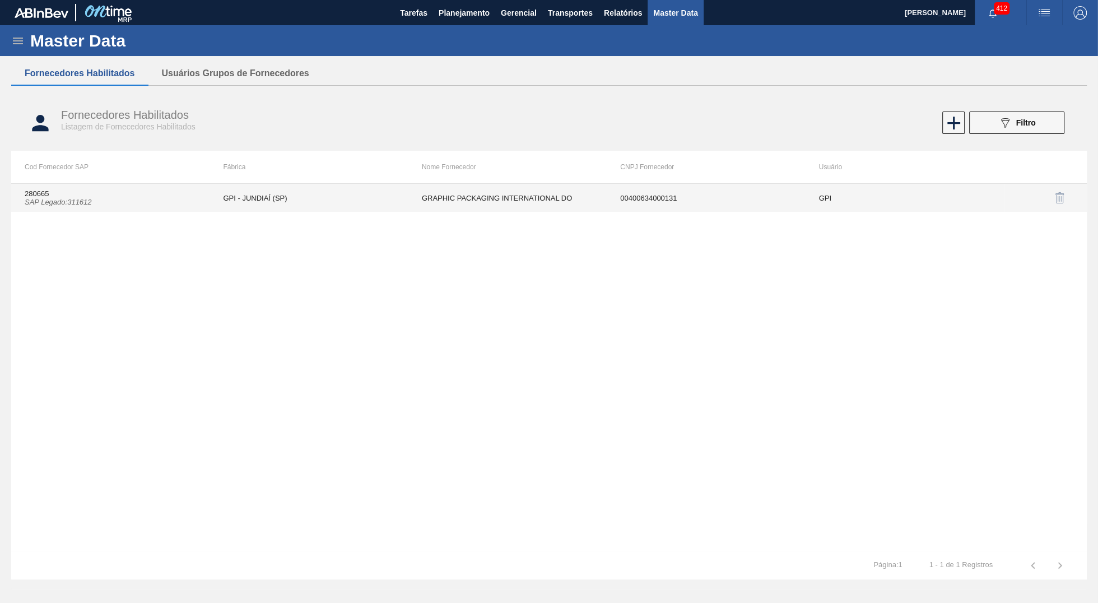
click at [384, 208] on td "GPI - JUNDIAÍ (SP)" at bounding box center [309, 198] width 198 height 28
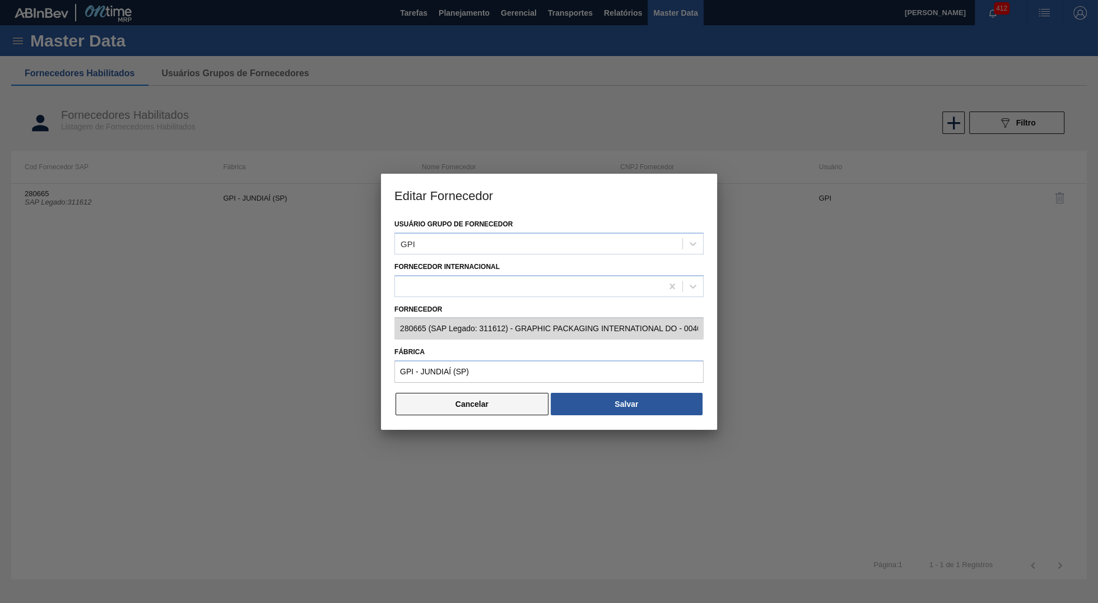
click at [466, 406] on button "Cancelar" at bounding box center [472, 404] width 153 height 22
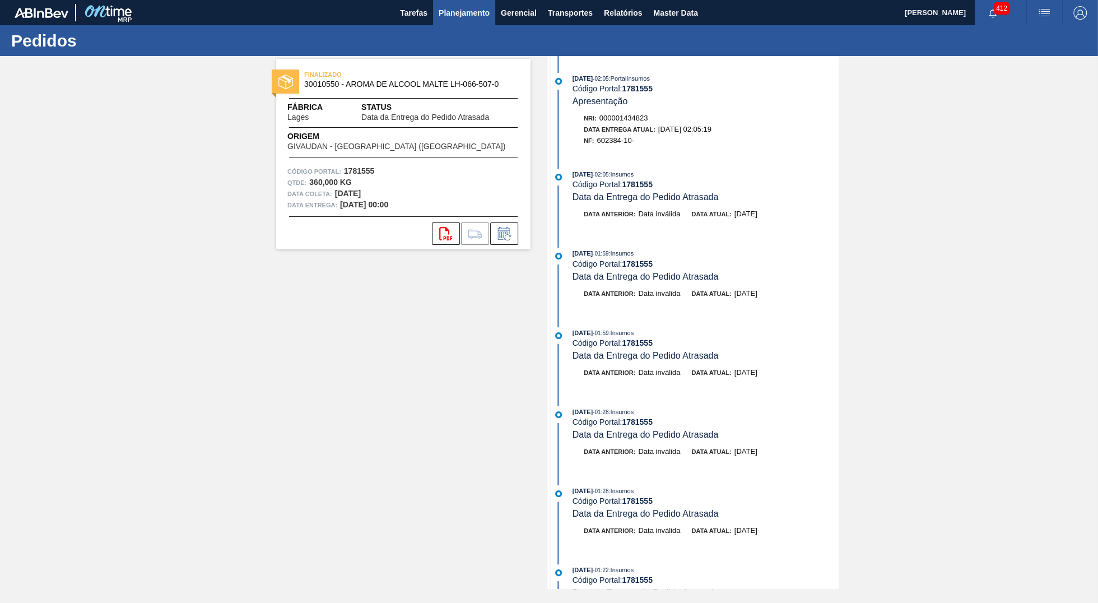
click at [468, 17] on span "Planejamento" at bounding box center [464, 12] width 51 height 13
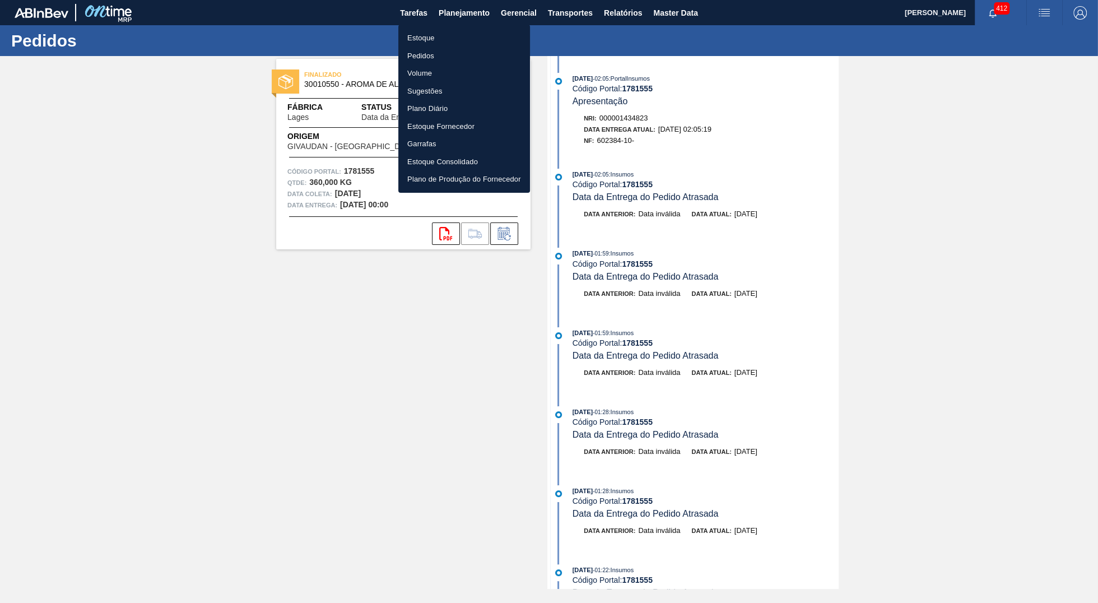
click at [450, 41] on li "Estoque" at bounding box center [464, 38] width 132 height 18
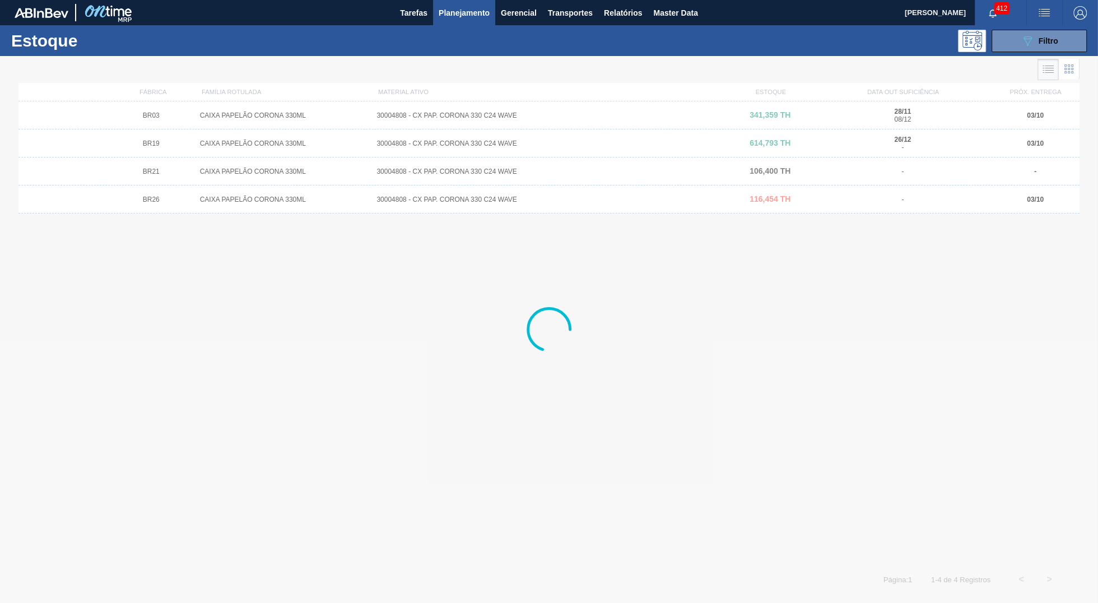
click at [1064, 29] on div "Estoque 089F7B8B-B2A5-4AFE-B5C0-19BA573D28AC Filtro" at bounding box center [549, 40] width 1098 height 31
click at [1055, 36] on span "Filtro" at bounding box center [1049, 40] width 20 height 9
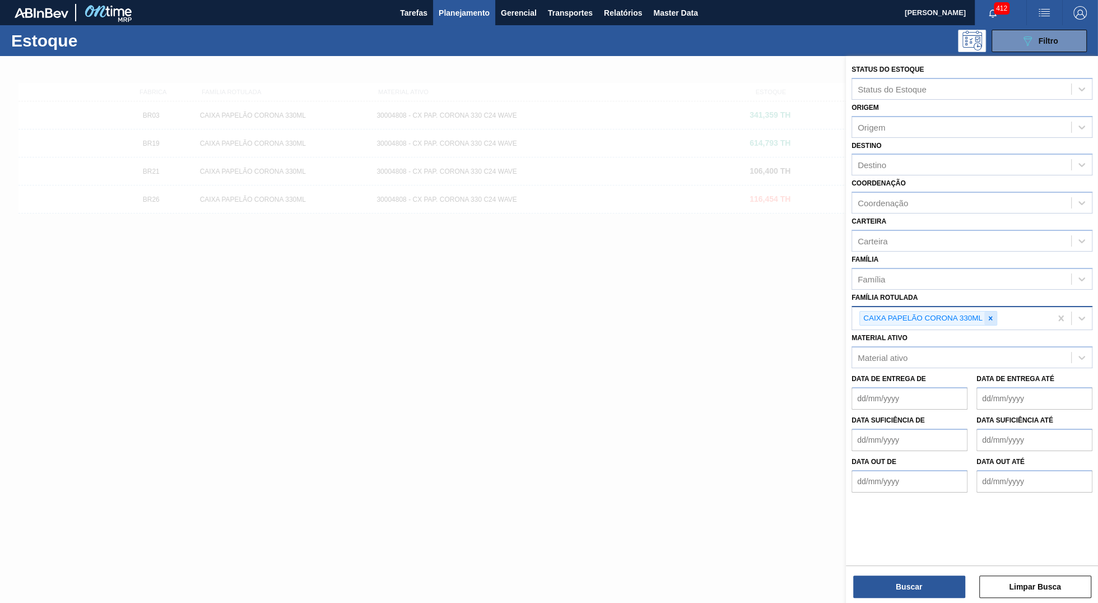
click at [992, 312] on div at bounding box center [990, 319] width 12 height 14
click at [970, 337] on div "Material ativo Material ativo" at bounding box center [972, 347] width 241 height 38
click at [964, 347] on div "Material ativo" at bounding box center [961, 355] width 219 height 16
click at [916, 354] on div "Material ativo" at bounding box center [961, 355] width 219 height 16
paste ativo "30004808"
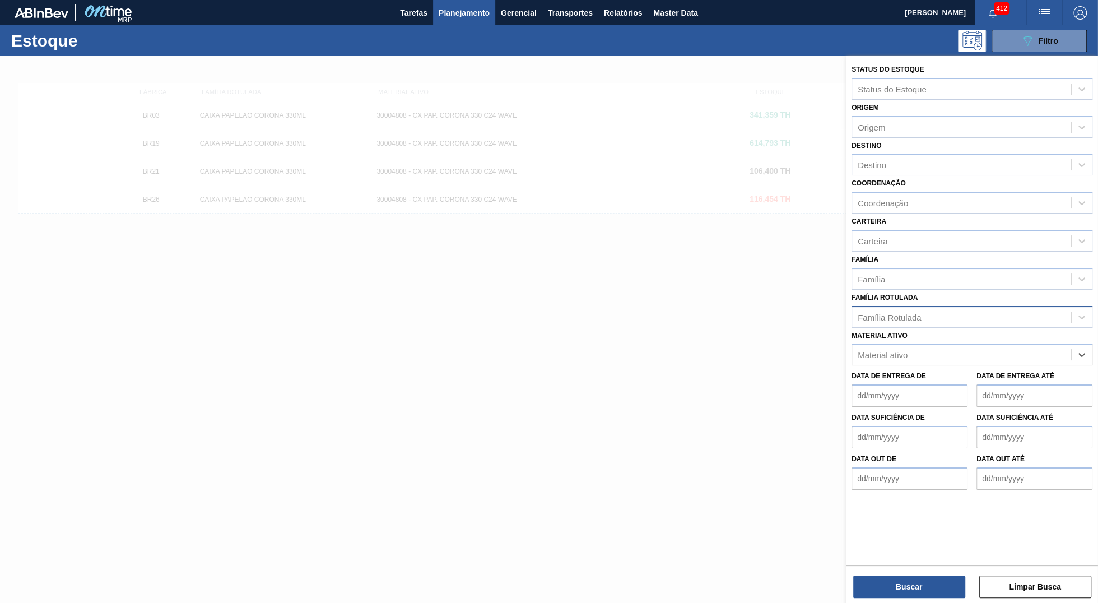
type ativo "30004808"
click at [899, 382] on div "30004808 - CX PAP. CORONA 330 C24 WAVE" at bounding box center [972, 382] width 241 height 21
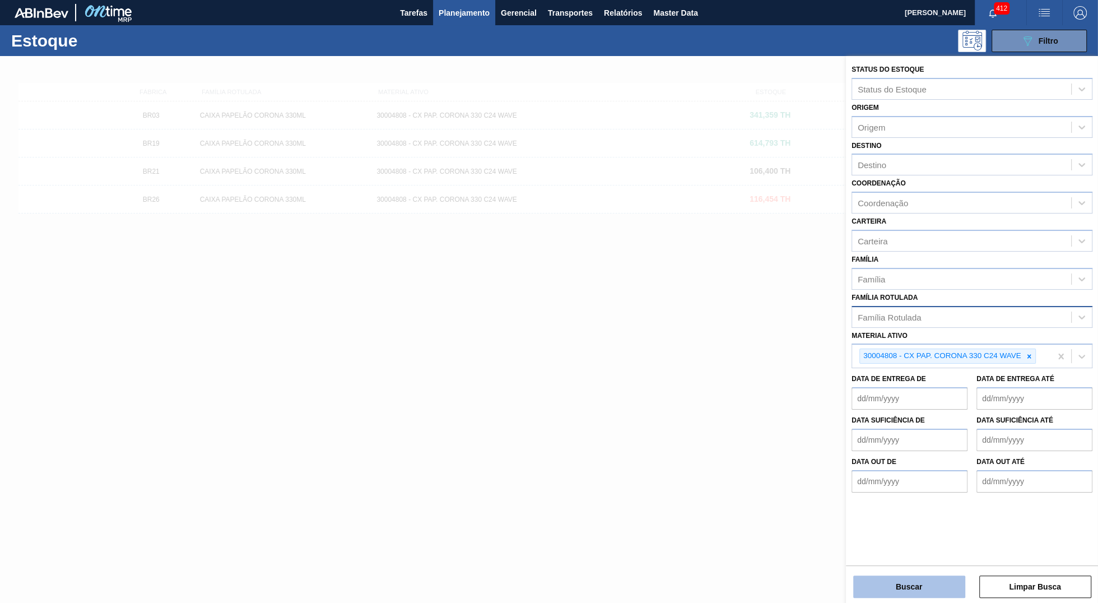
click at [908, 588] on button "Buscar" at bounding box center [909, 586] width 112 height 22
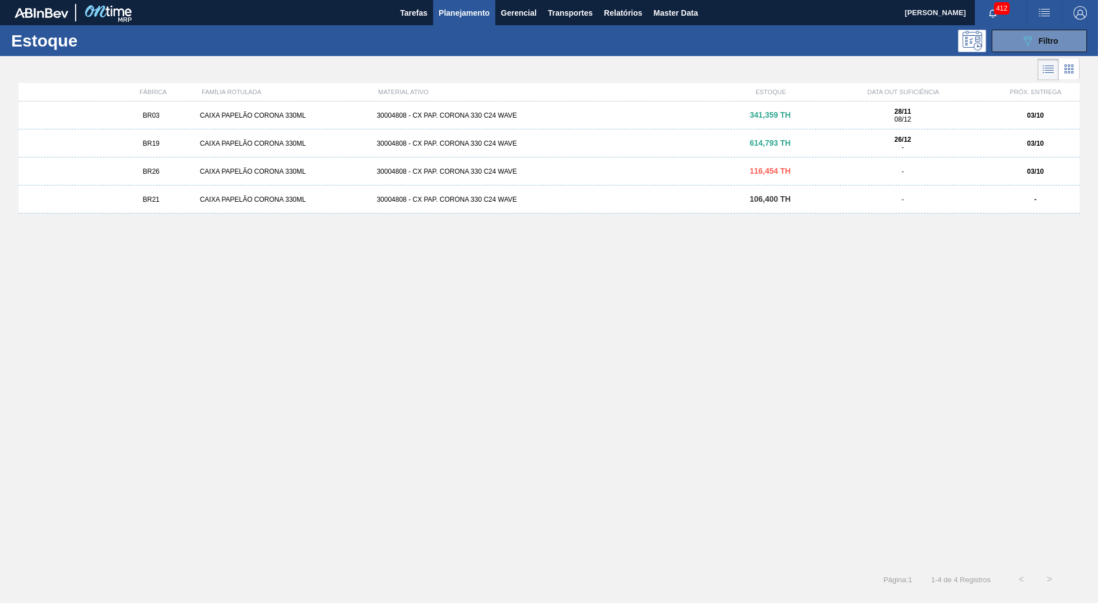
click at [214, 171] on div "CAIXA PAPELÃO CORONA 330ML" at bounding box center [284, 172] width 177 height 8
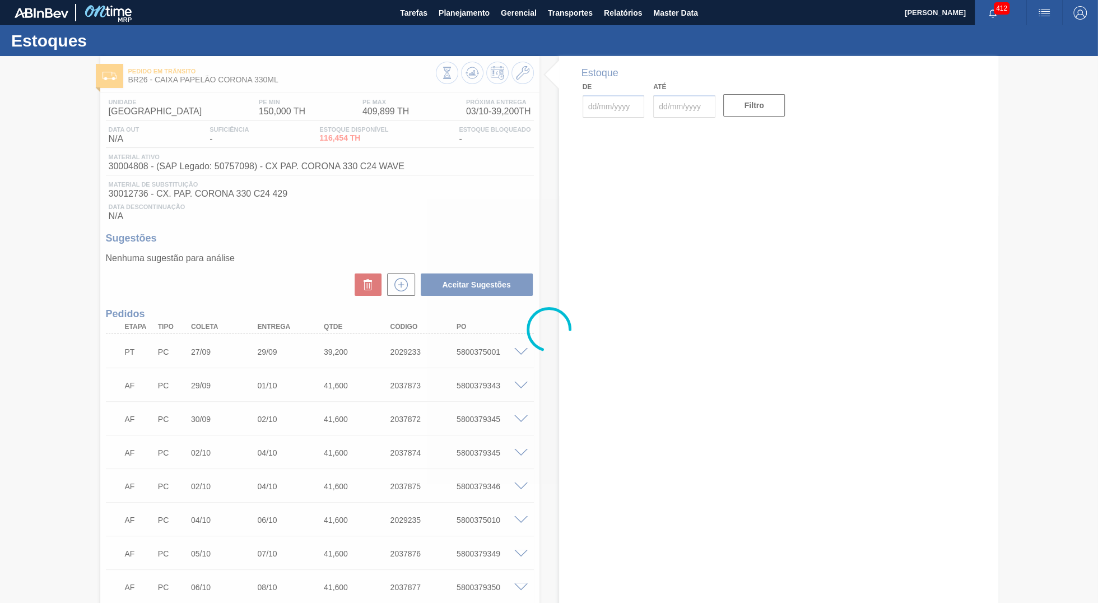
type input "03/10/2025"
type input "17/10/2025"
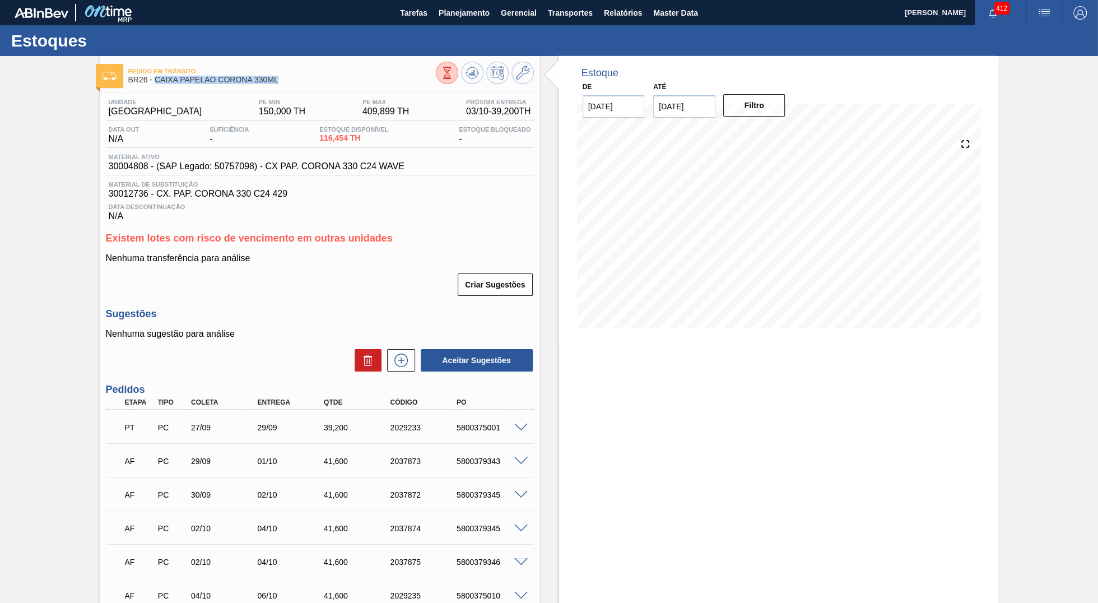
drag, startPoint x: 156, startPoint y: 79, endPoint x: 295, endPoint y: 85, distance: 138.5
click at [295, 84] on span "BR26 - CAIXA PAPELÃO CORONA 330ML" at bounding box center [282, 80] width 308 height 8
copy span "CAIXA PAPELÃO CORONA 330ML"
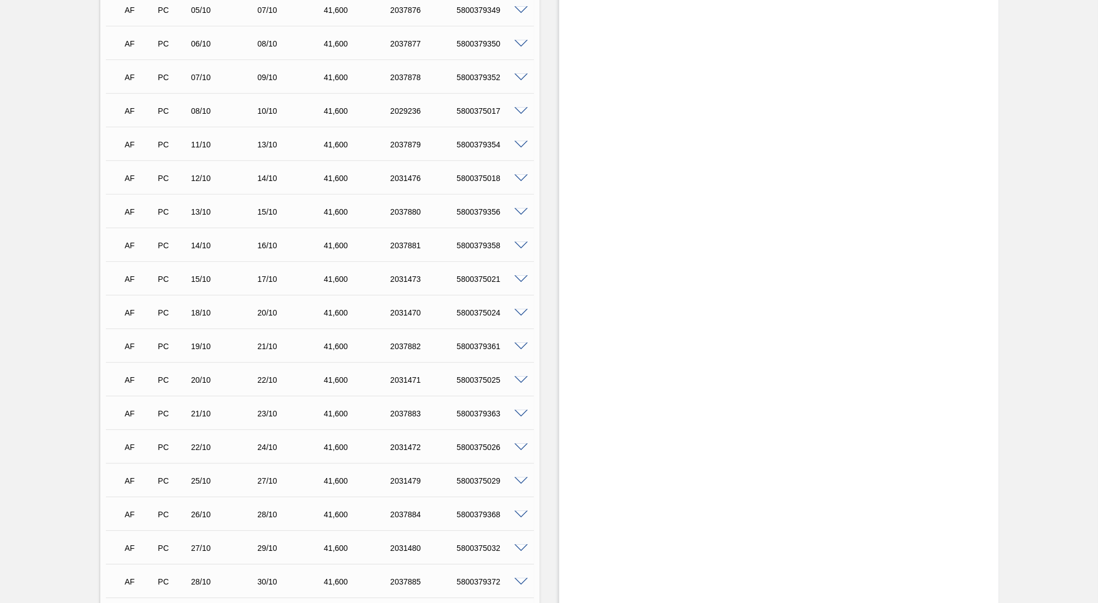
scroll to position [782, 0]
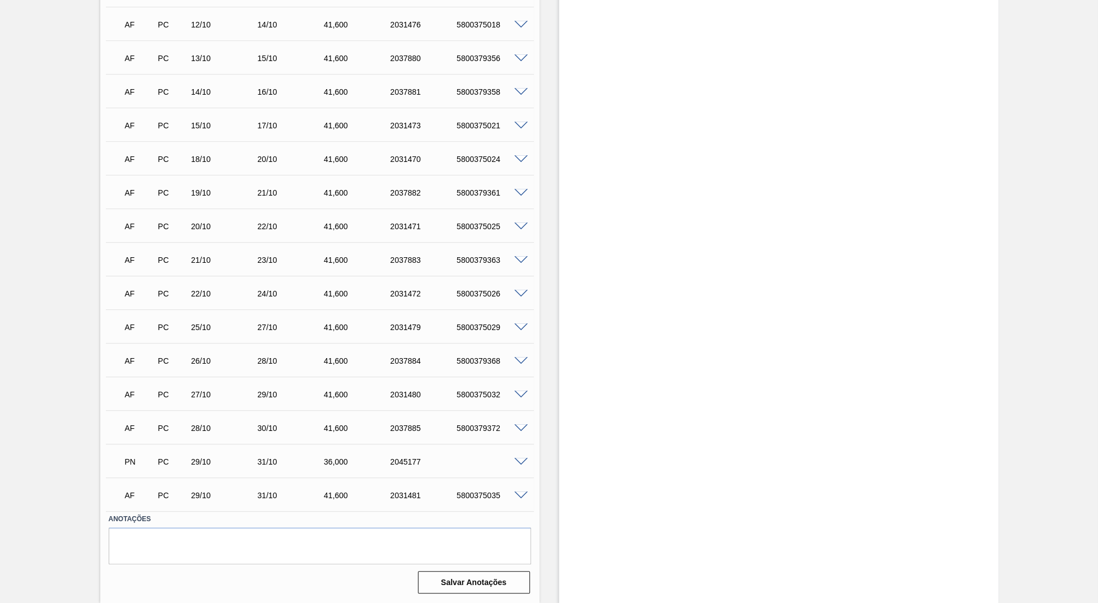
click at [521, 461] on span at bounding box center [520, 462] width 13 height 8
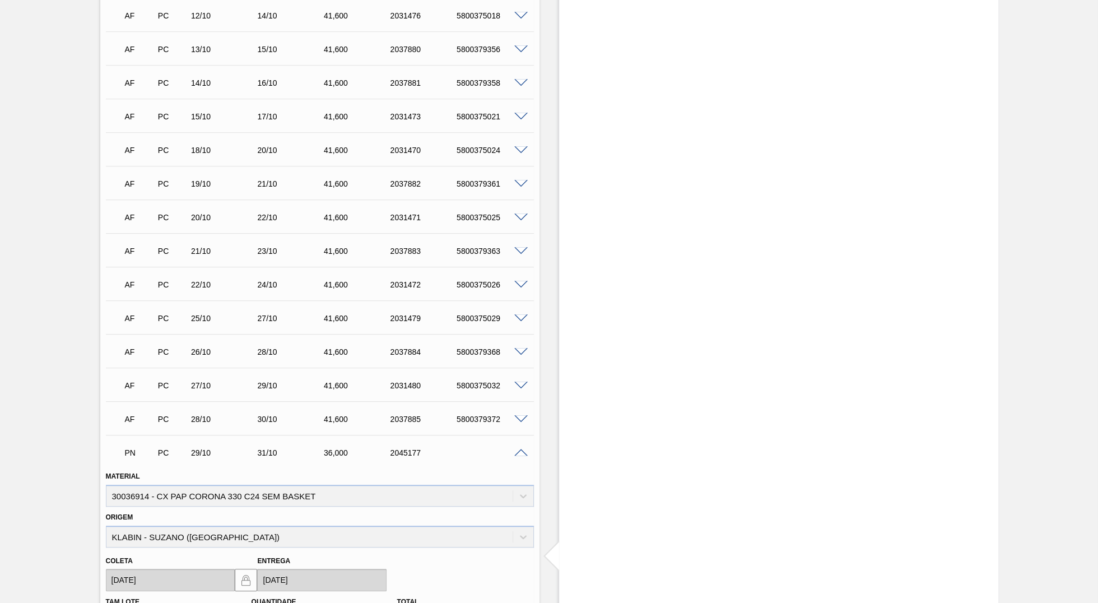
scroll to position [1052, 0]
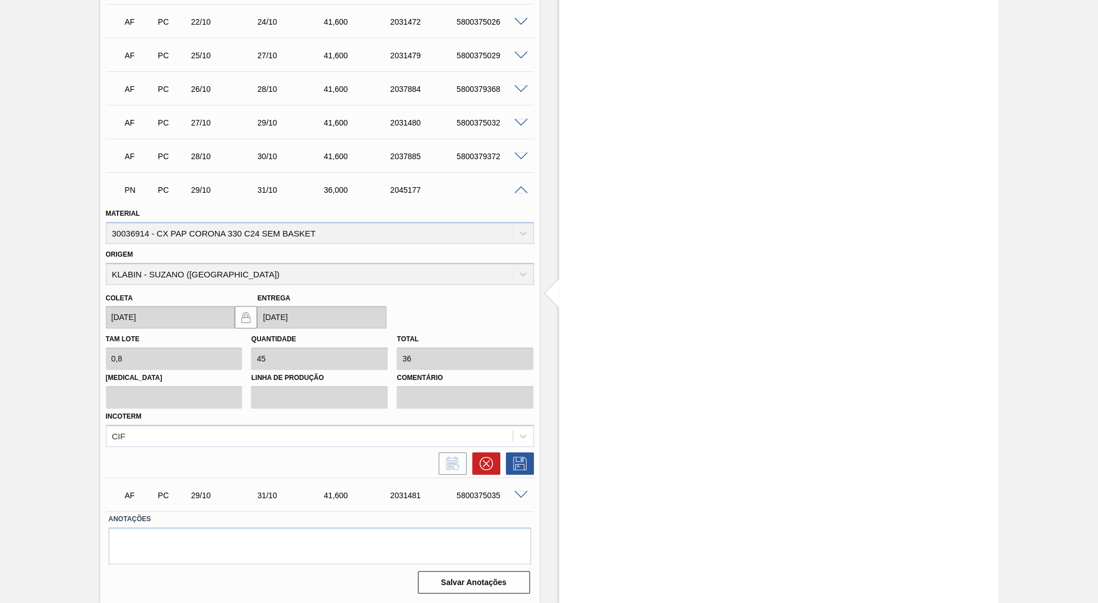
click at [306, 235] on div "Material 30036914 - CX PAP CORONA 330 C24 SEM BASKET" at bounding box center [320, 225] width 428 height 38
click at [388, 179] on div "PN PC 29/10 31/10 36,000 2045177" at bounding box center [317, 189] width 398 height 22
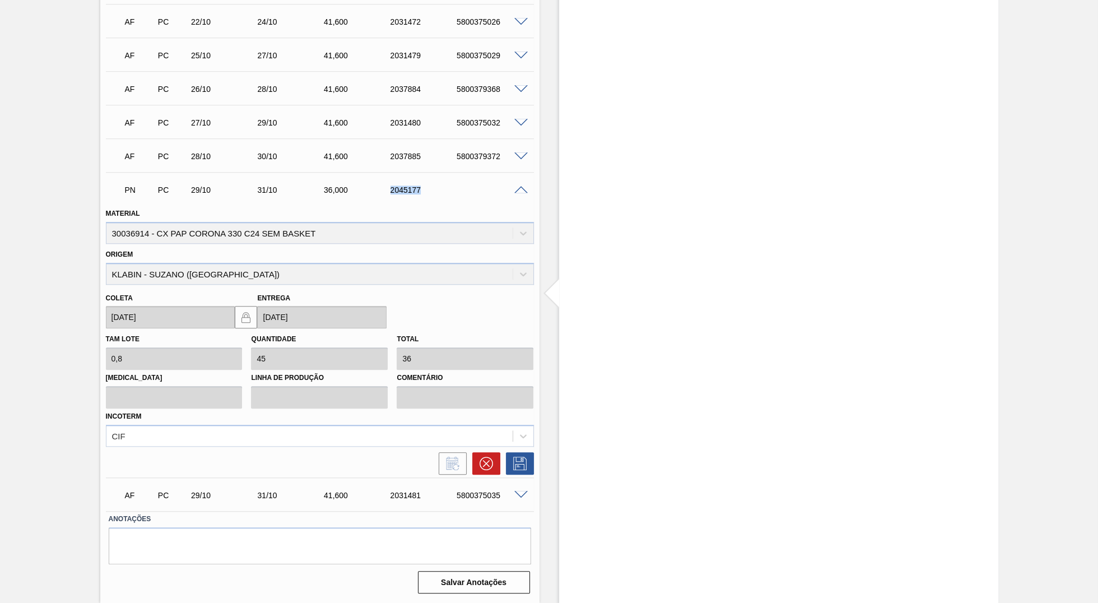
click at [388, 179] on div "PN PC 29/10 31/10 36,000 2045177" at bounding box center [317, 189] width 398 height 22
copy div "2045177"
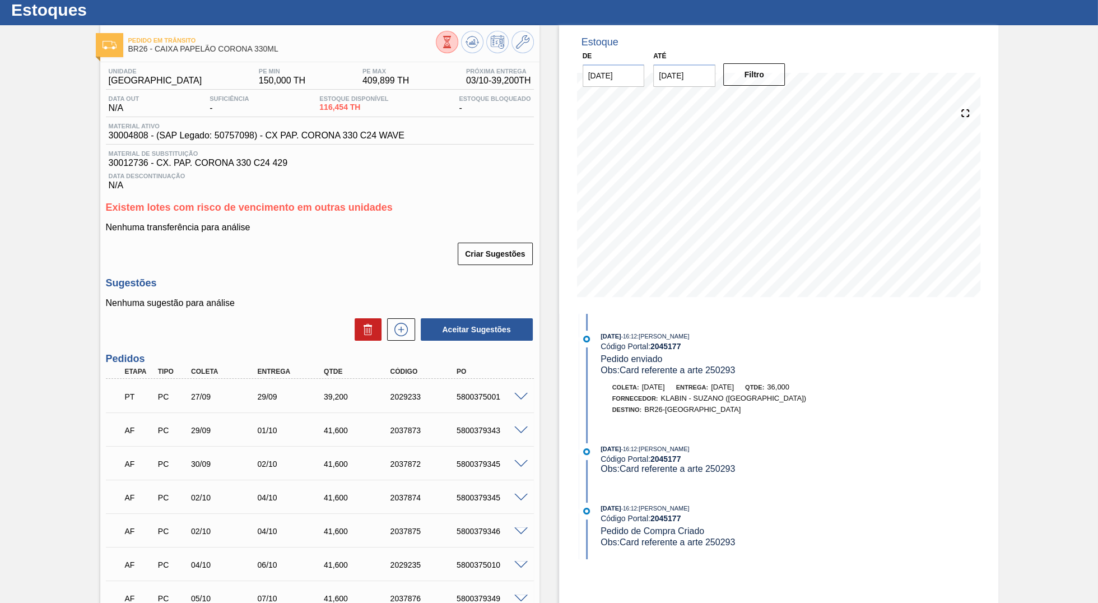
scroll to position [0, 0]
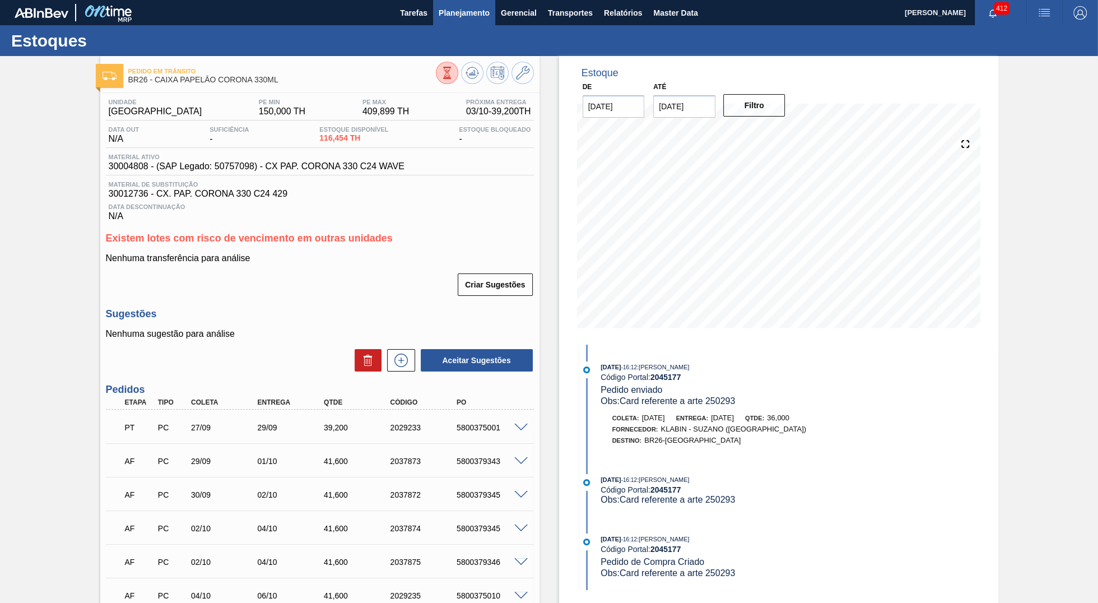
click at [476, 12] on span "Planejamento" at bounding box center [464, 12] width 51 height 13
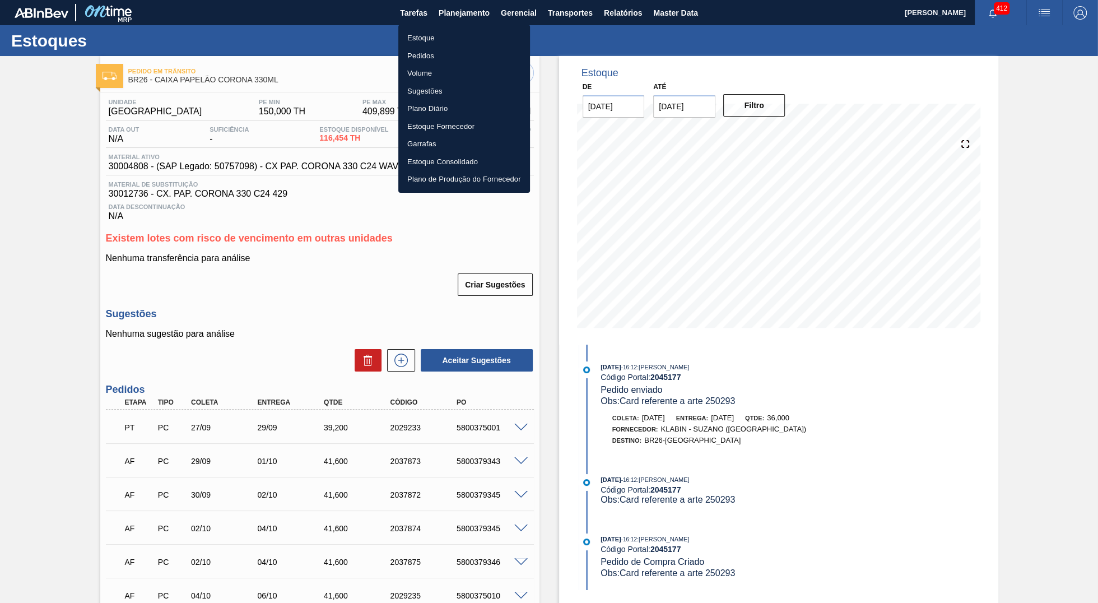
click at [447, 37] on li "Estoque" at bounding box center [464, 38] width 132 height 18
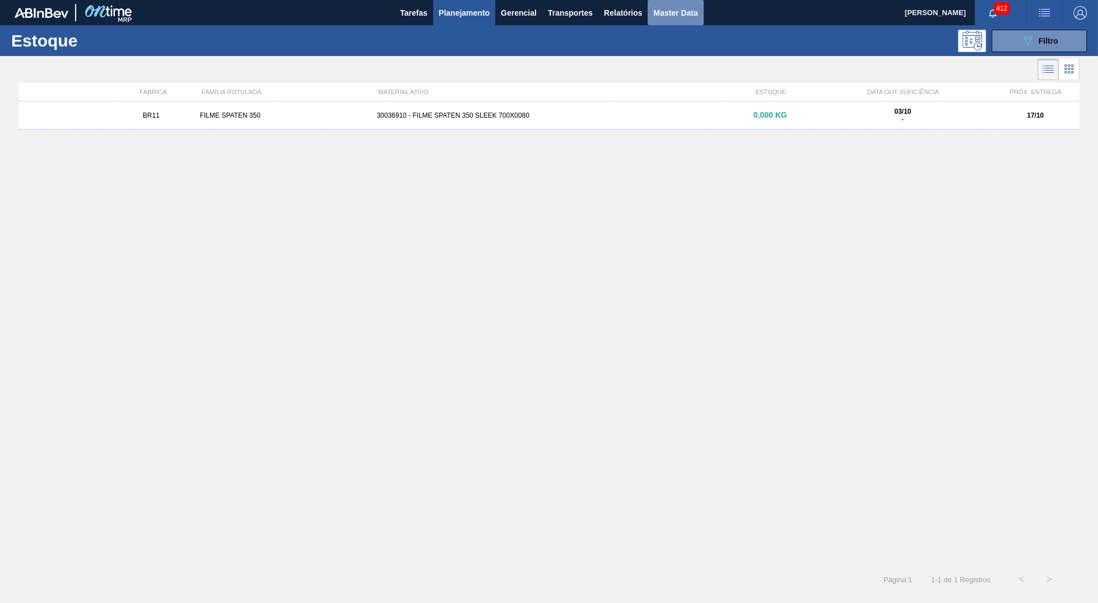
click at [690, 13] on span "Master Data" at bounding box center [675, 12] width 44 height 13
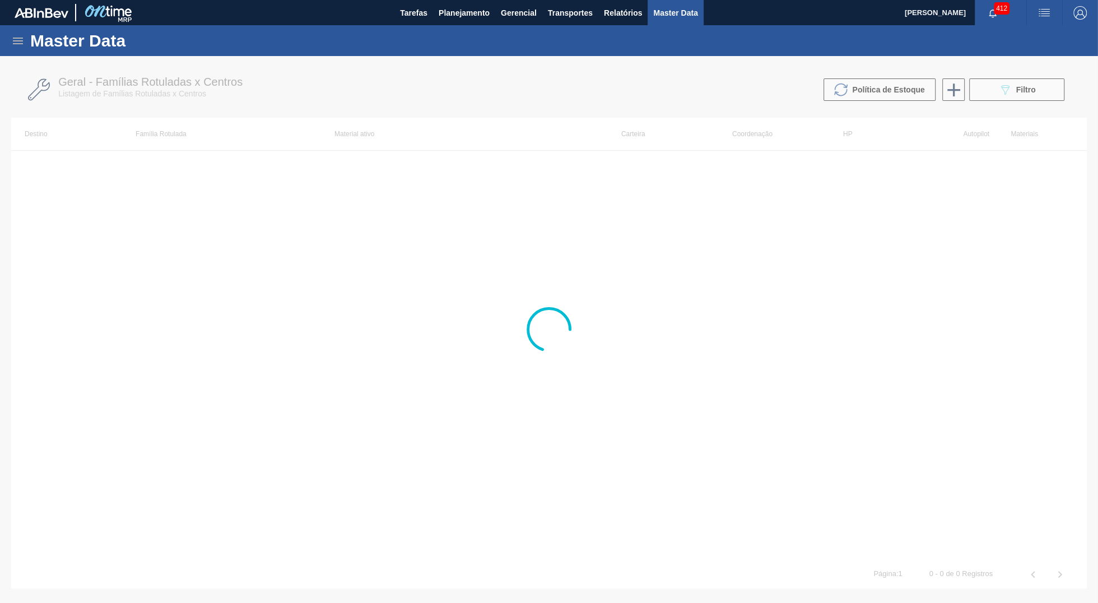
click at [15, 35] on icon at bounding box center [17, 40] width 13 height 13
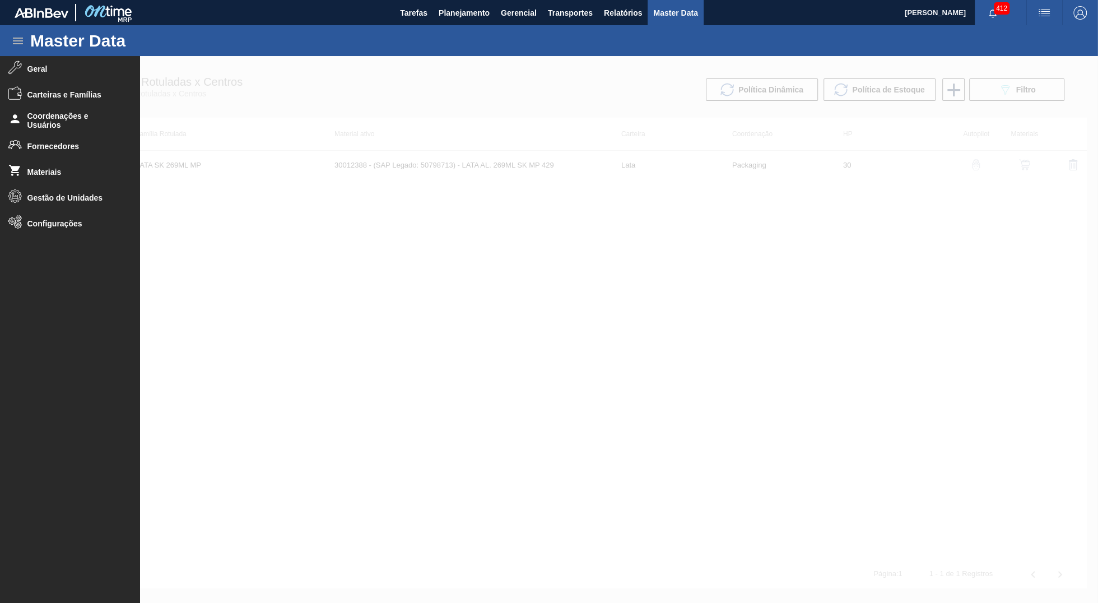
click at [43, 146] on span "Fornecedores" at bounding box center [73, 146] width 92 height 9
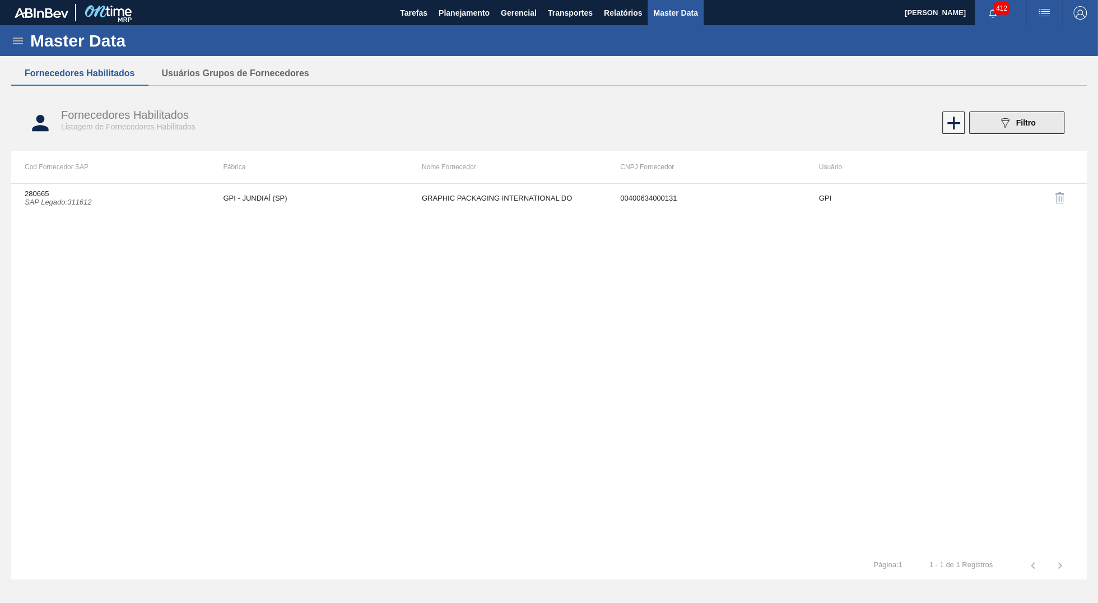
click at [1015, 124] on div "089F7B8B-B2A5-4AFE-B5C0-19BA573D28AC Filtro" at bounding box center [1018, 122] width 38 height 13
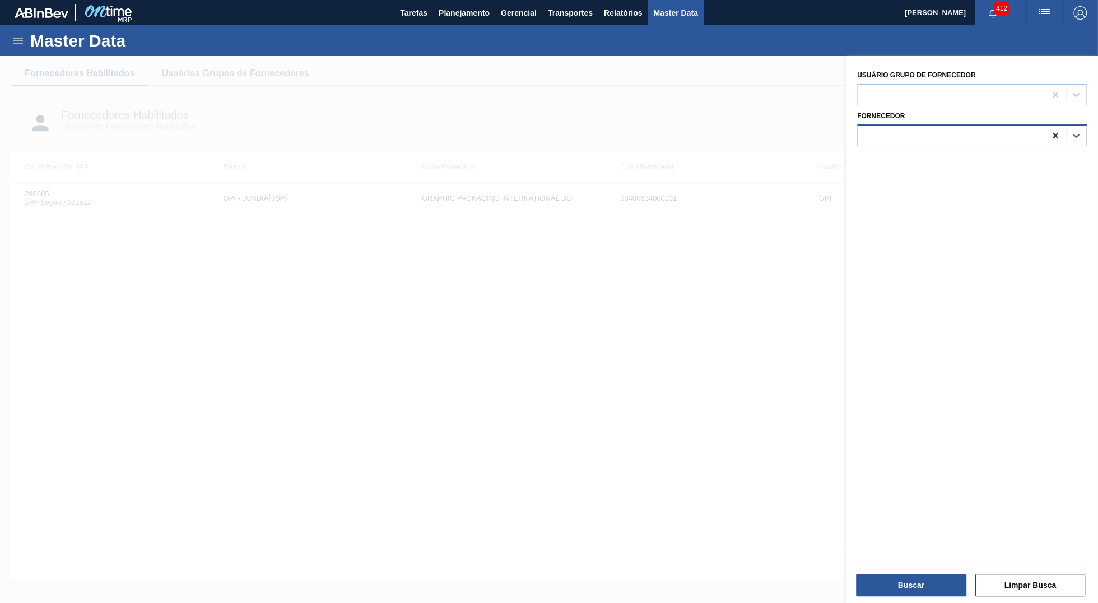
click at [1049, 129] on div at bounding box center [1056, 136] width 20 height 20
paste input "212243"
type input "212243"
click at [1021, 560] on div at bounding box center [972, 564] width 238 height 12
click at [660, 229] on div at bounding box center [549, 357] width 1098 height 603
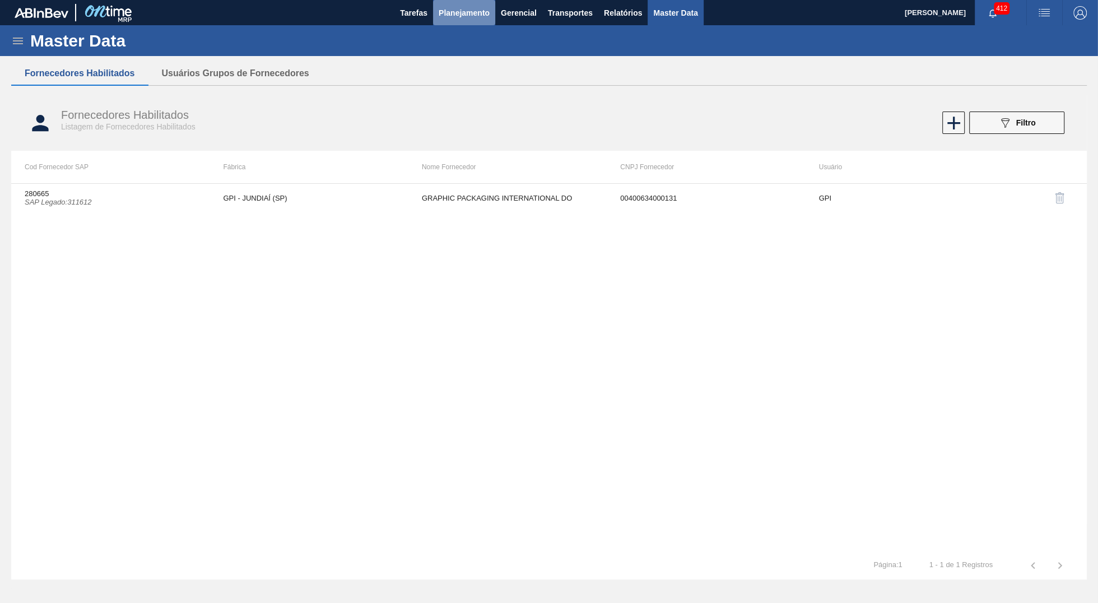
click at [476, 12] on span "Planejamento" at bounding box center [464, 12] width 51 height 13
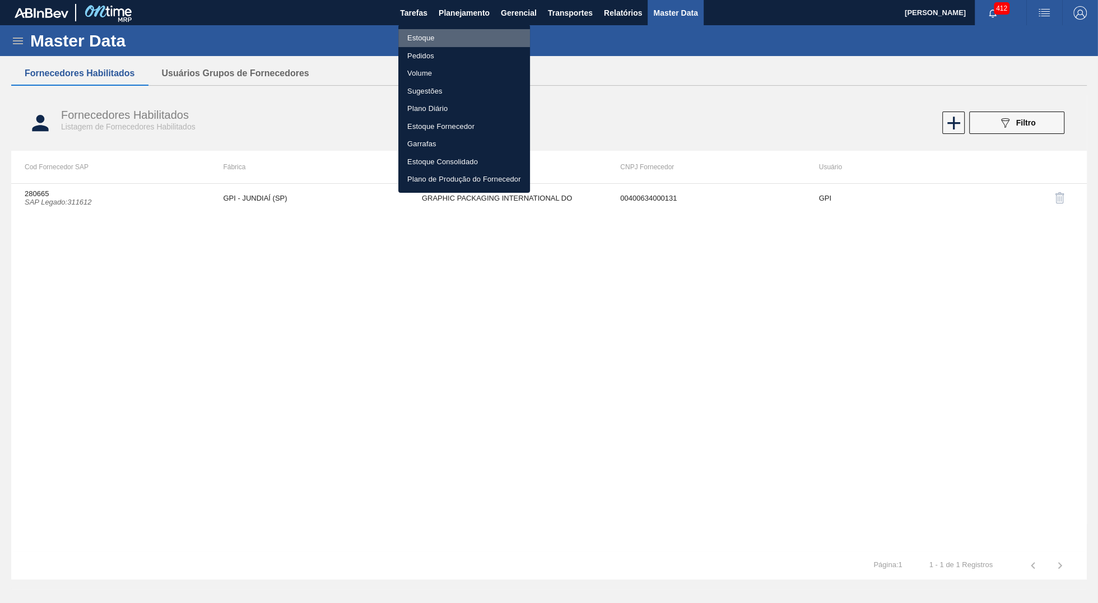
click at [447, 34] on li "Estoque" at bounding box center [464, 38] width 132 height 18
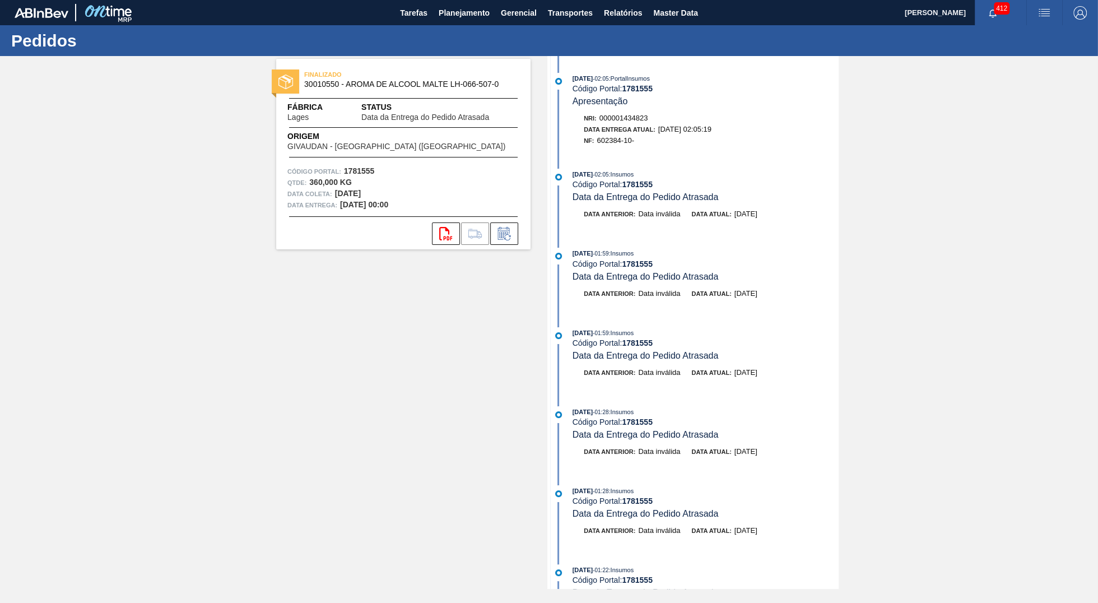
click at [0, 338] on div "FINALIZADO 30010550 - AROMA DE ALCOOL MALTE LH-066-507-0 Fábrica Lages Status D…" at bounding box center [549, 322] width 1098 height 533
click at [461, 12] on span "Planejamento" at bounding box center [464, 12] width 51 height 13
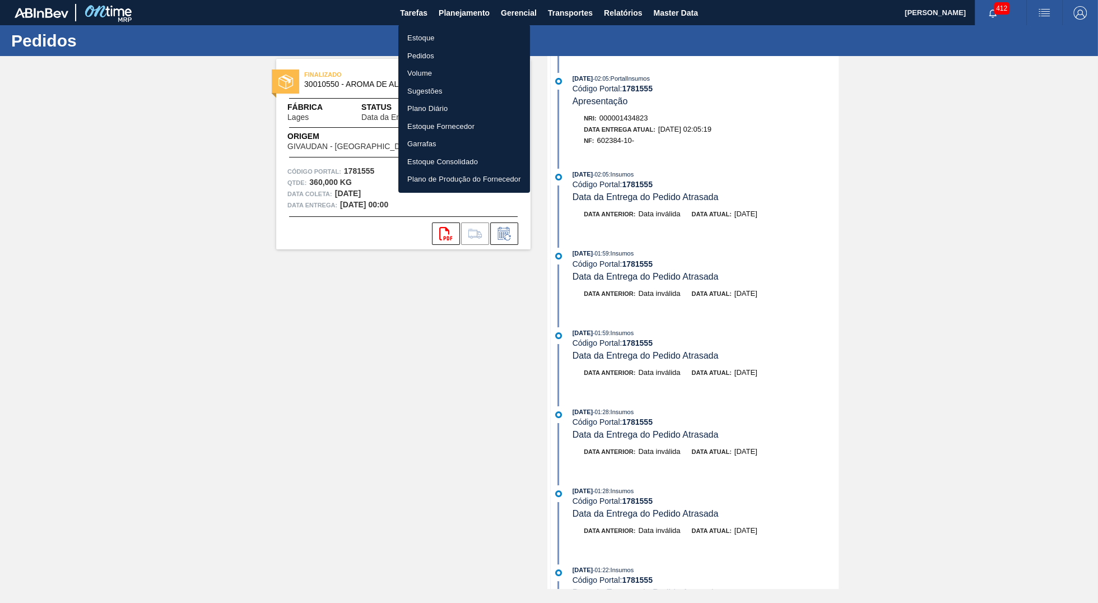
click at [433, 38] on li "Estoque" at bounding box center [464, 38] width 132 height 18
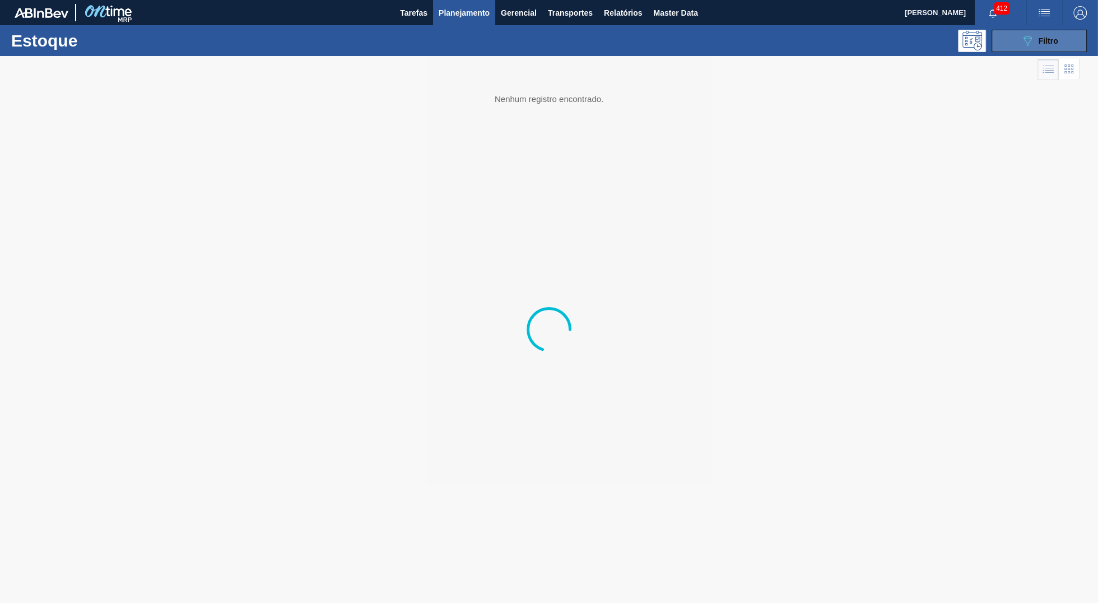
click at [996, 44] on button "089F7B8B-B2A5-4AFE-B5C0-19BA573D28AC Filtro" at bounding box center [1039, 41] width 95 height 22
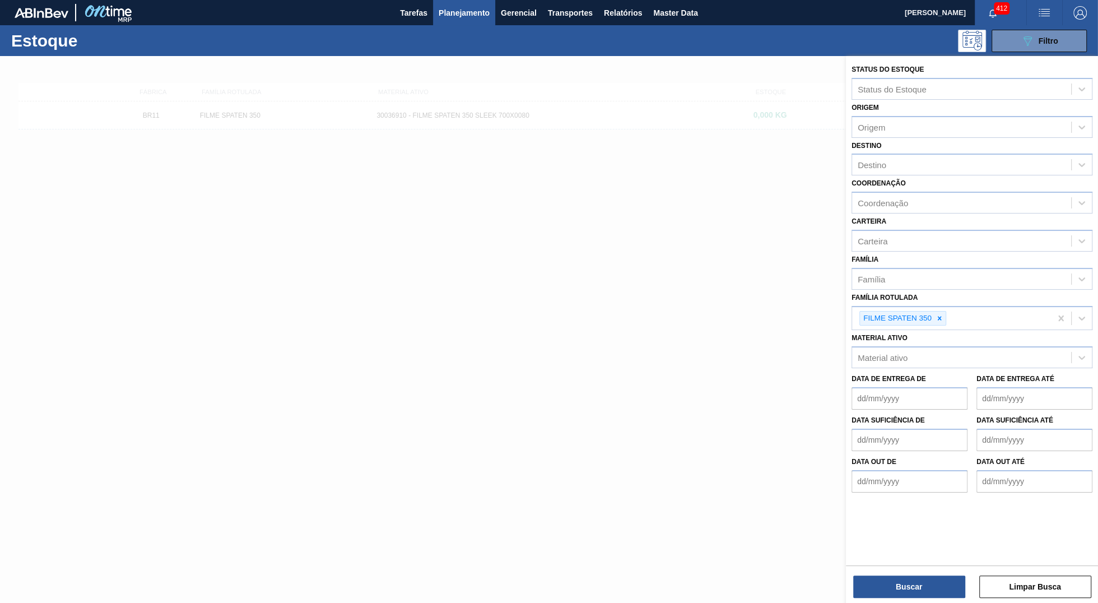
click at [940, 316] on icon at bounding box center [940, 318] width 4 height 4
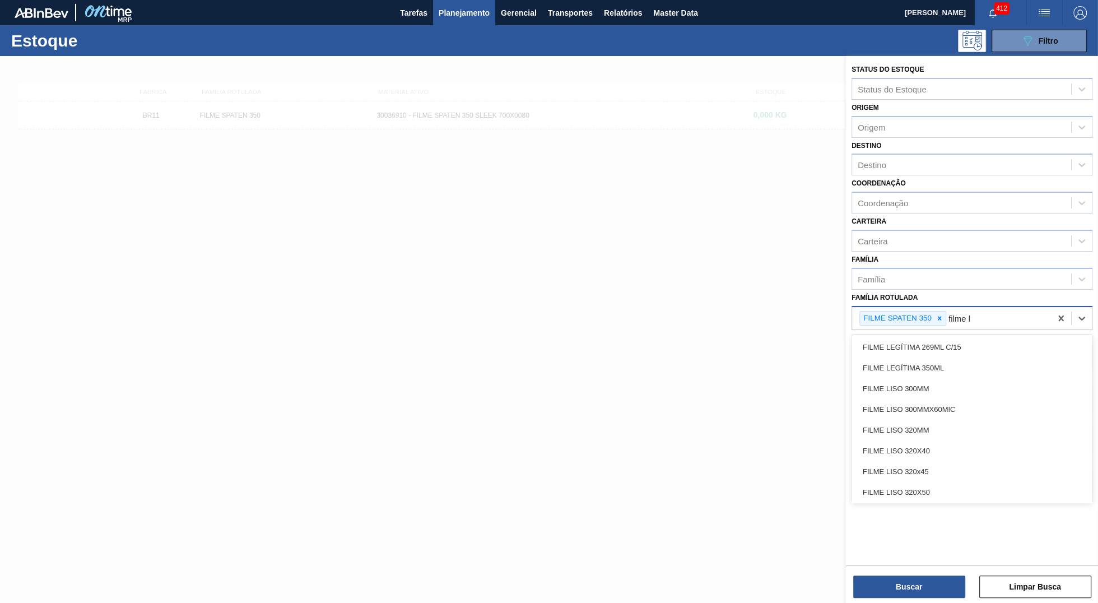
type Rotulada "filme li"
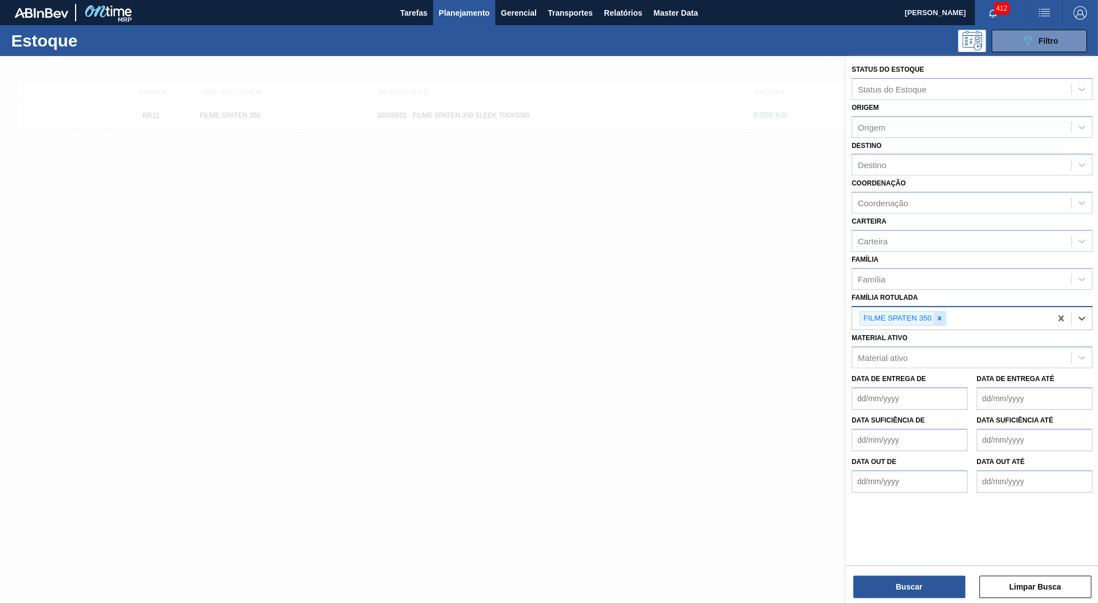
click at [944, 312] on div at bounding box center [940, 319] width 12 height 14
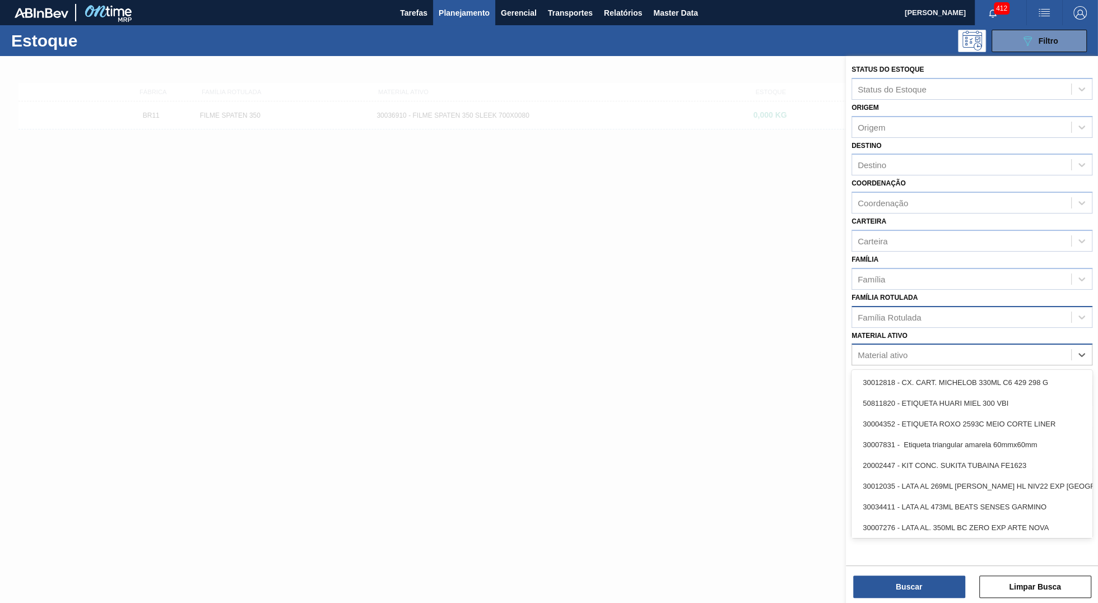
click at [949, 354] on div "Material ativo" at bounding box center [961, 355] width 219 height 16
paste ativo "30003071"
type ativo "30003071"
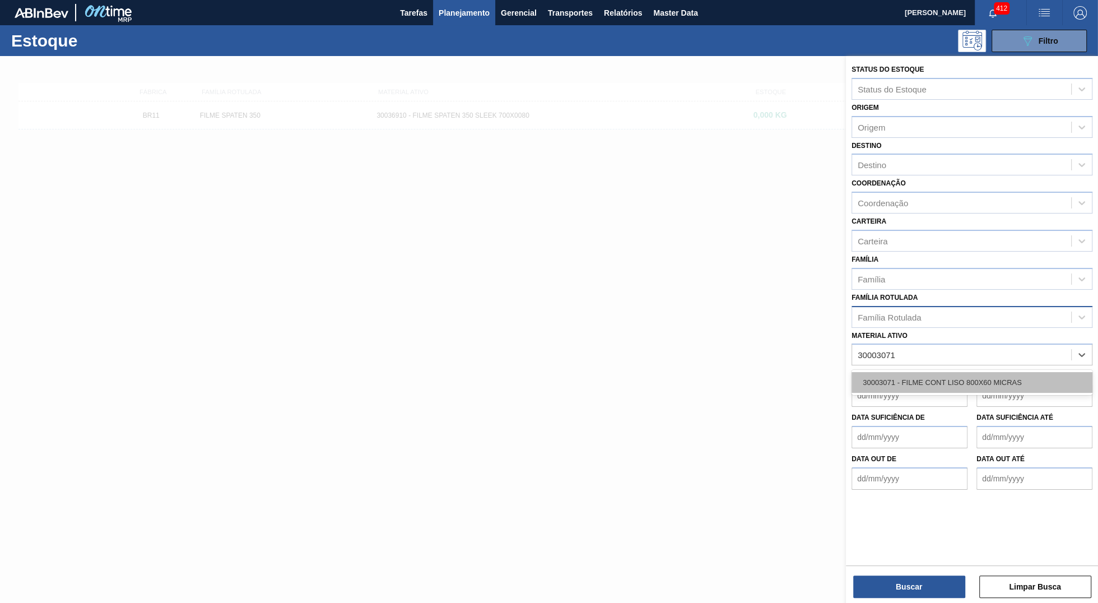
click at [949, 380] on div "30003071 - FILME CONT LISO 800X60 MICRAS" at bounding box center [972, 382] width 241 height 21
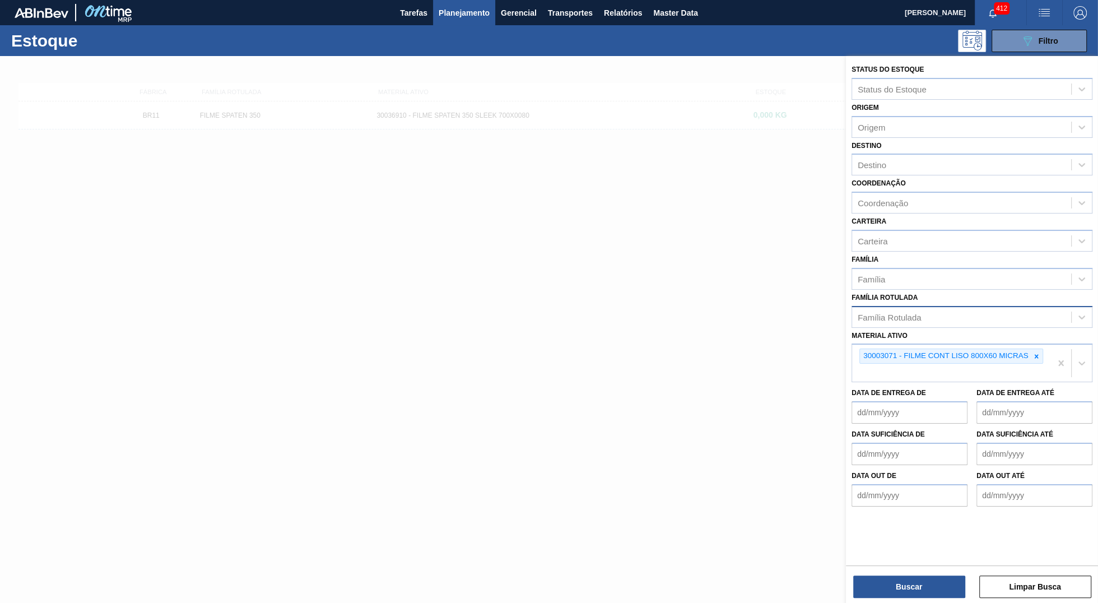
click at [926, 559] on div "Status do Estoque Status do Estoque Origem Origem Destino Destino Coordenação C…" at bounding box center [972, 309] width 252 height 507
click at [929, 589] on button "Buscar" at bounding box center [909, 586] width 112 height 22
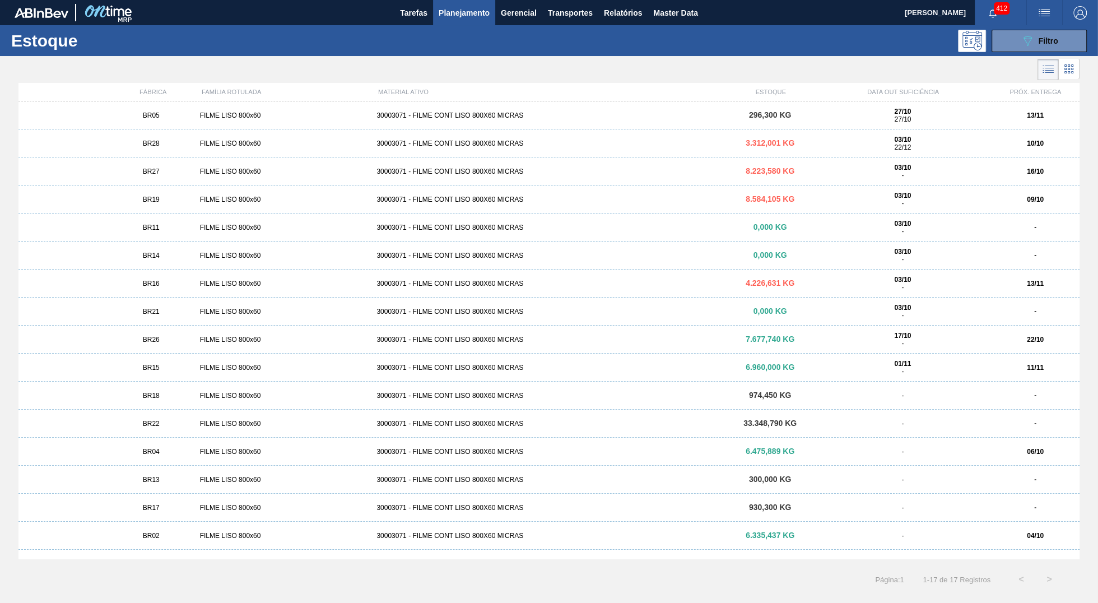
scroll to position [18, 0]
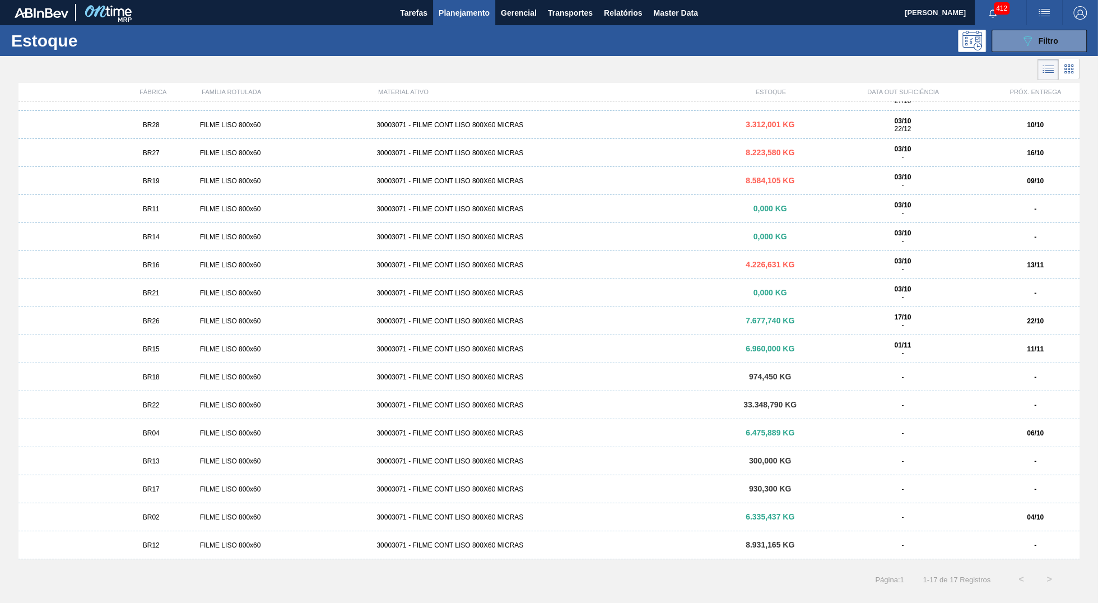
click at [141, 288] on div "BR21 FILME LISO 800x60 30003071 - FILME CONT LISO 800X60 MICRAS 0,000 KG 03/10 …" at bounding box center [548, 293] width 1061 height 28
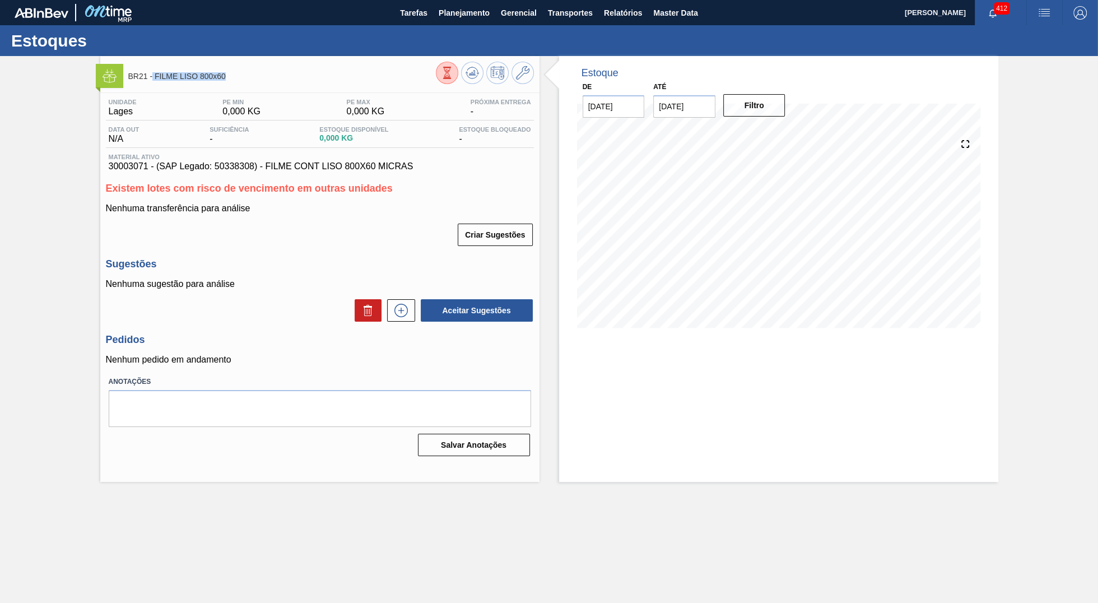
drag, startPoint x: 154, startPoint y: 78, endPoint x: 238, endPoint y: 78, distance: 84.0
click at [238, 78] on span "BR21 - FILME LISO 800x60" at bounding box center [282, 76] width 308 height 8
copy span "FILME LISO 800x60"
click at [461, 9] on span "Planejamento" at bounding box center [464, 12] width 51 height 13
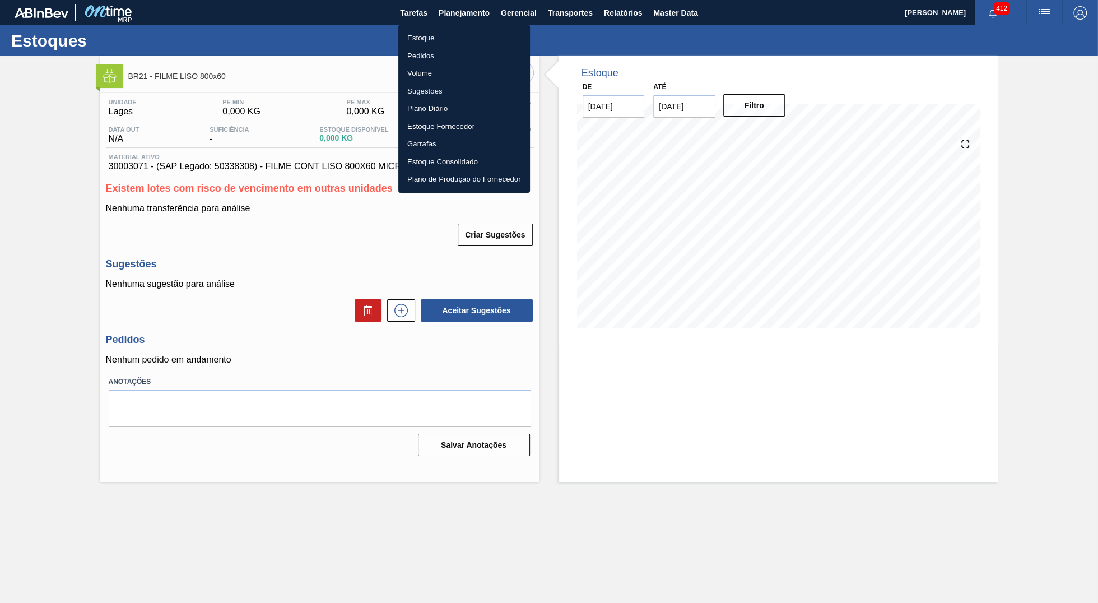
click at [447, 28] on ul "Estoque Pedidos Volume Sugestões Plano Diário Estoque Fornecedor Garrafas Estoq…" at bounding box center [464, 109] width 132 height 168
click at [451, 36] on li "Estoque" at bounding box center [464, 38] width 132 height 18
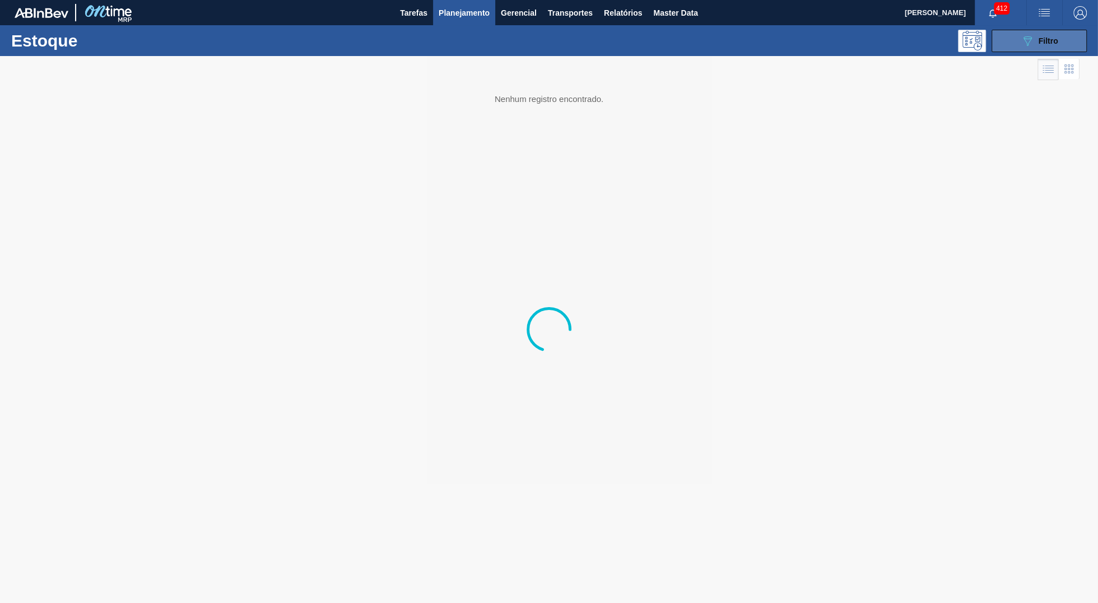
click at [1043, 43] on span "Filtro" at bounding box center [1049, 40] width 20 height 9
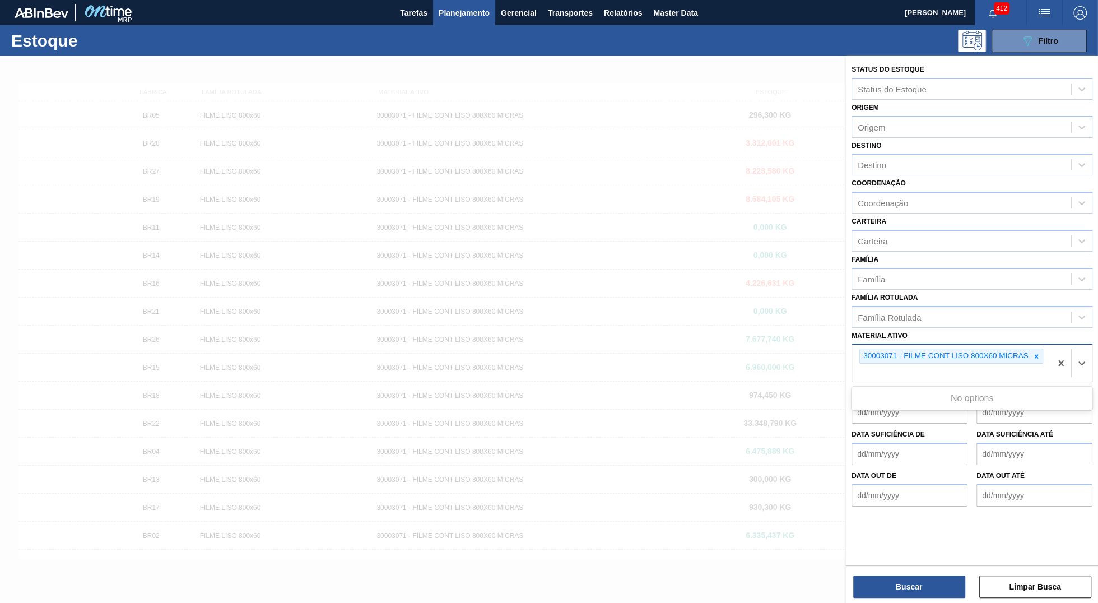
click at [1029, 343] on div "30003071 - FILME CONT LISO 800X60 MICRAS" at bounding box center [972, 362] width 241 height 39
click at [1035, 349] on div at bounding box center [1036, 356] width 12 height 14
paste ativo "30034633"
type ativo "30034633"
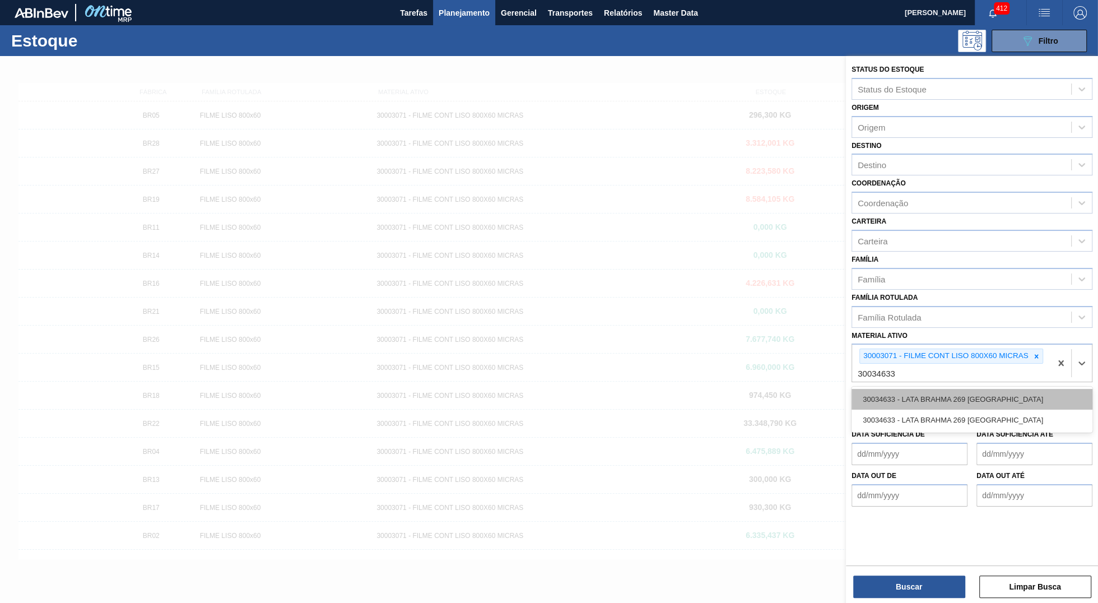
click at [909, 402] on div "30034633 - LATA BRAHMA 269 [GEOGRAPHIC_DATA]" at bounding box center [972, 399] width 241 height 21
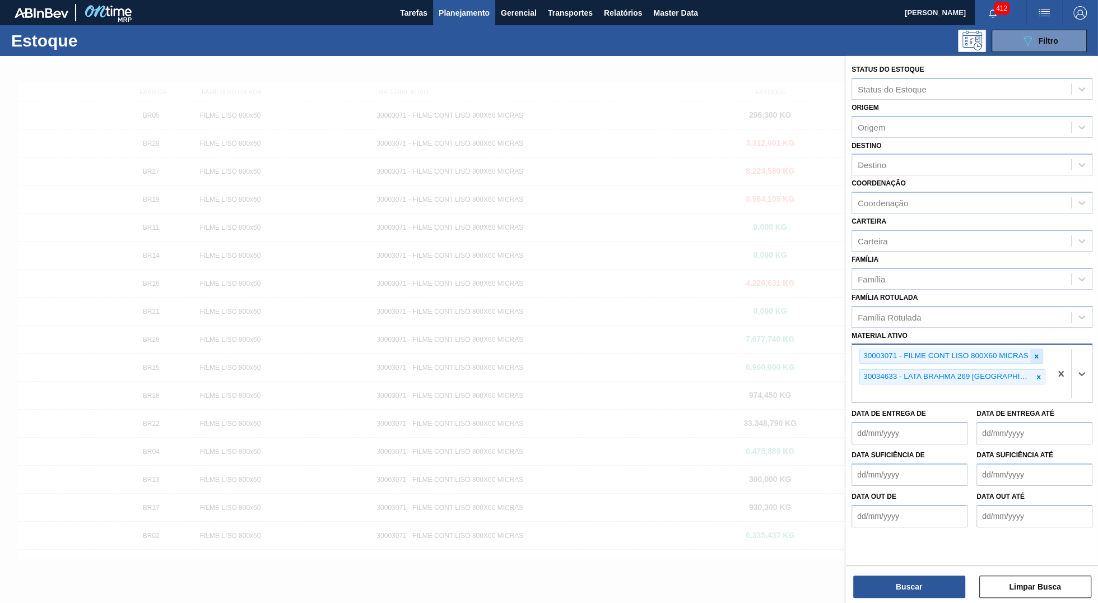
click at [1041, 353] on div at bounding box center [1036, 356] width 12 height 14
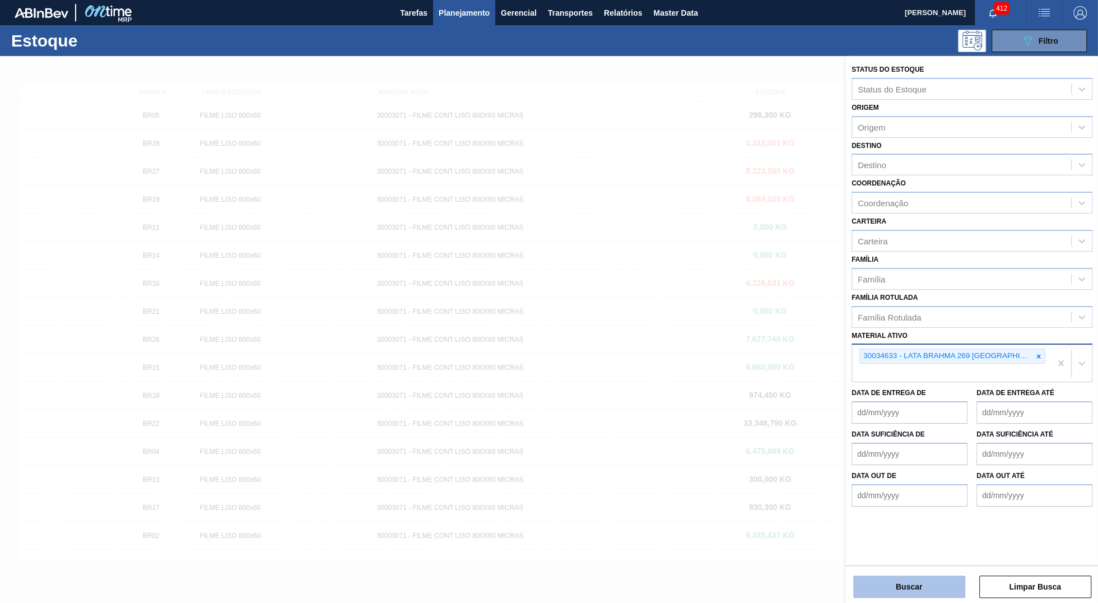
click at [920, 585] on button "Buscar" at bounding box center [909, 586] width 112 height 22
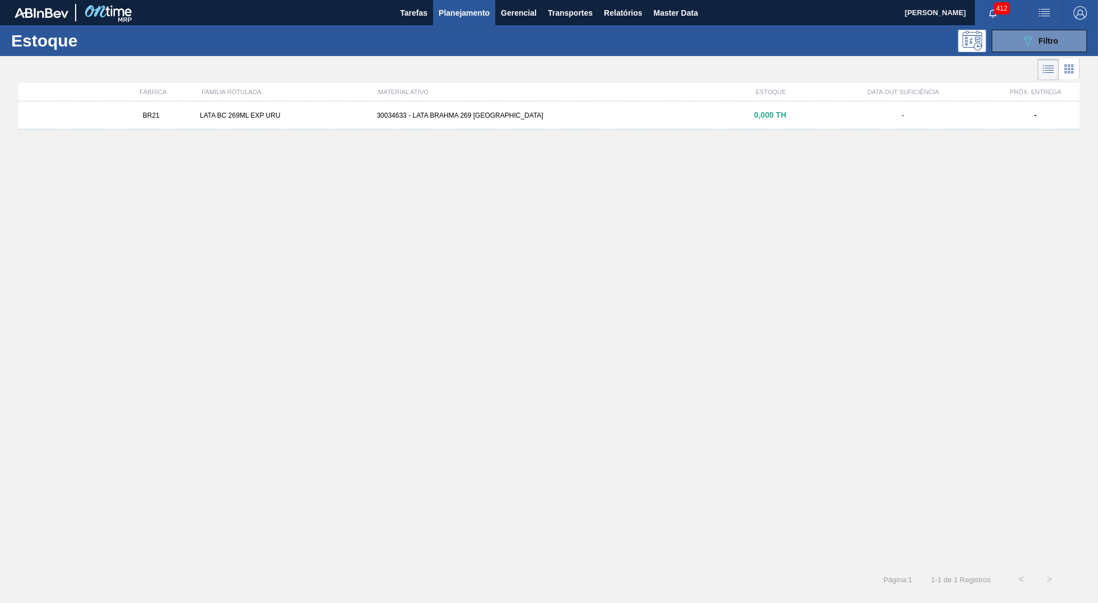
click at [493, 136] on div "BR21 LATA BC 269ML EXP URU 30034633 - LATA BRAHMA 269 URUGUAI 0,000 TH - -" at bounding box center [548, 329] width 1061 height 457
click at [490, 114] on div "30034633 - LATA BRAHMA 269 [GEOGRAPHIC_DATA]" at bounding box center [549, 116] width 354 height 8
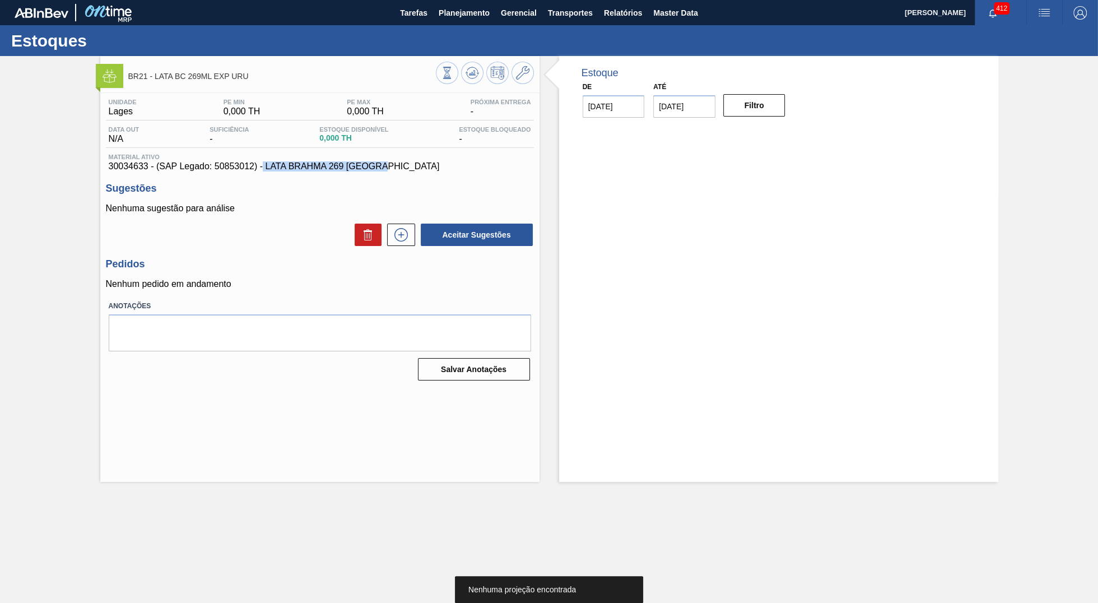
drag, startPoint x: 264, startPoint y: 169, endPoint x: 498, endPoint y: 165, distance: 233.7
click at [498, 165] on span "30034633 - (SAP Legado: 50853012) - LATA BRAHMA 269 [GEOGRAPHIC_DATA]" at bounding box center [320, 166] width 422 height 10
copy span "LATA BRAHMA 269 URUGUAI"
click at [86, 242] on div "BR21 - LATA BC 269ML EXP URU Unidade Lages PE MIN 0,000 TH PE MAX 0,000 TH Próx…" at bounding box center [549, 269] width 1098 height 426
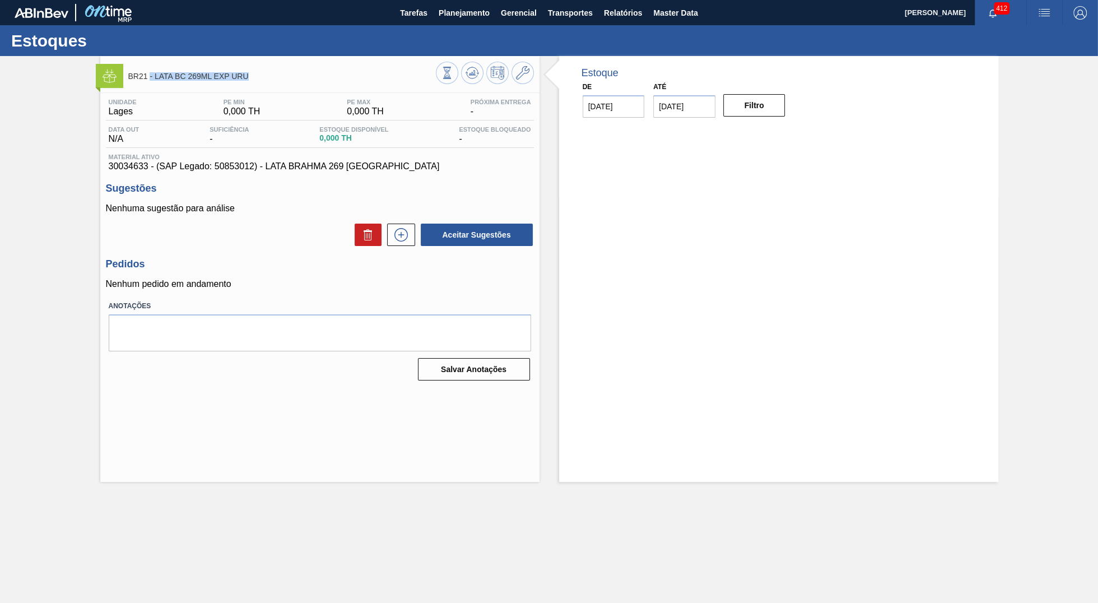
drag, startPoint x: 286, startPoint y: 76, endPoint x: 149, endPoint y: 68, distance: 137.5
click at [149, 72] on span "BR21 - LATA BC 269ML EXP URU" at bounding box center [282, 76] width 308 height 8
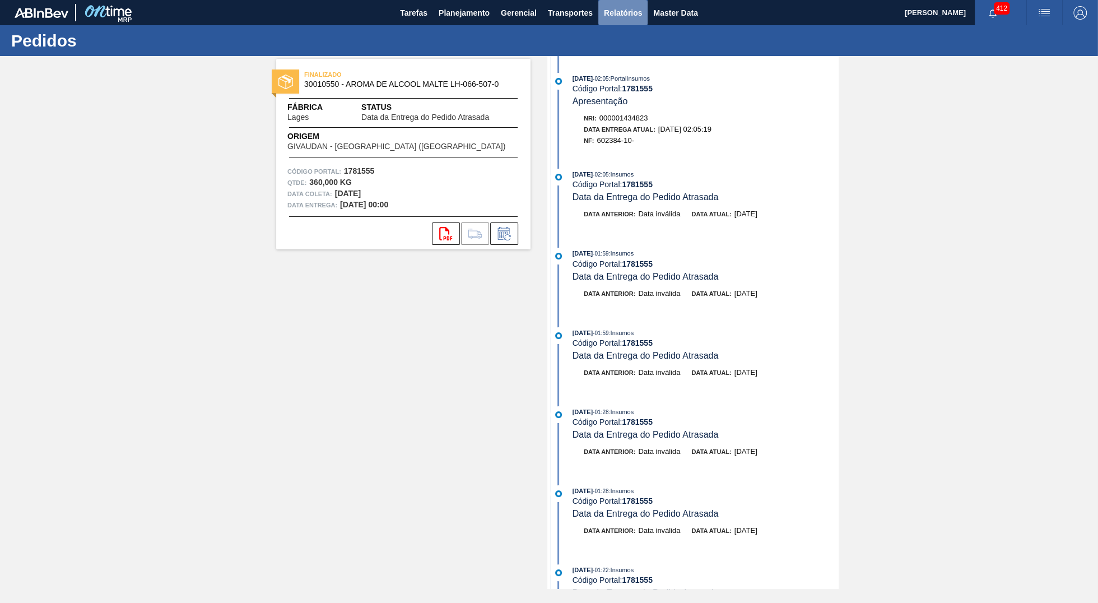
click at [626, 11] on span "Relatórios" at bounding box center [623, 12] width 38 height 13
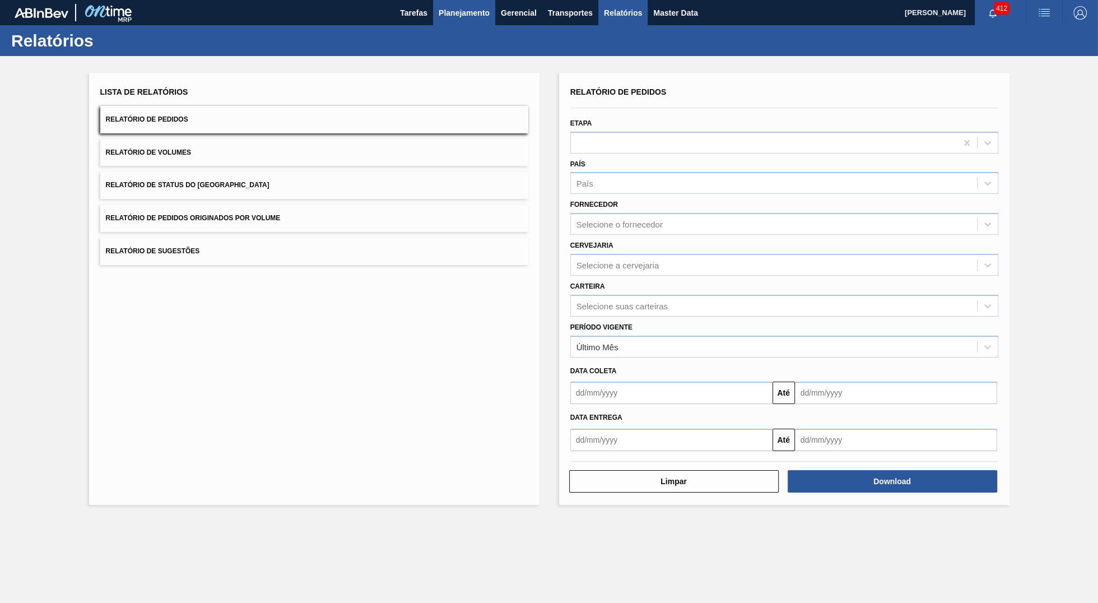
click at [457, 15] on span "Planejamento" at bounding box center [464, 12] width 51 height 13
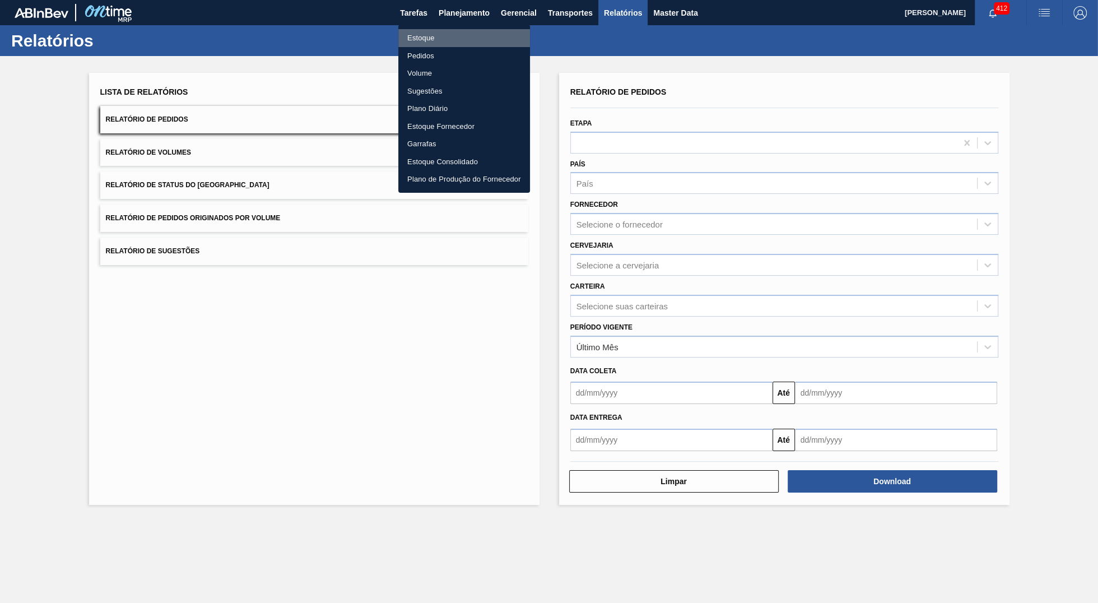
click at [427, 32] on li "Estoque" at bounding box center [464, 38] width 132 height 18
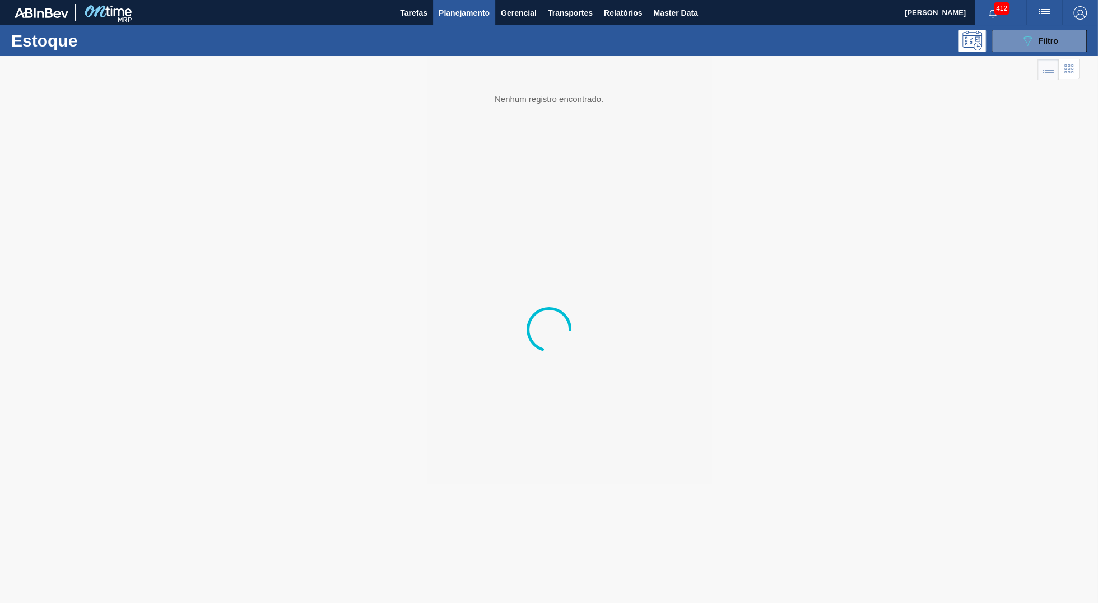
click at [1009, 25] on div "412" at bounding box center [1001, 12] width 52 height 25
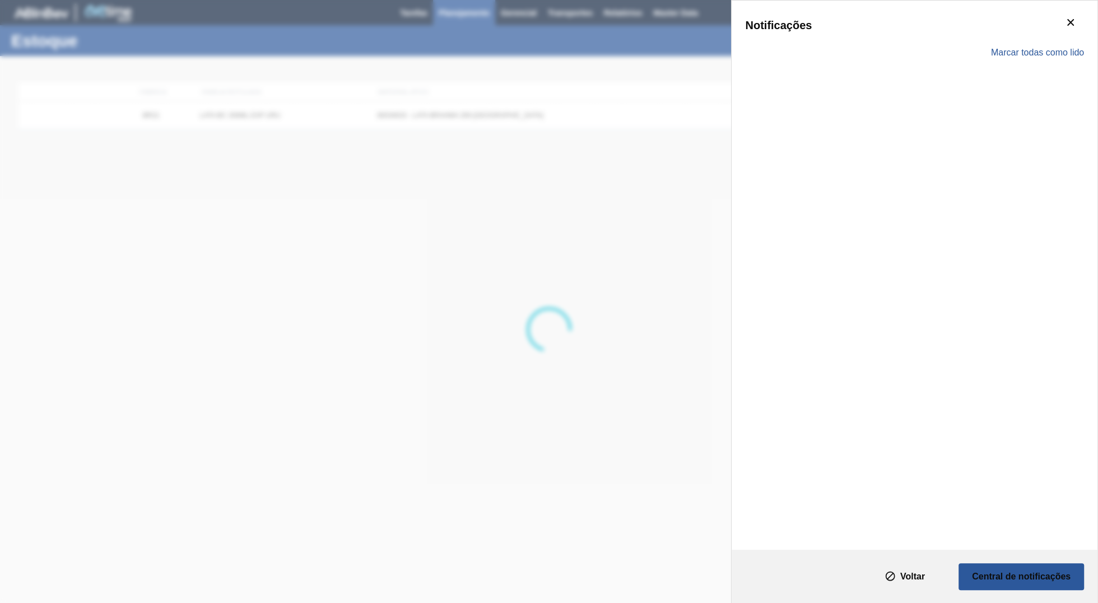
click at [1010, 32] on div "Notificações" at bounding box center [914, 25] width 339 height 22
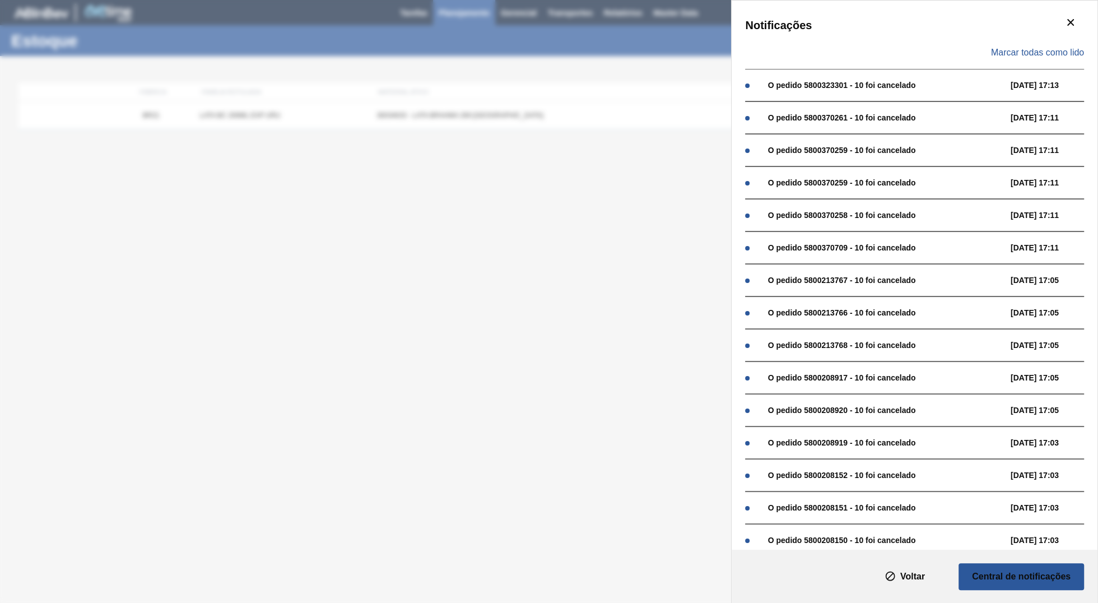
click at [458, 120] on div "Notificações Marcar todas como lido O pedido 5800323301 - 10 foi cancelado 02/1…" at bounding box center [549, 301] width 1098 height 603
click at [1026, 49] on span "Marcar todas como lido" at bounding box center [1037, 53] width 93 height 10
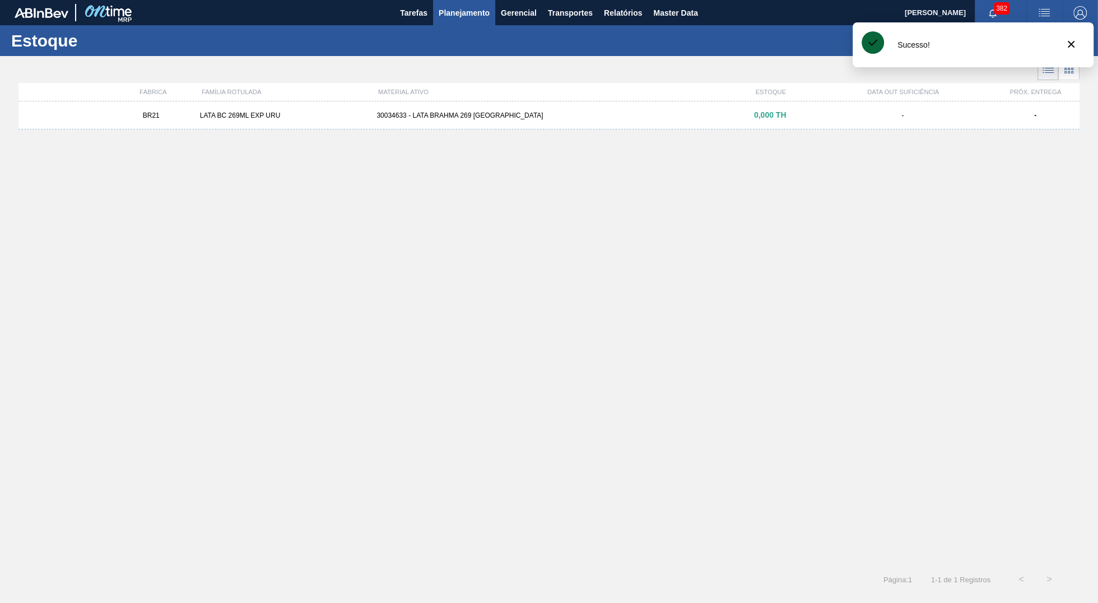
click at [1007, 43] on p "Sucesso!" at bounding box center [971, 45] width 147 height 8
click at [1058, 47] on button "botão de ícone" at bounding box center [1071, 44] width 27 height 27
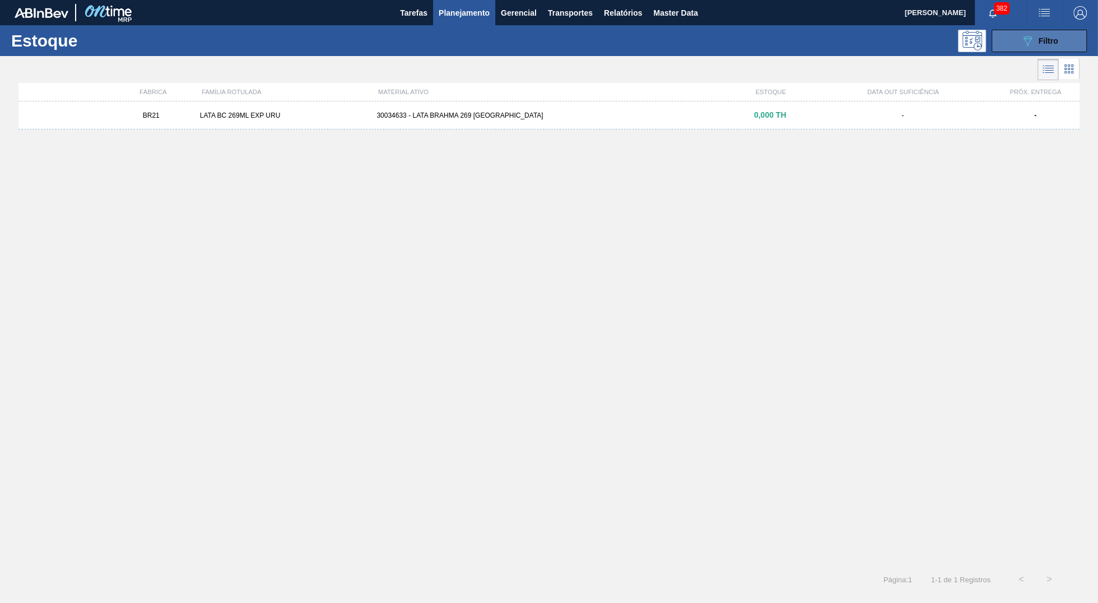
click at [1047, 38] on span "Filtro" at bounding box center [1049, 40] width 20 height 9
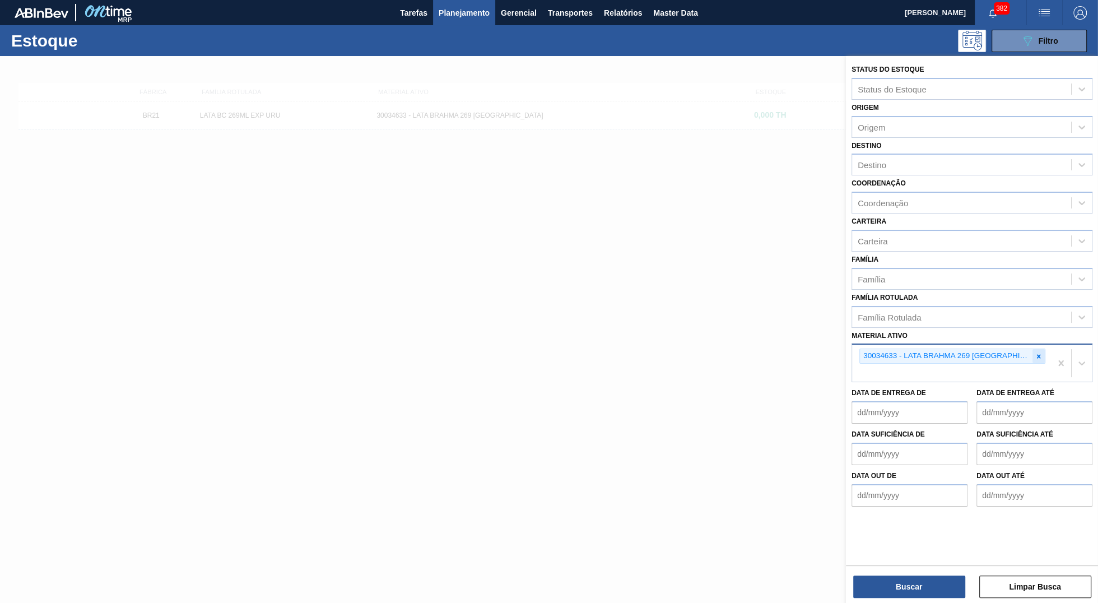
click at [1035, 352] on icon at bounding box center [1039, 356] width 8 height 8
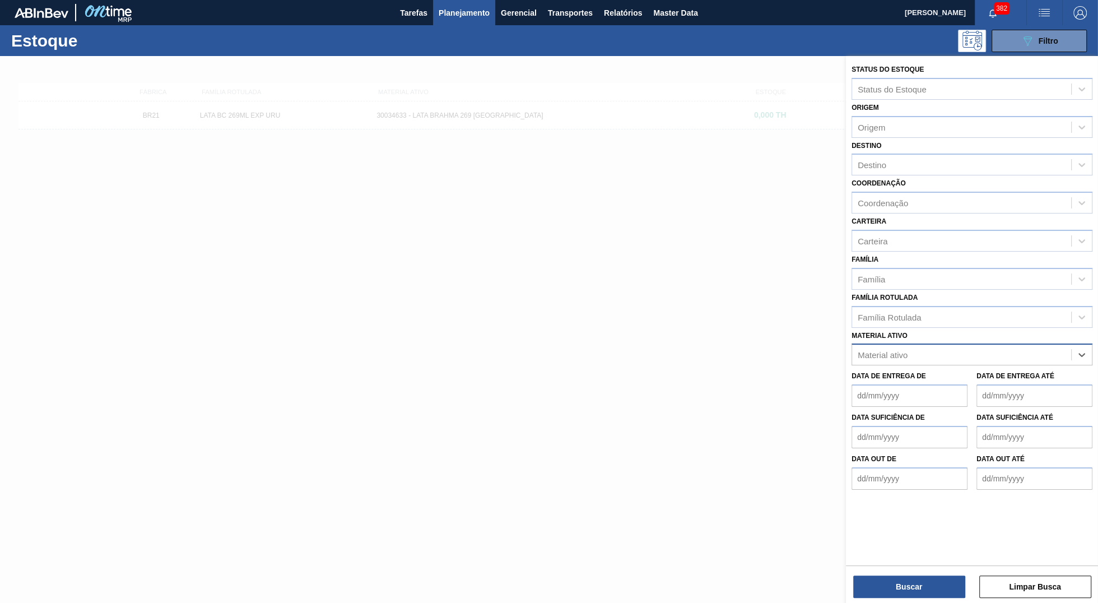
click at [981, 301] on div "Família Rotulada Família Rotulada" at bounding box center [972, 309] width 241 height 38
click at [980, 310] on div "Família Rotulada" at bounding box center [961, 317] width 219 height 16
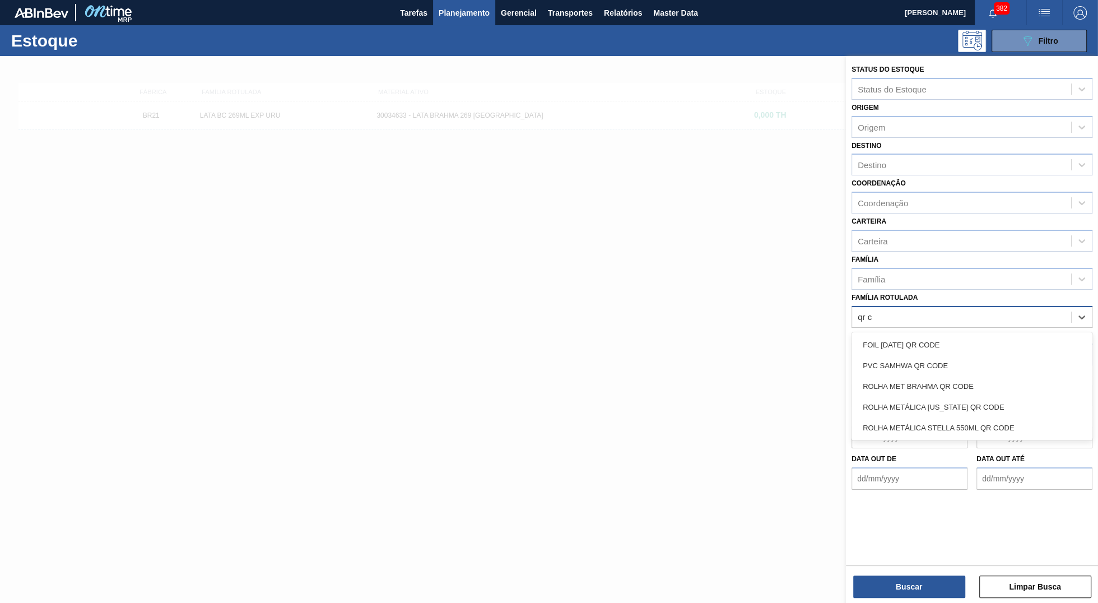
type Rotulada "qr co"
click at [889, 376] on div "ROLHA MET BRAHMA QR CODE" at bounding box center [972, 386] width 241 height 21
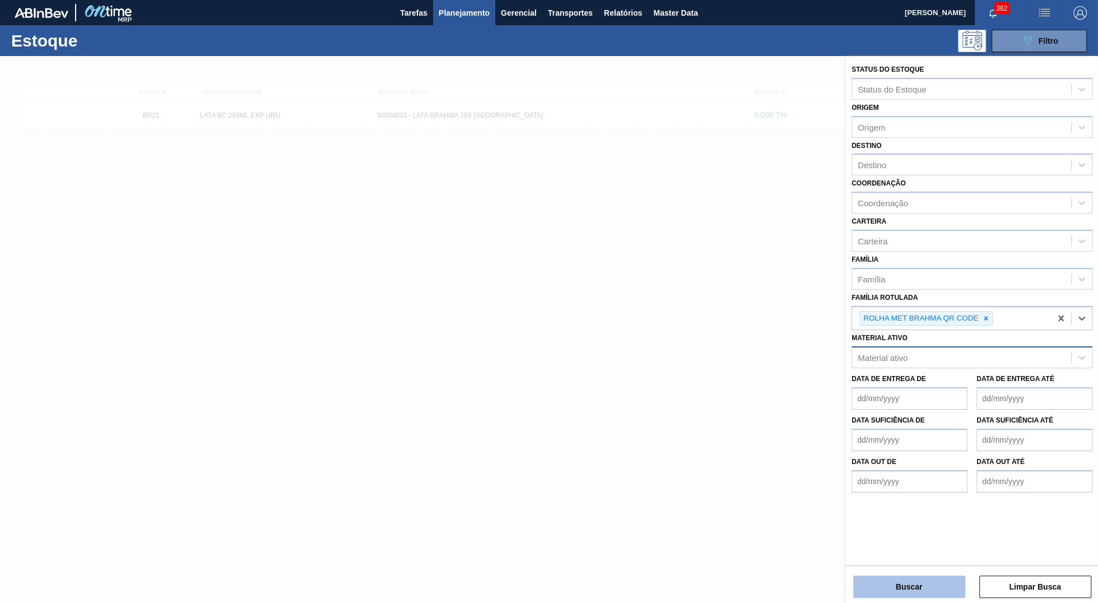
click at [896, 597] on button "Buscar" at bounding box center [909, 586] width 112 height 22
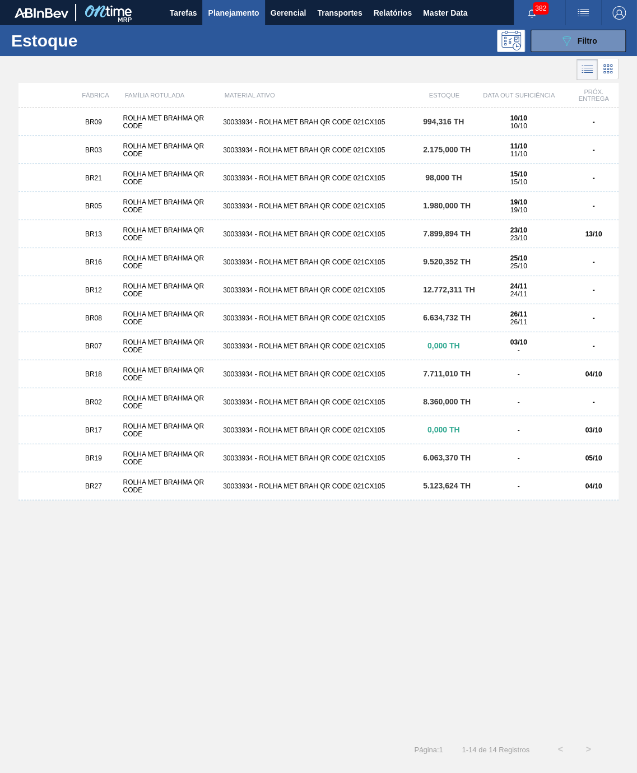
click at [361, 238] on div "30033934 - ROLHA MET BRAH QR CODE 021CX105" at bounding box center [319, 234] width 200 height 8
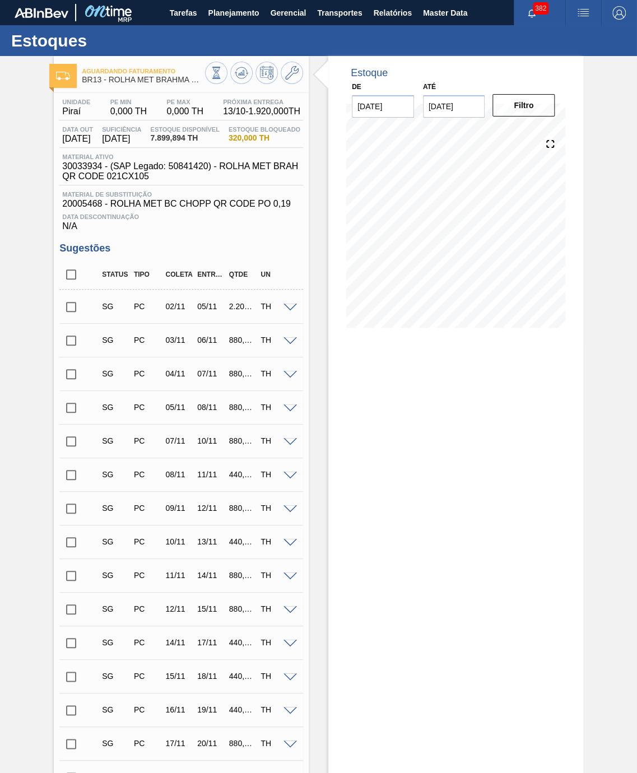
type input "03/10/2025"
type input "17/10/2025"
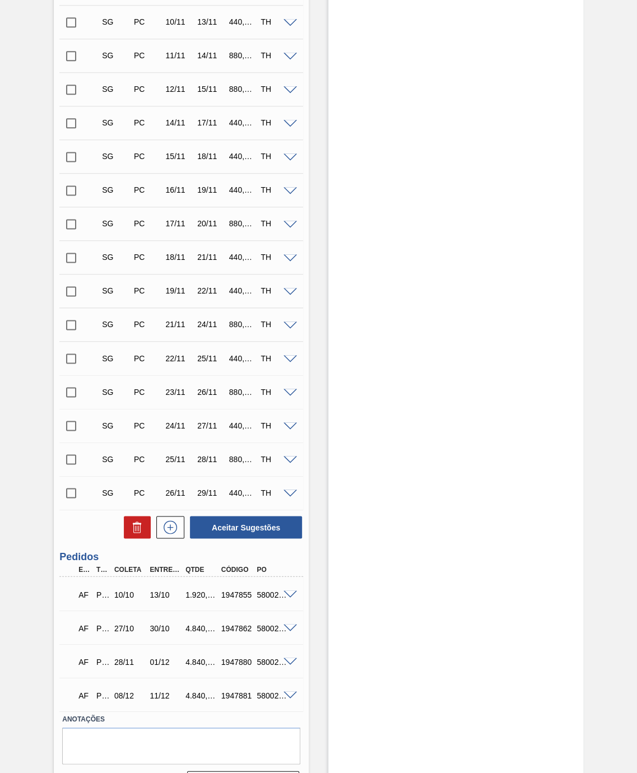
scroll to position [562, 0]
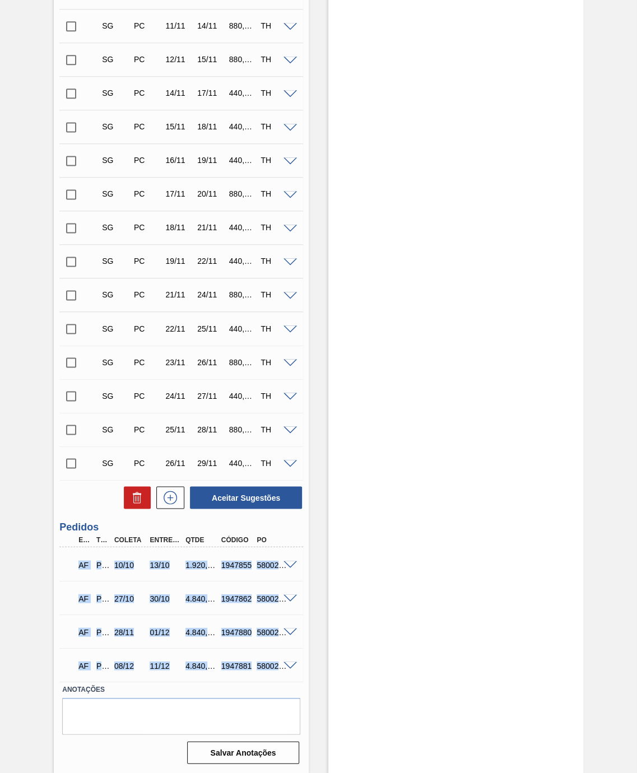
drag, startPoint x: 68, startPoint y: 564, endPoint x: 291, endPoint y: 657, distance: 241.6
click at [291, 602] on div "AF PC 10/10 13/10 1.920,000 1947855 5800288906 Material 30033934 - ROLHA MET BR…" at bounding box center [181, 614] width 244 height 134
copy div "AF PC 10/10 13/10 1.920,000 1947855 5800288906 Material 30033934 - ROLHA MET BR…"
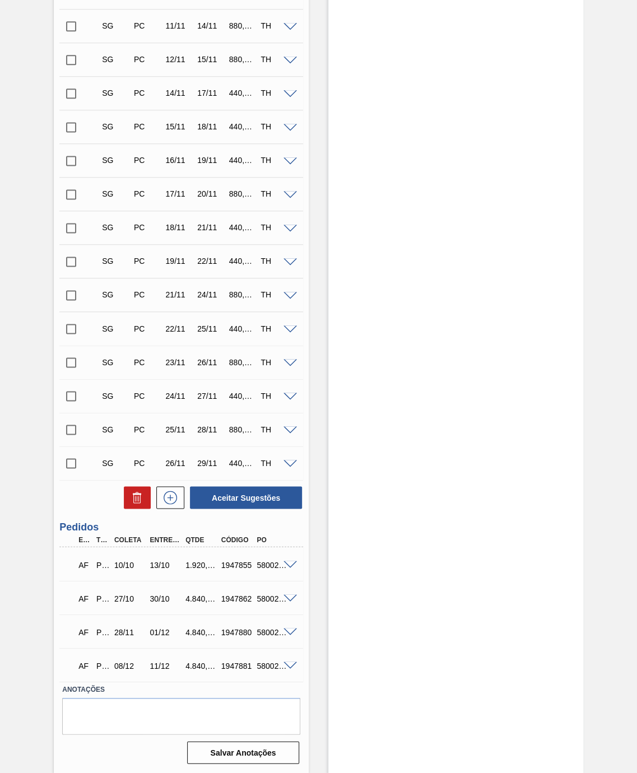
click at [363, 289] on div "Estoque De 03/10/2025 Até 17/10/2025 Filtro" at bounding box center [455, 139] width 255 height 1267
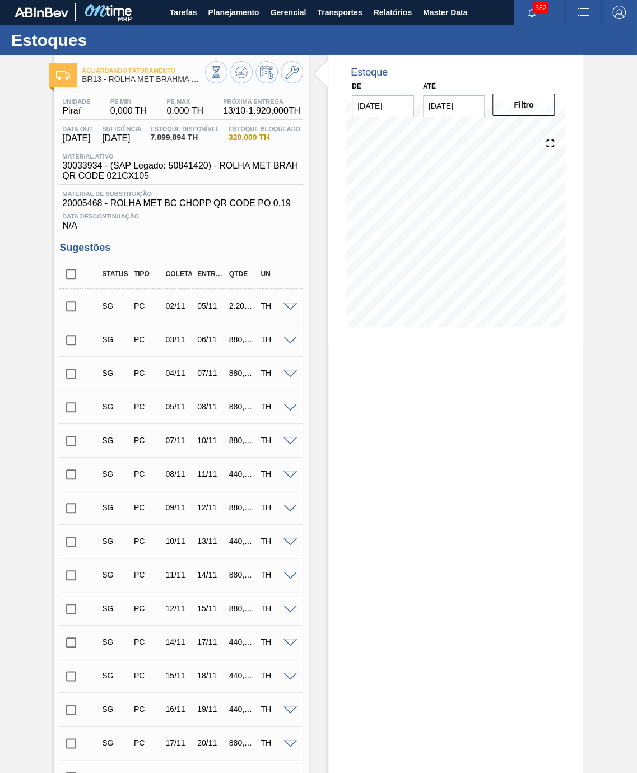
scroll to position [0, 0]
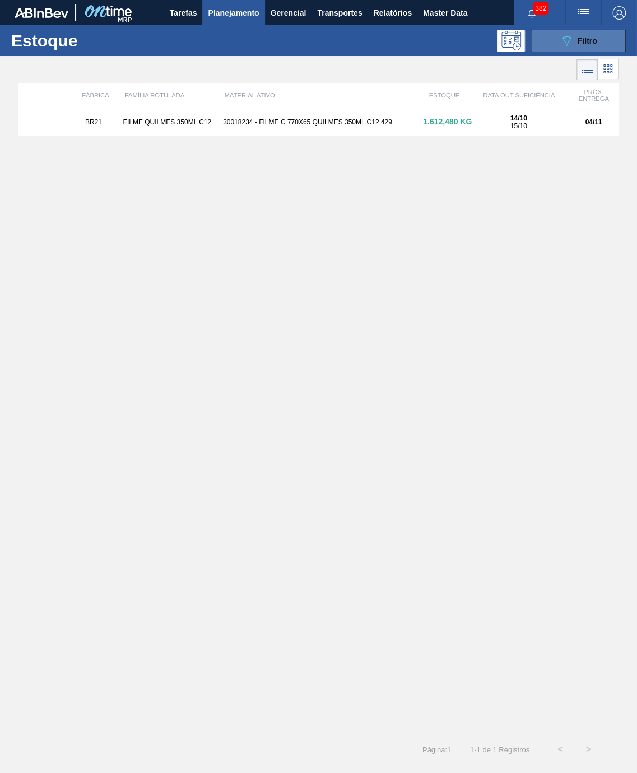
click at [566, 48] on button "089F7B8B-B2A5-4AFE-B5C0-19BA573D28AC Filtro" at bounding box center [578, 41] width 95 height 22
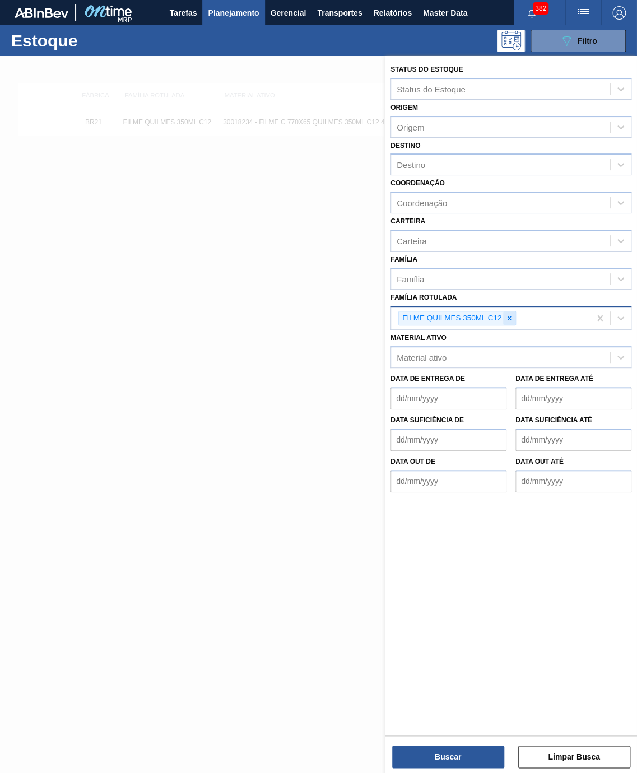
click at [508, 319] on icon at bounding box center [509, 318] width 8 height 8
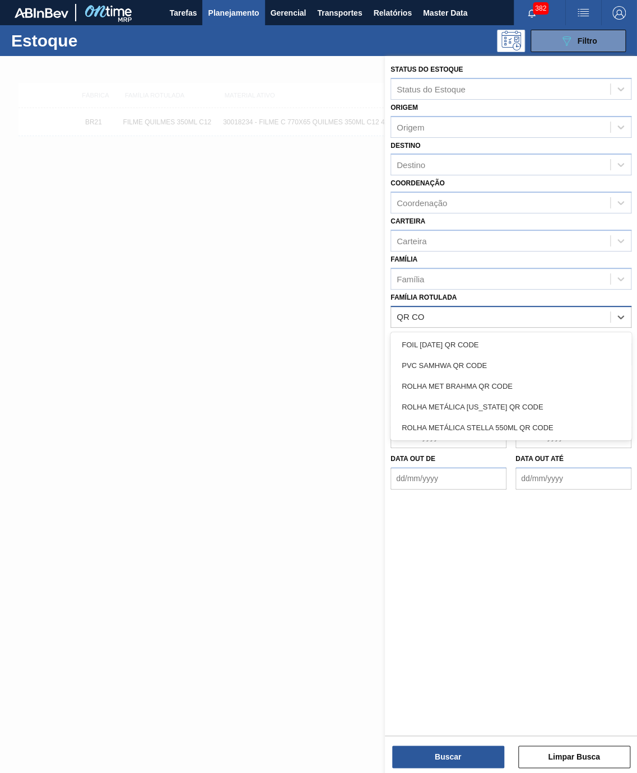
type Rotulada "QR COD"
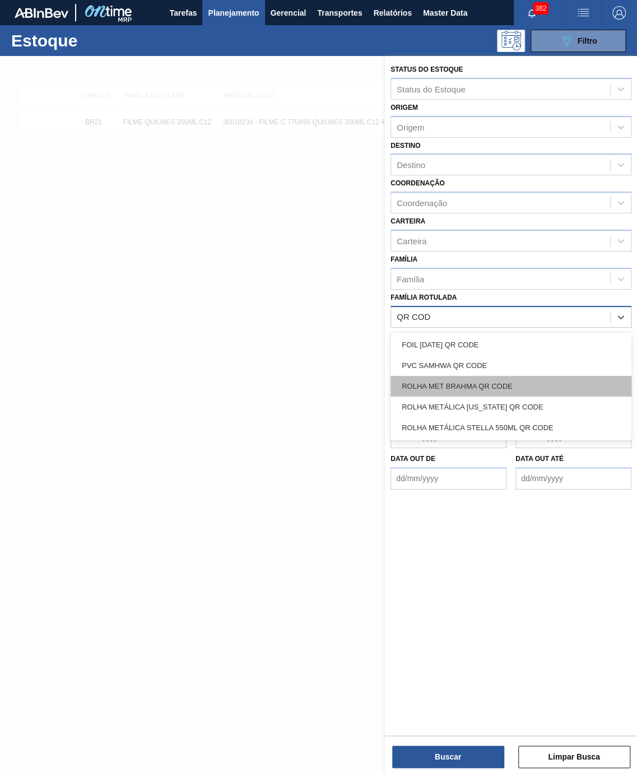
click at [507, 378] on div "ROLHA MET BRAHMA QR CODE" at bounding box center [511, 386] width 241 height 21
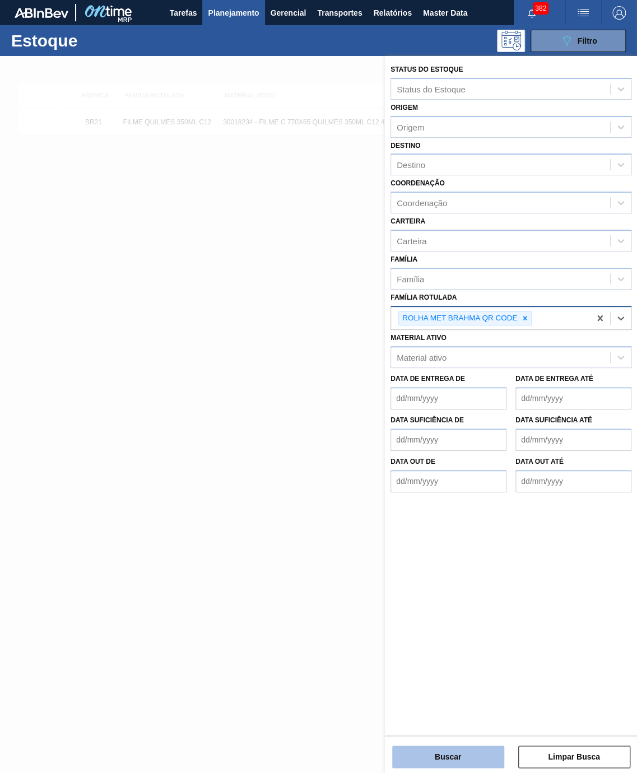
click at [444, 602] on button "Buscar" at bounding box center [448, 757] width 112 height 22
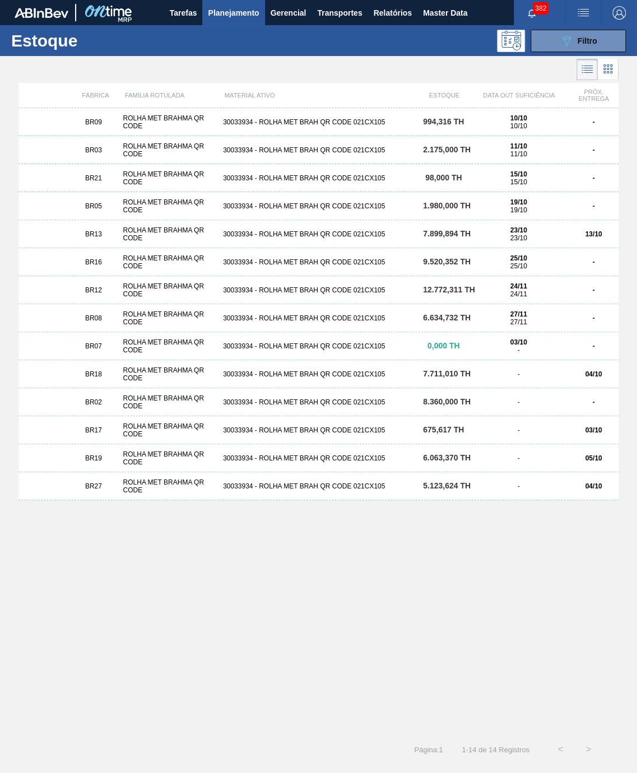
click at [367, 383] on div "BR18 ROLHA MET BRAHMA QR CODE 30033934 - ROLHA MET BRAH QR CODE 021CX105 7.711,…" at bounding box center [318, 374] width 600 height 28
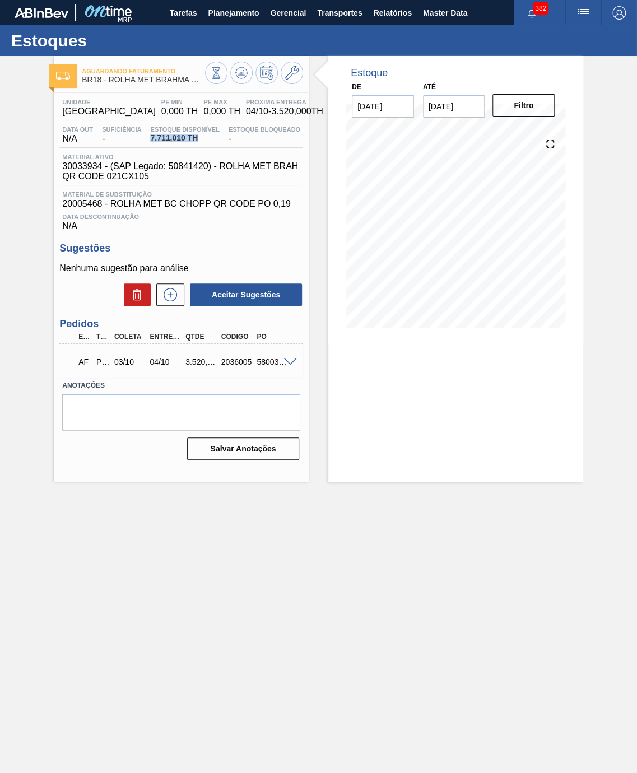
drag, startPoint x: 150, startPoint y: 148, endPoint x: 207, endPoint y: 148, distance: 57.2
click at [207, 148] on div "Data out N/A Suficiência - Estoque Disponível 7.711,010 TH Estoque Bloqueado -" at bounding box center [181, 137] width 244 height 22
copy span "7.711,010 TH"
click at [211, 66] on button at bounding box center [216, 73] width 22 height 22
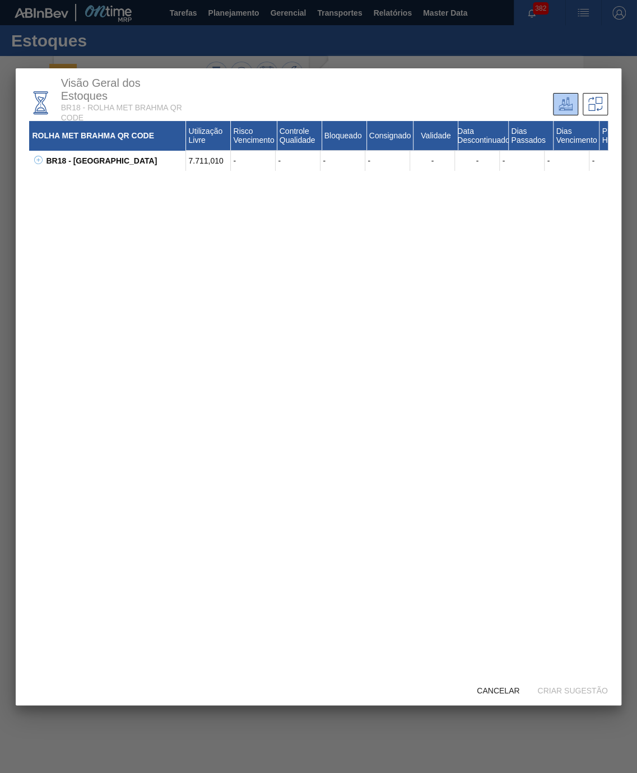
click at [41, 158] on icon at bounding box center [38, 160] width 8 height 8
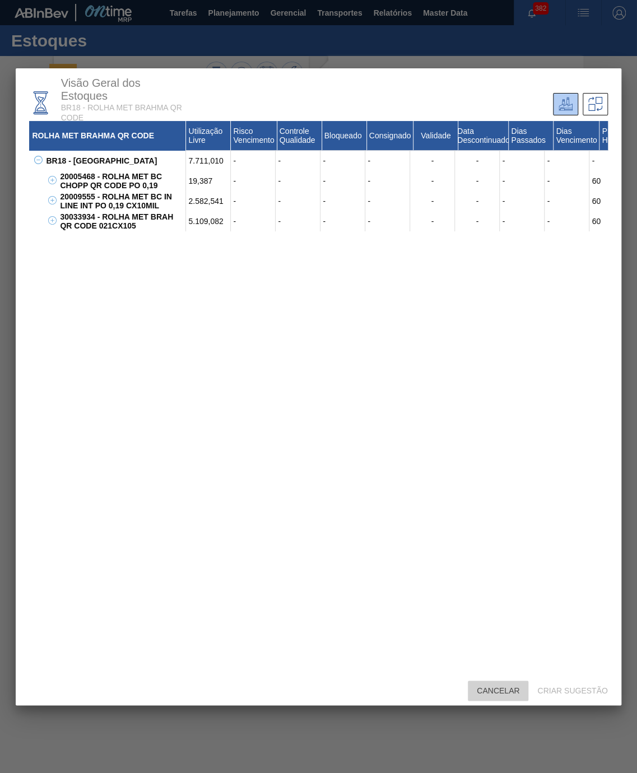
click at [496, 602] on span "Cancelar" at bounding box center [498, 690] width 61 height 9
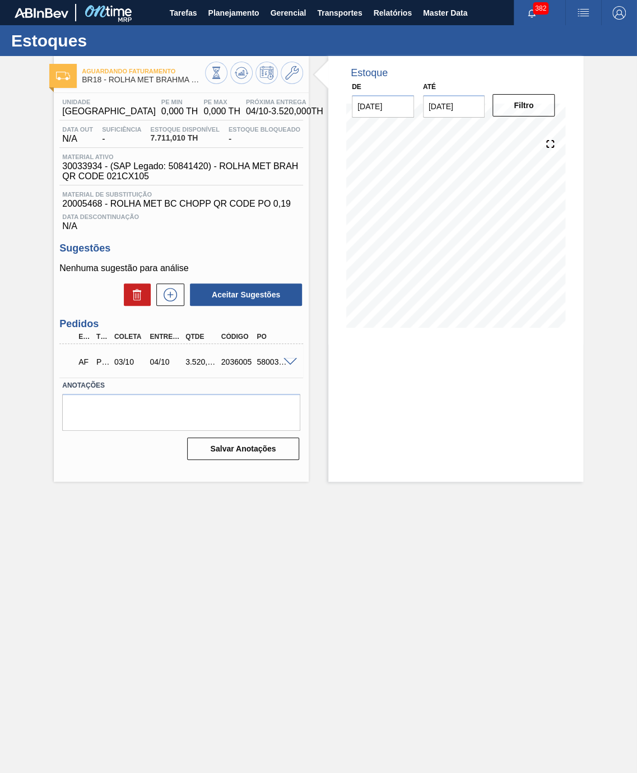
click at [192, 364] on div "AF PC 03/10 04/10 3.520,000 2036005 5800375656" at bounding box center [178, 361] width 214 height 22
click at [262, 366] on div "5800375656" at bounding box center [273, 361] width 38 height 9
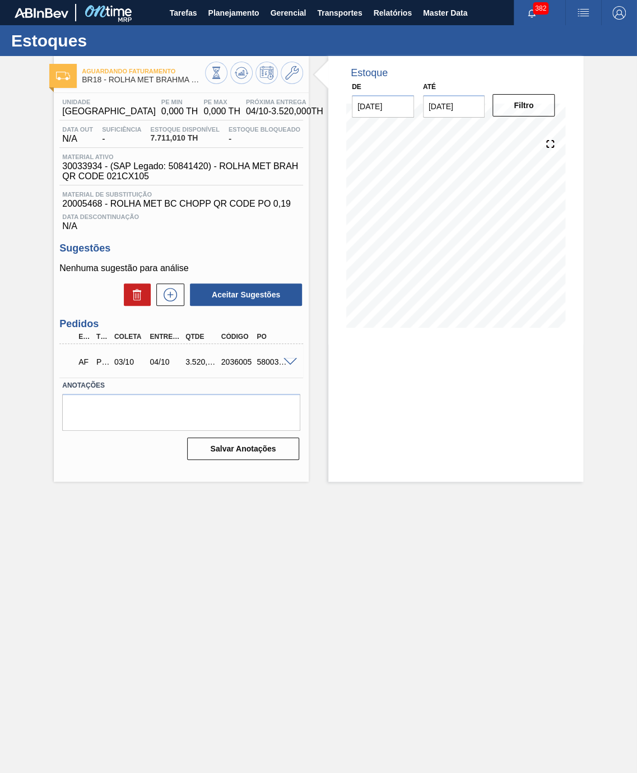
click at [262, 366] on div "5800375656" at bounding box center [273, 361] width 38 height 9
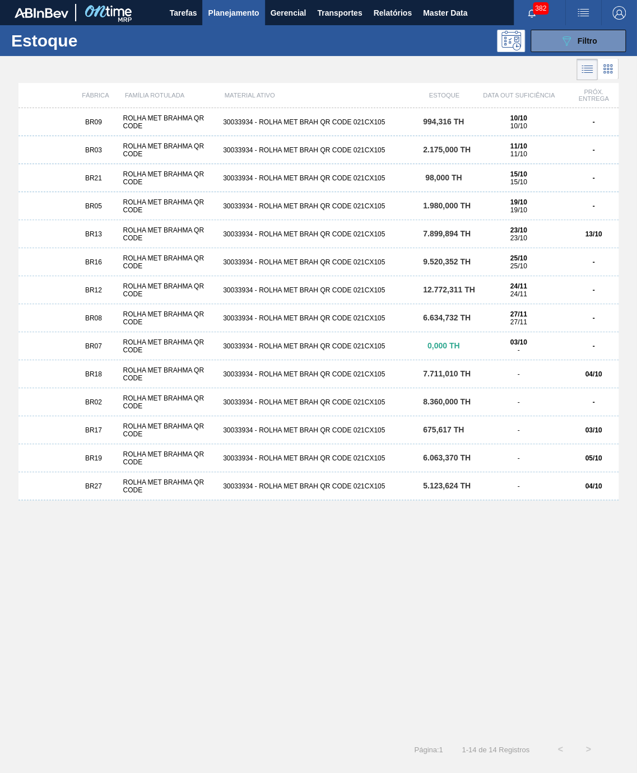
click at [387, 434] on div "30033934 - ROLHA MET BRAH QR CODE 021CX105" at bounding box center [319, 430] width 200 height 8
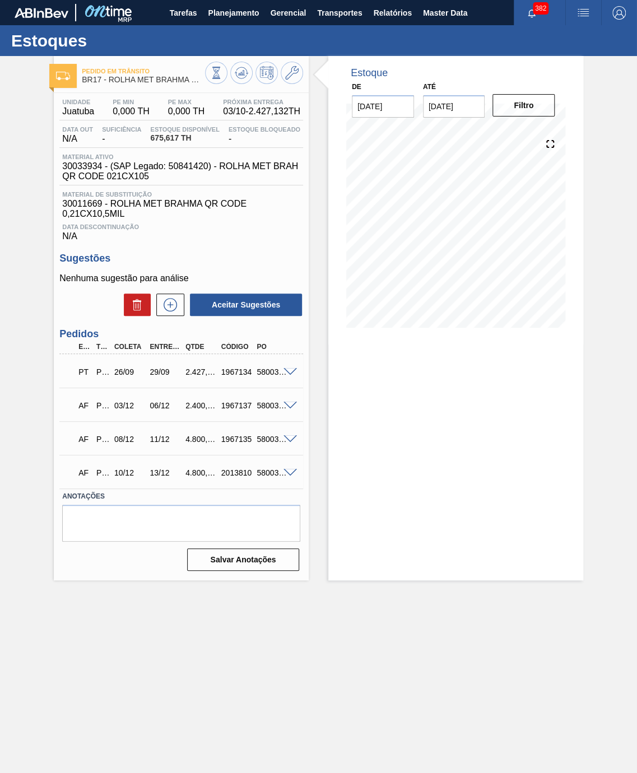
drag, startPoint x: 70, startPoint y: 380, endPoint x: 317, endPoint y: 478, distance: 265.8
click at [317, 478] on div "Pedido em Trânsito BR17 - ROLHA MET BRAHMA QR CODE Unidade Juatuba PE MIN 0,000…" at bounding box center [318, 318] width 637 height 524
click at [275, 478] on div "AF PC 10/12 13/12 4.800,000 2013810 5800352259" at bounding box center [178, 472] width 214 height 22
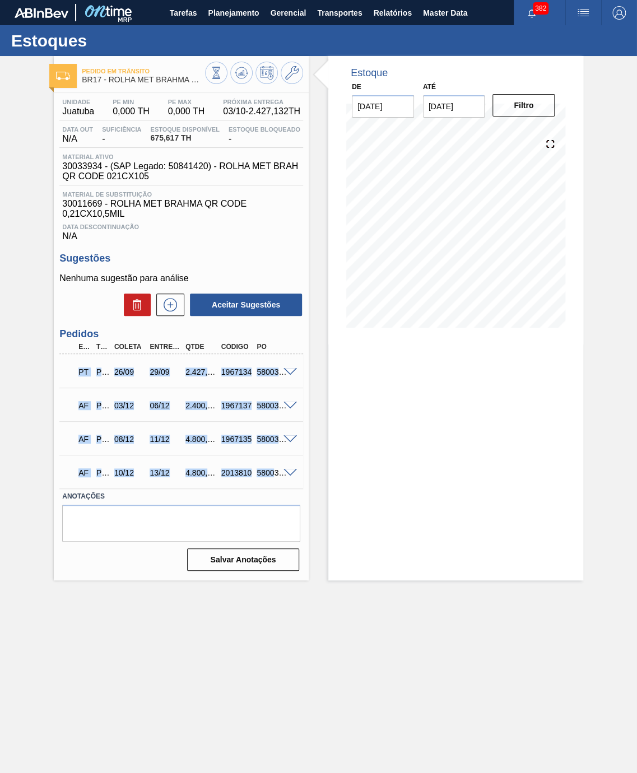
click at [269, 477] on div "5800352259" at bounding box center [273, 472] width 38 height 9
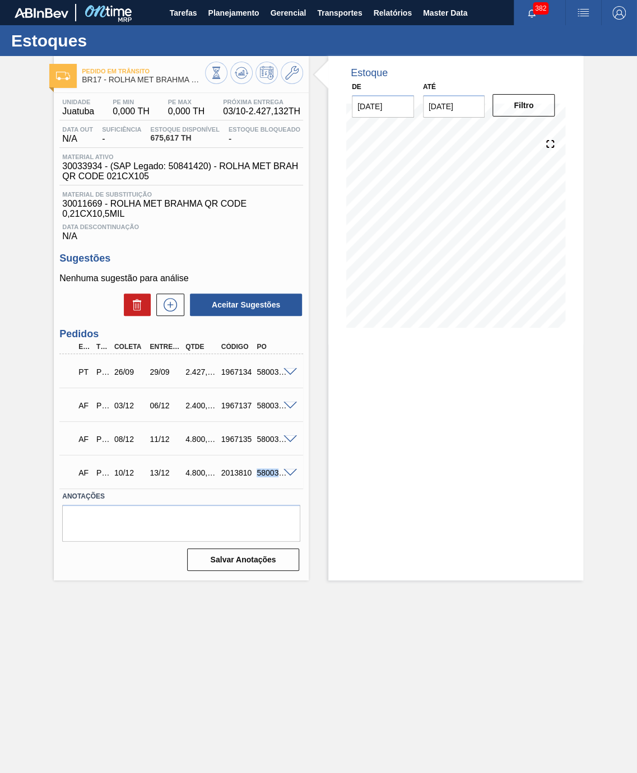
click at [269, 477] on div "5800352259" at bounding box center [273, 472] width 38 height 9
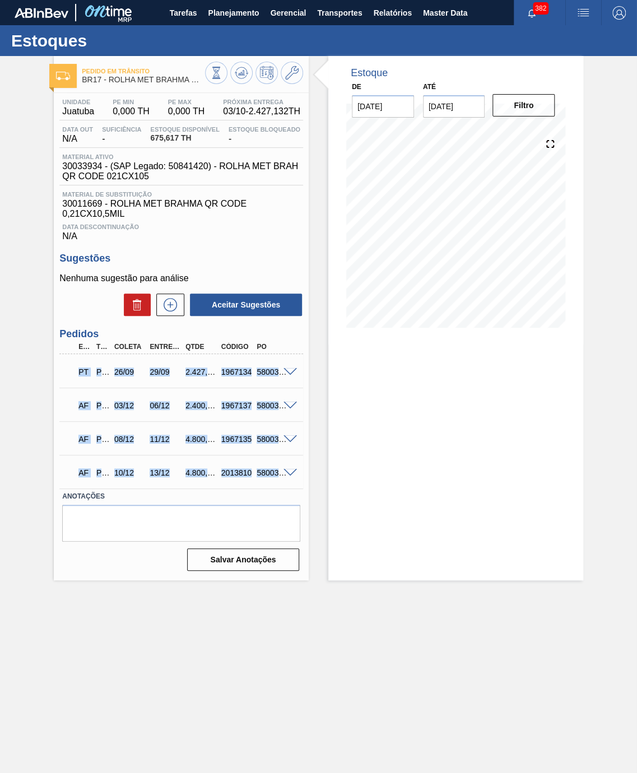
drag, startPoint x: 104, startPoint y: 401, endPoint x: 289, endPoint y: 486, distance: 203.1
click at [289, 486] on div "PT PC 26/09 29/09 2.427,132 1967134 5800352255 Material 30033934 - ROLHA MET BR…" at bounding box center [181, 421] width 244 height 134
copy div "PT PC 26/09 29/09 2.427,132 1967134 5800352255 Material 30033934 - ROLHA MET BR…"
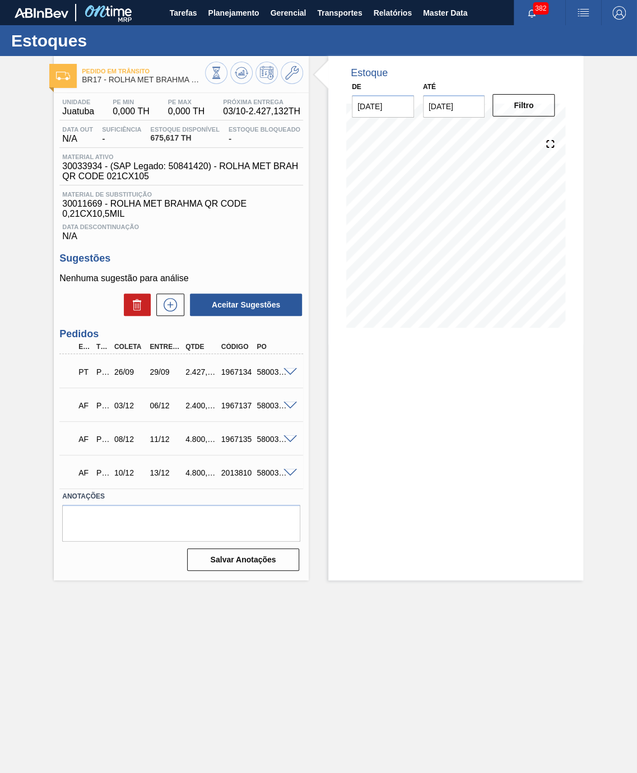
click at [86, 160] on span "Material ativo" at bounding box center [184, 157] width 244 height 7
click at [80, 170] on span "30033934 - (SAP Legado: 50841420) - ROLHA MET BRAH QR CODE 021CX105" at bounding box center [184, 171] width 244 height 20
copy span "30033934"
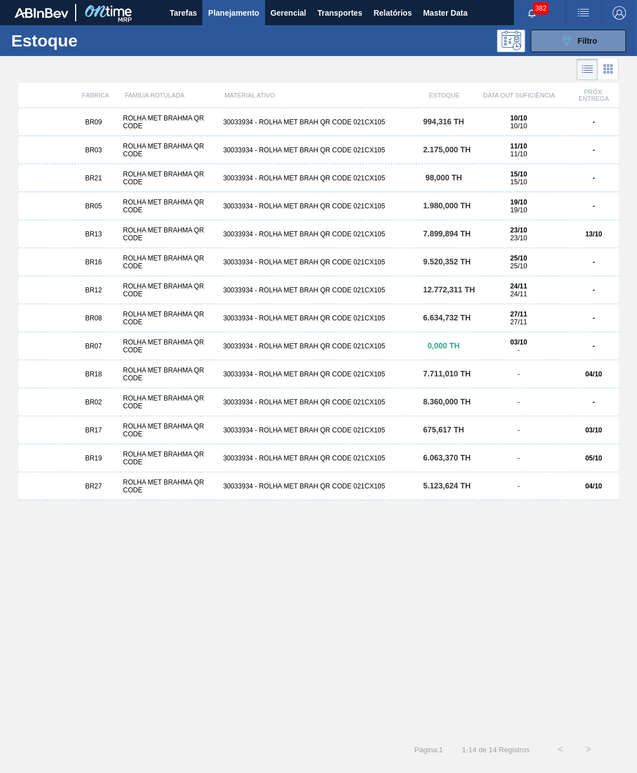
click at [602, 458] on div "05/10" at bounding box center [594, 458] width 50 height 8
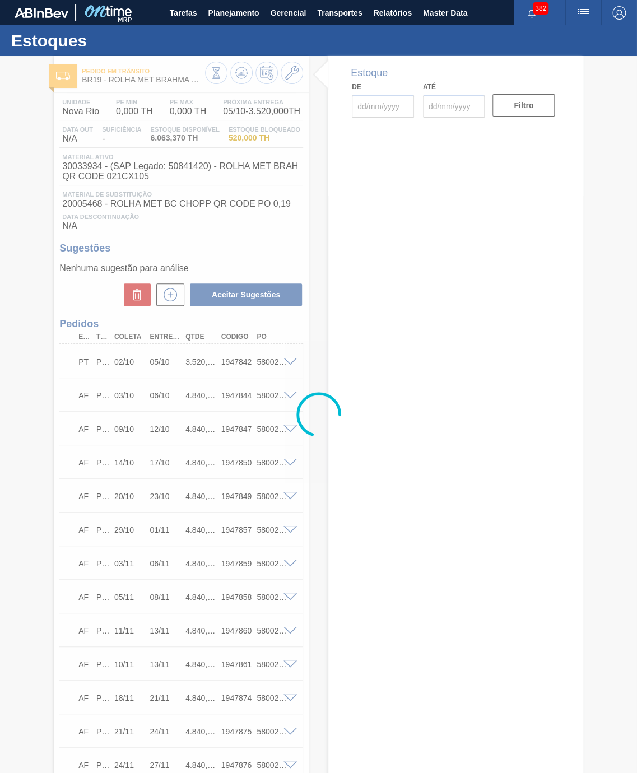
type input "03/10/2025"
type input "17/10/2025"
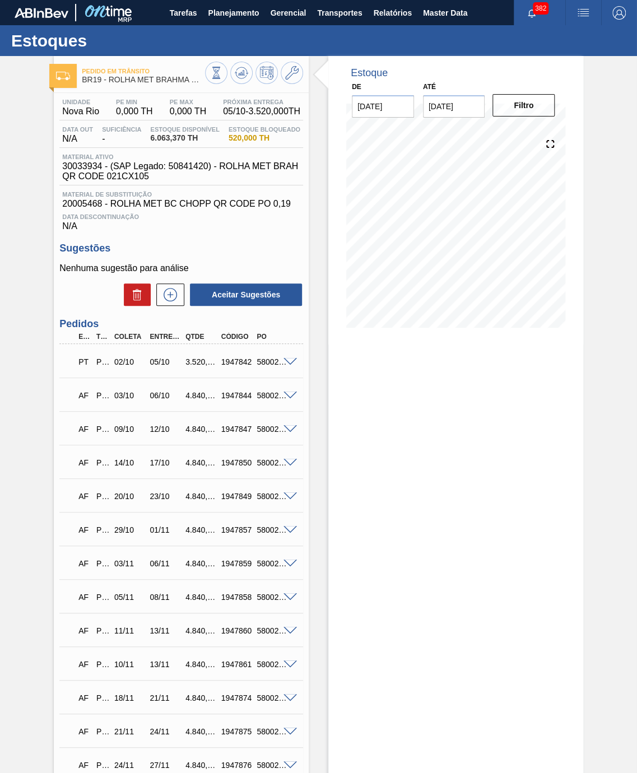
scroll to position [212, 0]
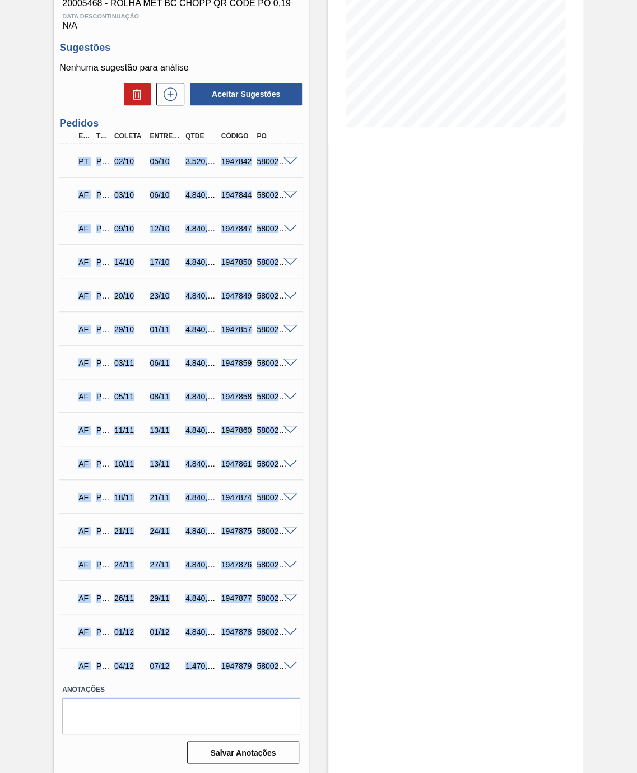
drag, startPoint x: 65, startPoint y: 154, endPoint x: 307, endPoint y: 665, distance: 566.0
click at [307, 602] on div "Unidade Nova Rio PE MIN 0,000 TH PE MAX 0,000 TH Próxima Entrega 05/10 - 3.520,…" at bounding box center [181, 329] width 255 height 875
copy div "PT PC 02/10 05/10 3.520,000 1947842 5800288897 Material 30033934 - ROLHA MET BR…"
click at [243, 317] on div "AF PC 29/10 01/11 4.840,000 1947857 5800288912" at bounding box center [178, 328] width 214 height 22
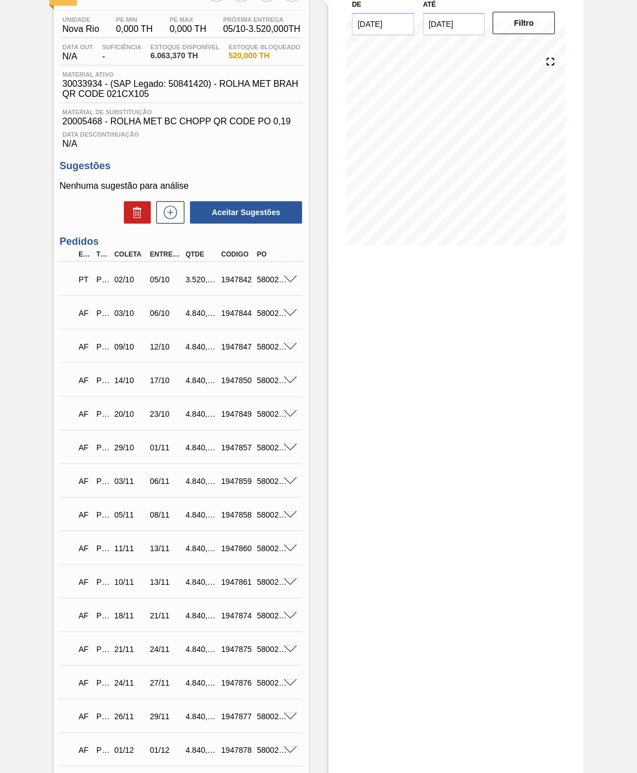
scroll to position [173, 0]
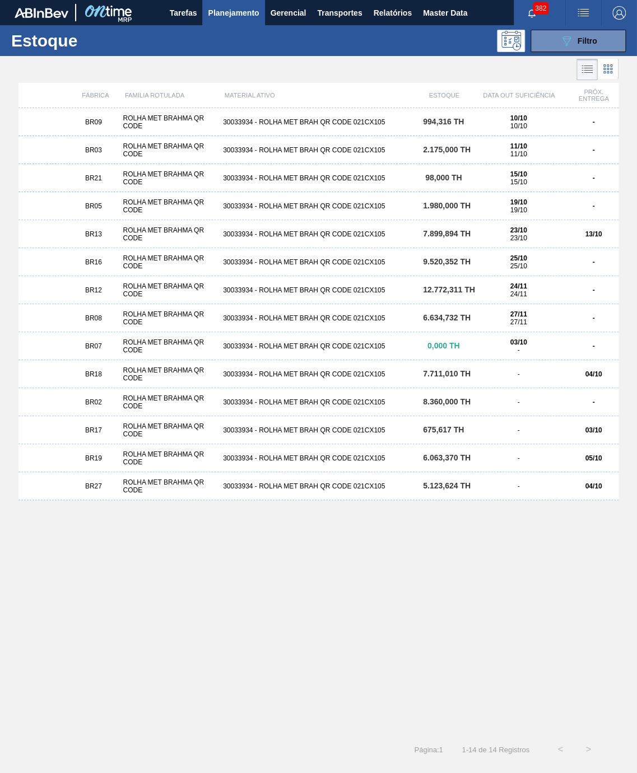
click at [555, 494] on div "BR27 ROLHA MET BRAHMA QR CODE 30033934 - ROLHA MET BRAH QR CODE 021CX105 5.123,…" at bounding box center [318, 486] width 600 height 28
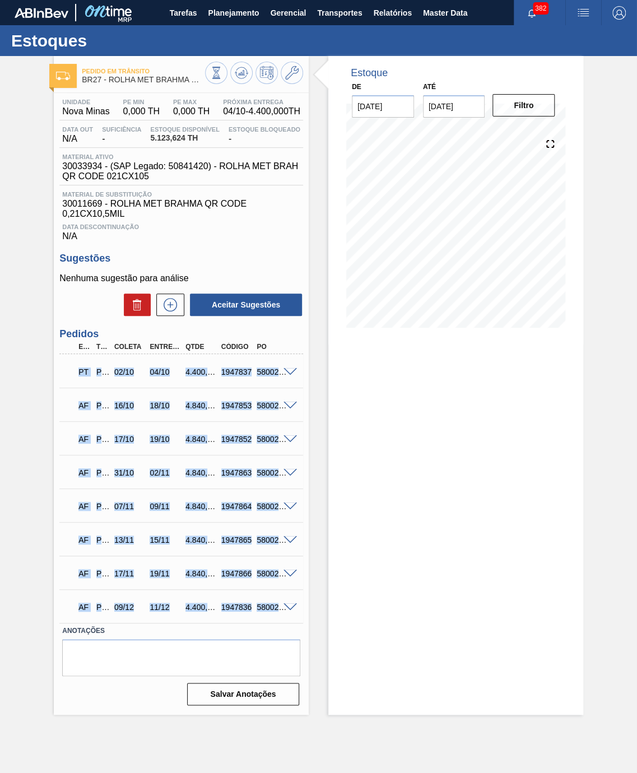
drag, startPoint x: 66, startPoint y: 374, endPoint x: 302, endPoint y: 634, distance: 351.1
click at [302, 602] on div "PT PC 02/10 04/10 4.400,000 1947837 5800288899 Material 30033934 - ROLHA MET BR…" at bounding box center [181, 488] width 244 height 269
copy div "PT PC 02/10 04/10 4.400,000 1947837 5800288899 Material 30033934 - ROLHA MET BR…"
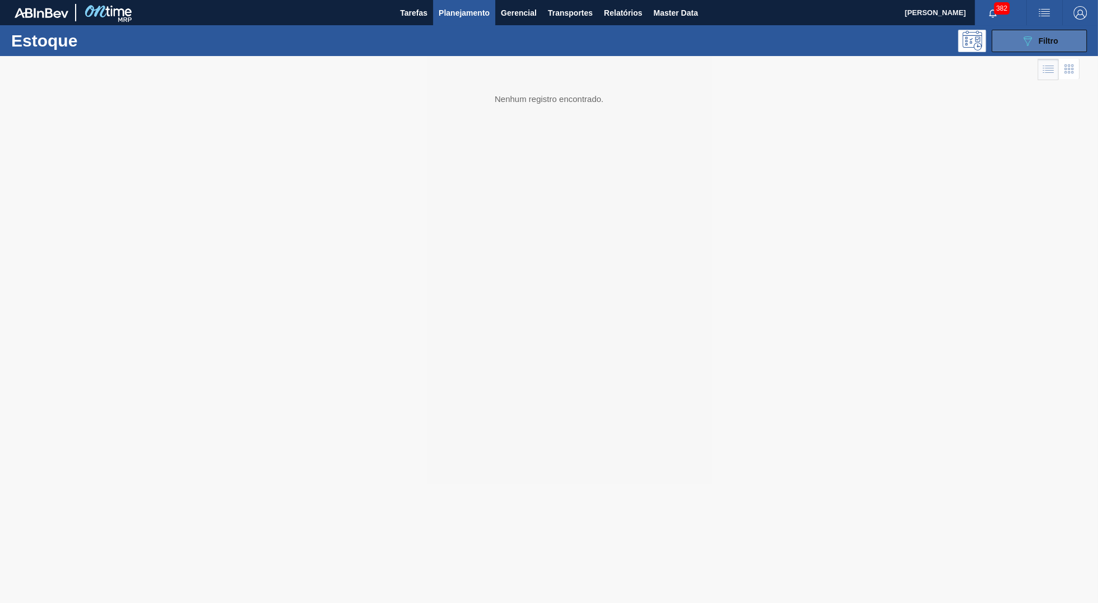
click at [1044, 39] on span "Filtro" at bounding box center [1049, 40] width 20 height 9
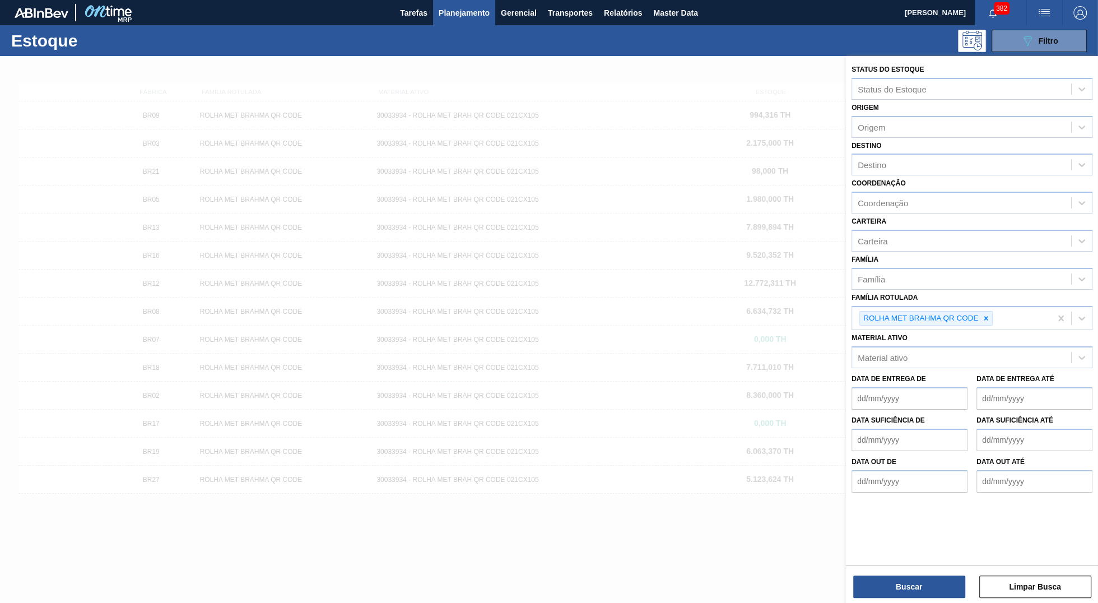
click at [983, 317] on icon at bounding box center [986, 318] width 8 height 8
type Rotulada "quilm,e"
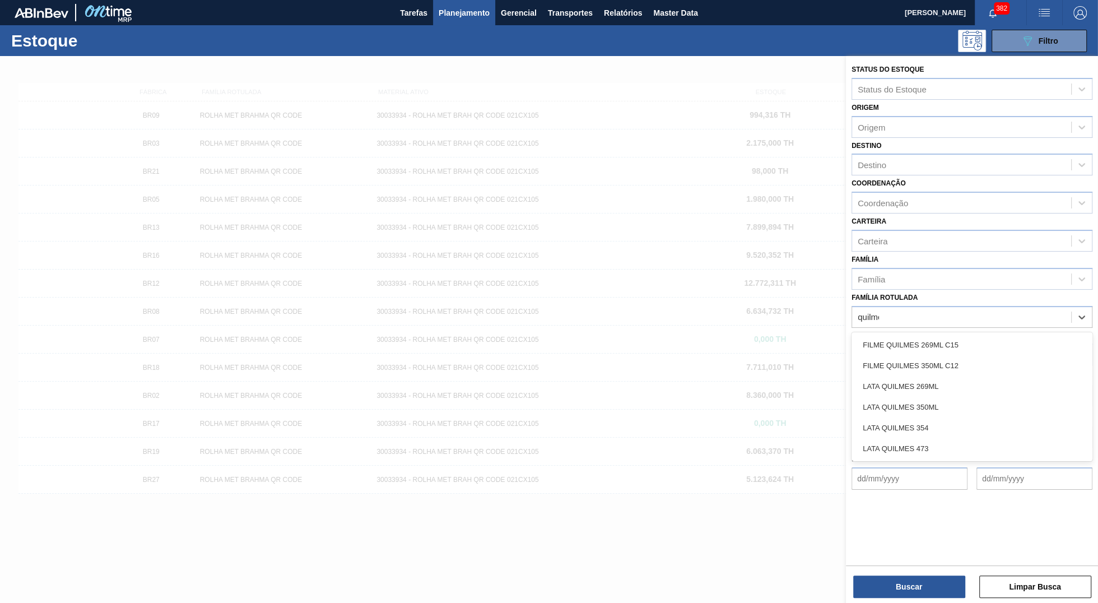
type Rotulada "quilmes"
click at [896, 370] on div "FILME QUILMES 350ML C12" at bounding box center [972, 365] width 241 height 21
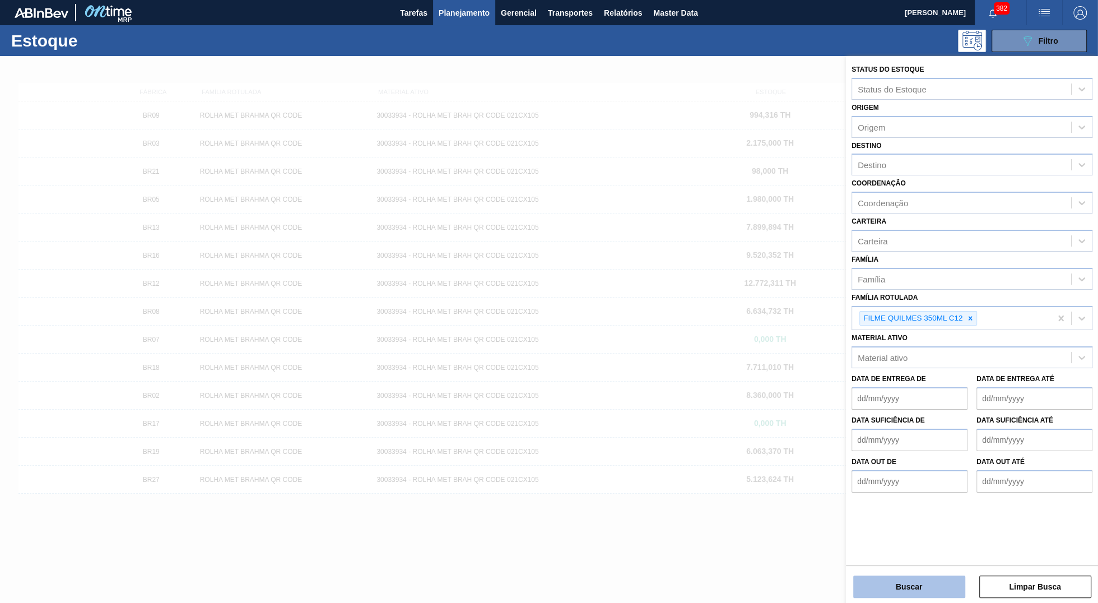
click at [897, 585] on button "Buscar" at bounding box center [909, 586] width 112 height 22
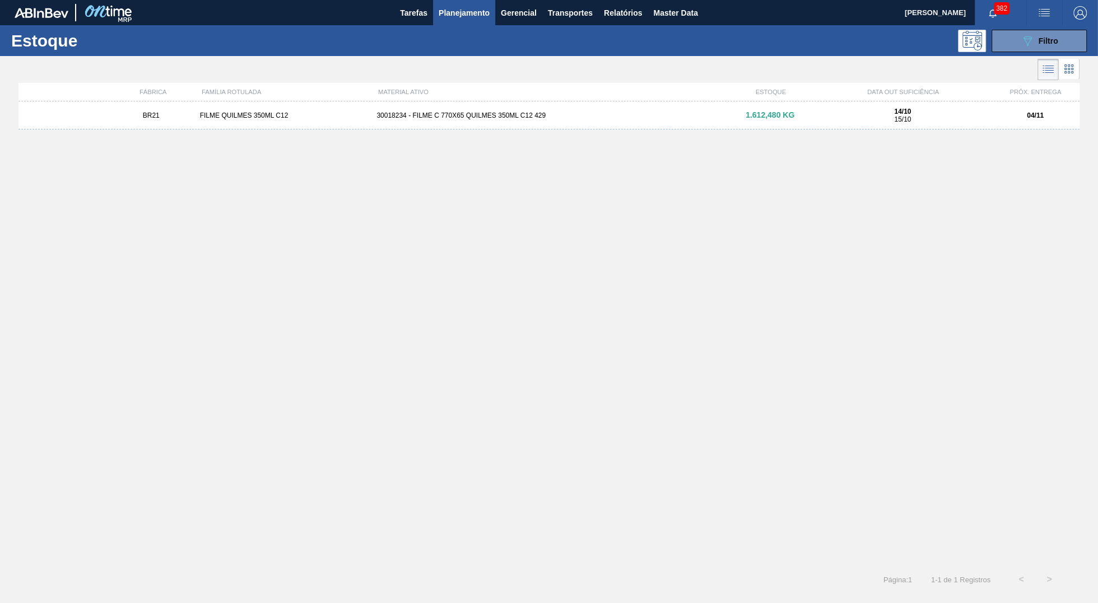
click at [499, 123] on div "BR21 FILME QUILMES 350ML C12 30018234 - FILME C 770X65 QUILMES 350ML C12 429 1.…" at bounding box center [548, 115] width 1061 height 28
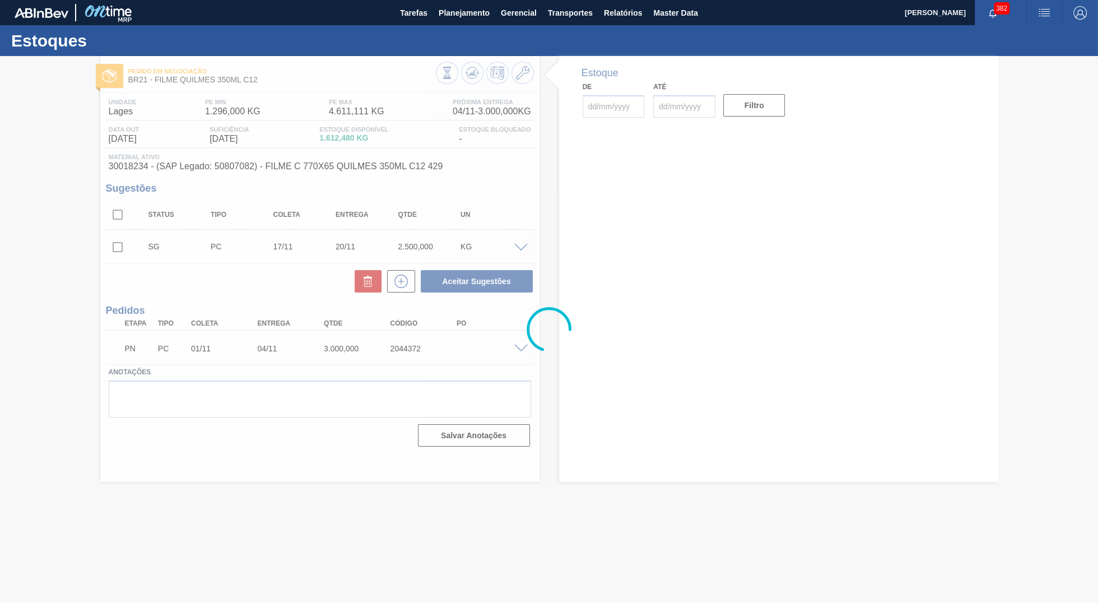
type input "[DATE]"
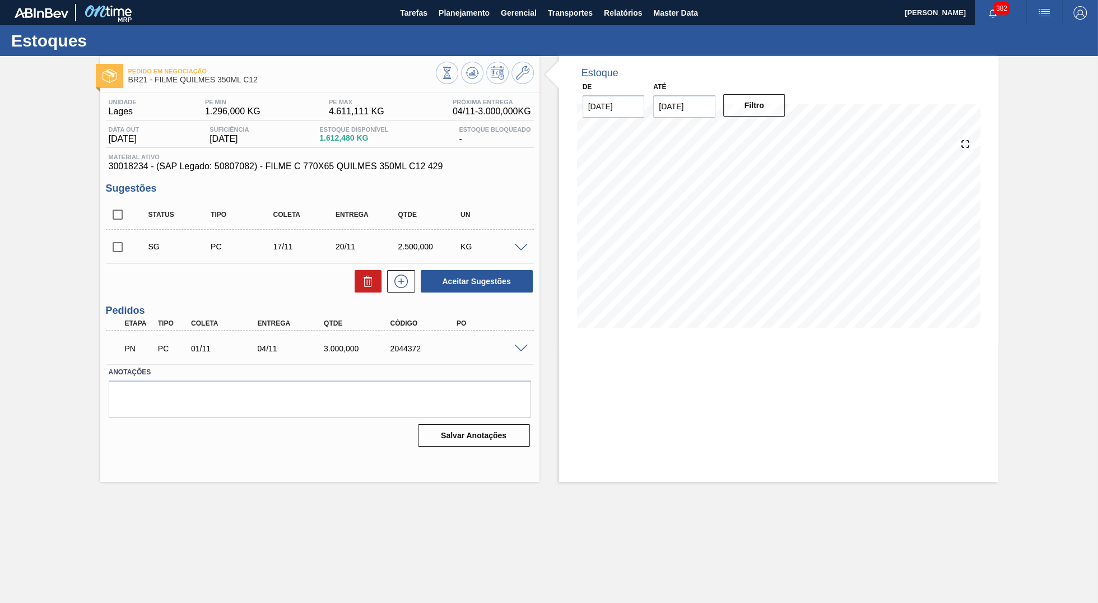
click at [198, 364] on div "PN PC 01/11 04/11 3.000,000 2044372 Material 30018234 - FILME C 770X65 QUILMES …" at bounding box center [320, 348] width 428 height 34
click at [517, 353] on span at bounding box center [520, 349] width 13 height 8
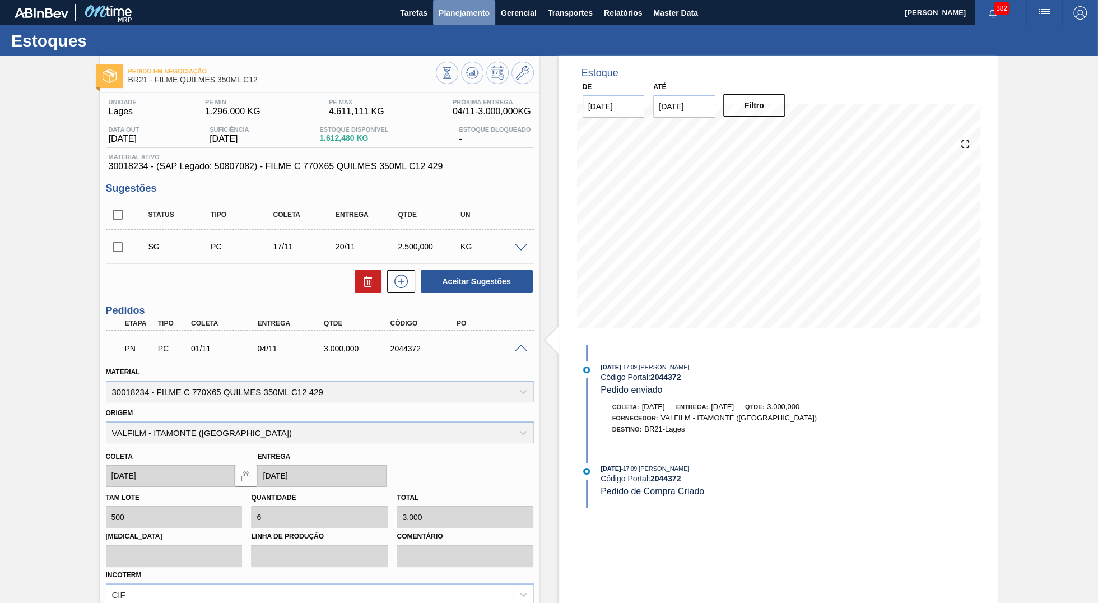
click at [461, 7] on span "Planejamento" at bounding box center [464, 12] width 51 height 13
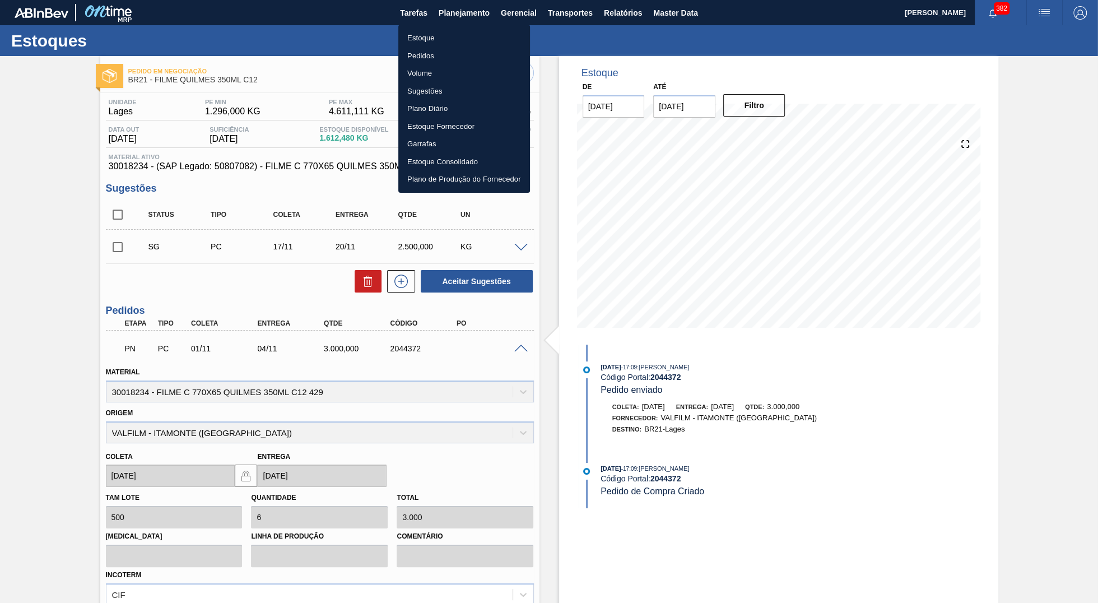
click at [442, 30] on li "Estoque" at bounding box center [464, 38] width 132 height 18
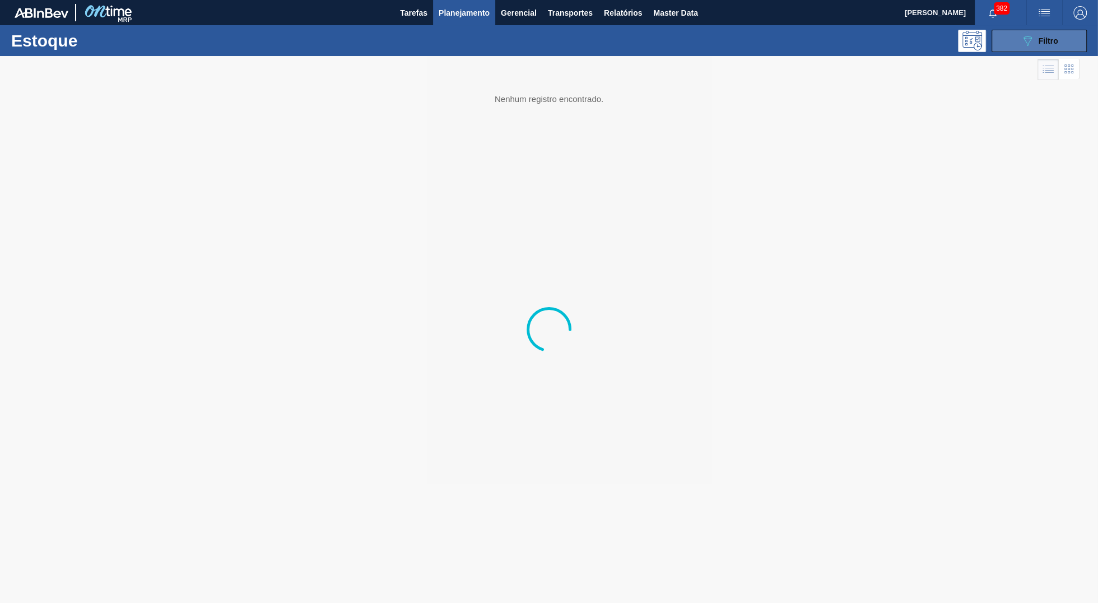
drag, startPoint x: 1049, startPoint y: 29, endPoint x: 1049, endPoint y: 36, distance: 7.3
click at [1049, 36] on div "Estoque 089F7B8B-B2A5-4AFE-B5C0-19BA573D28AC Filtro" at bounding box center [549, 40] width 1098 height 31
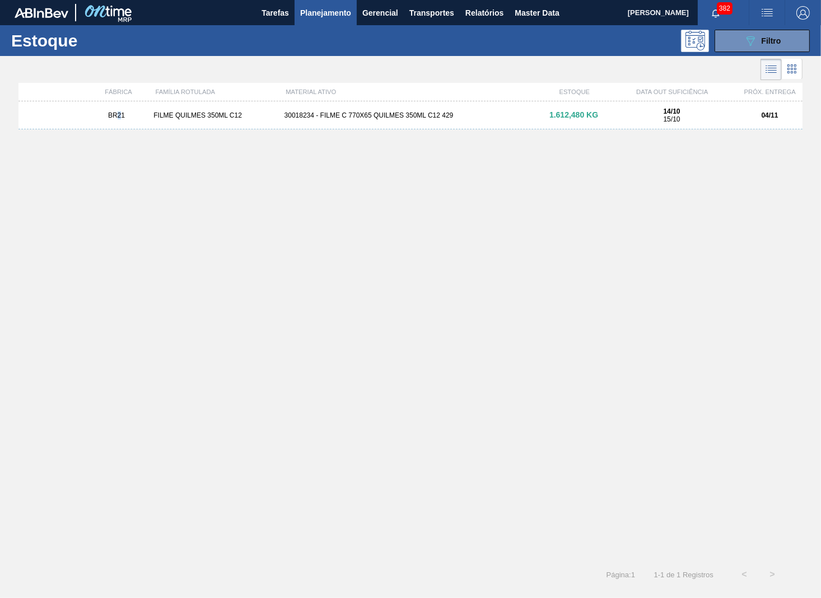
click at [121, 230] on div "BR21 FILME QUILMES 350ML C12 30018234 - FILME C 770X65 QUILMES 350ML C12 429 1.…" at bounding box center [410, 327] width 784 height 453
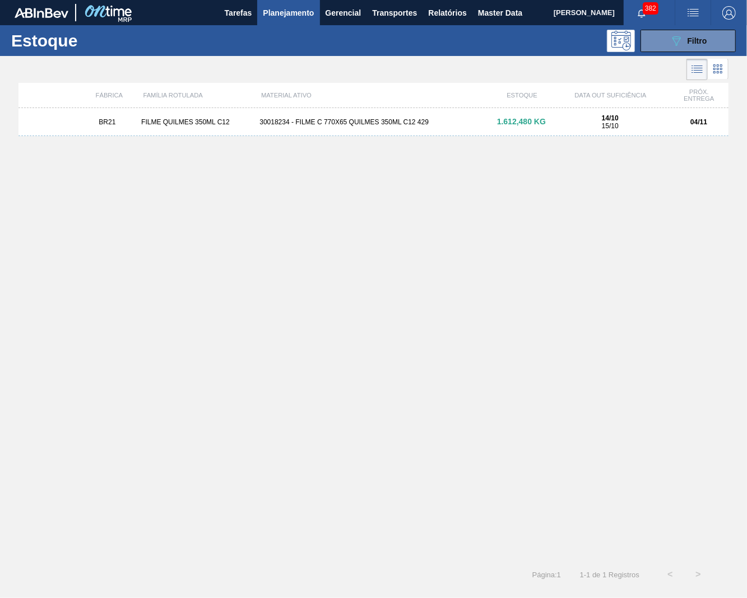
click at [221, 234] on div "BR21 FILME QUILMES 350ML C12 30018234 - FILME C 770X65 QUILMES 350ML C12 429 1.…" at bounding box center [373, 334] width 710 height 453
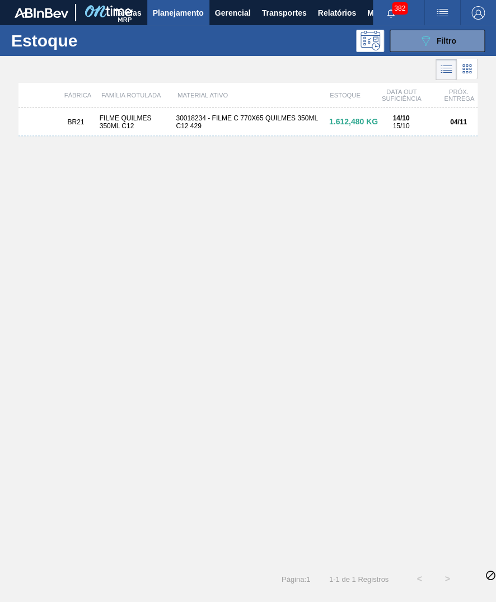
click at [261, 272] on div "BR21 FILME QUILMES 350ML C12 30018234 - FILME C 770X65 QUILMES 350ML C12 429 1.…" at bounding box center [247, 336] width 459 height 457
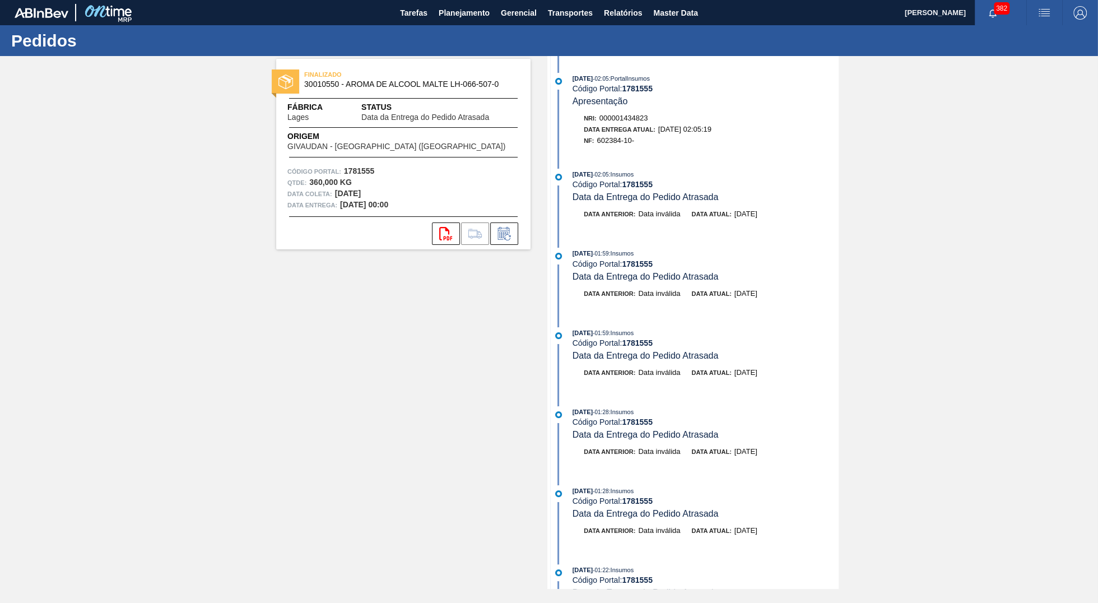
click at [652, 265] on strong "1781555" at bounding box center [637, 263] width 31 height 9
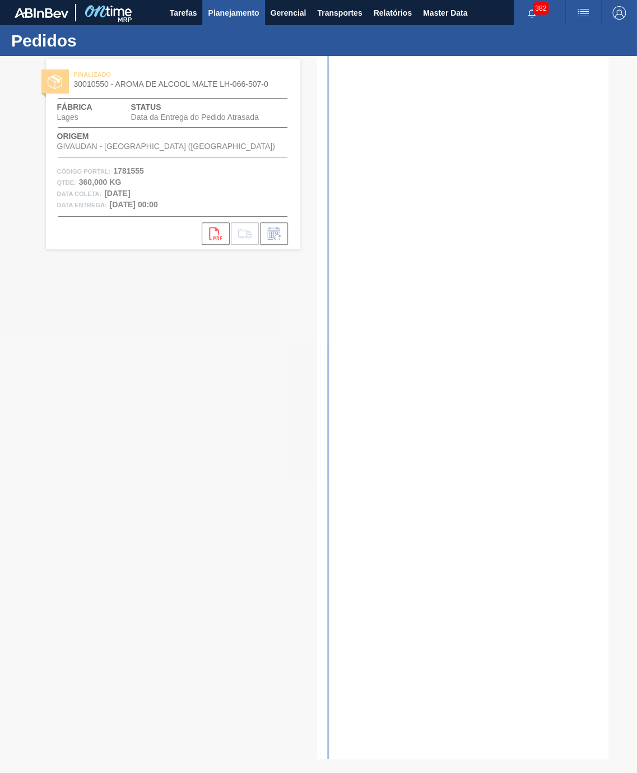
click at [230, 19] on span "Planejamento" at bounding box center [233, 12] width 51 height 13
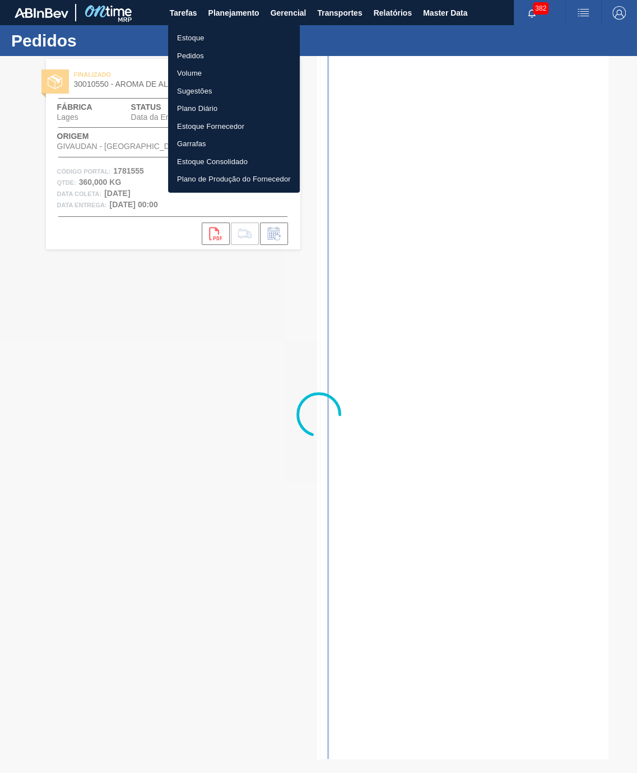
click at [210, 61] on li "Pedidos" at bounding box center [234, 56] width 132 height 18
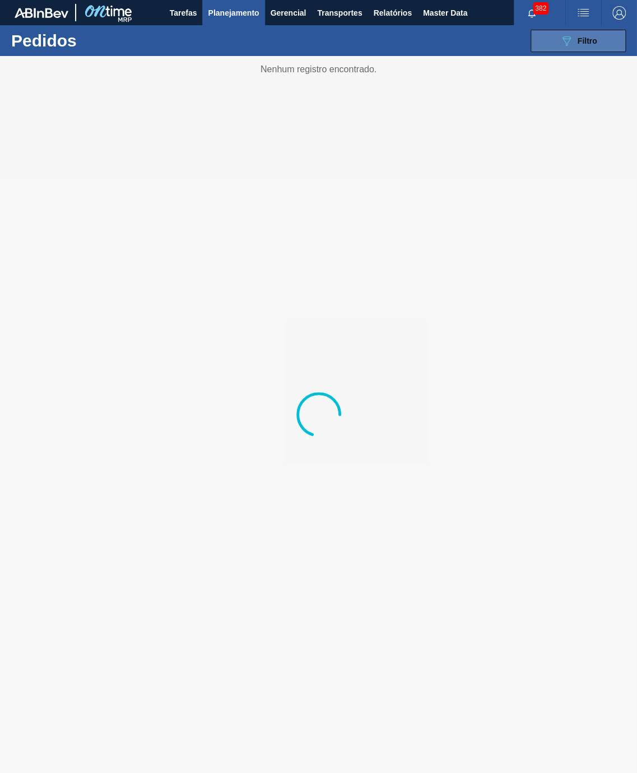
click at [574, 46] on div "089F7B8B-B2A5-4AFE-B5C0-19BA573D28AC Filtro" at bounding box center [579, 40] width 38 height 13
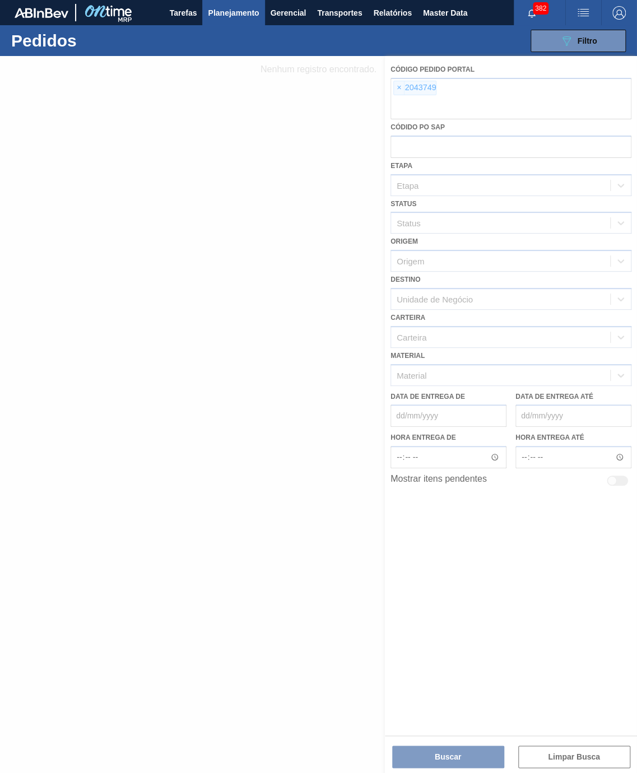
click at [395, 63] on div at bounding box center [318, 414] width 637 height 717
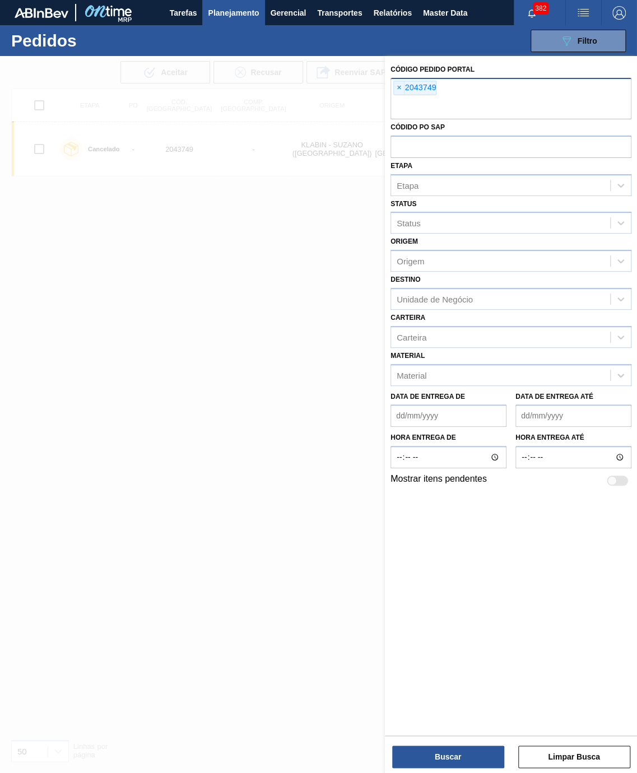
click at [397, 80] on div "× 2043749" at bounding box center [511, 98] width 241 height 41
click at [401, 83] on span "×" at bounding box center [399, 87] width 11 height 13
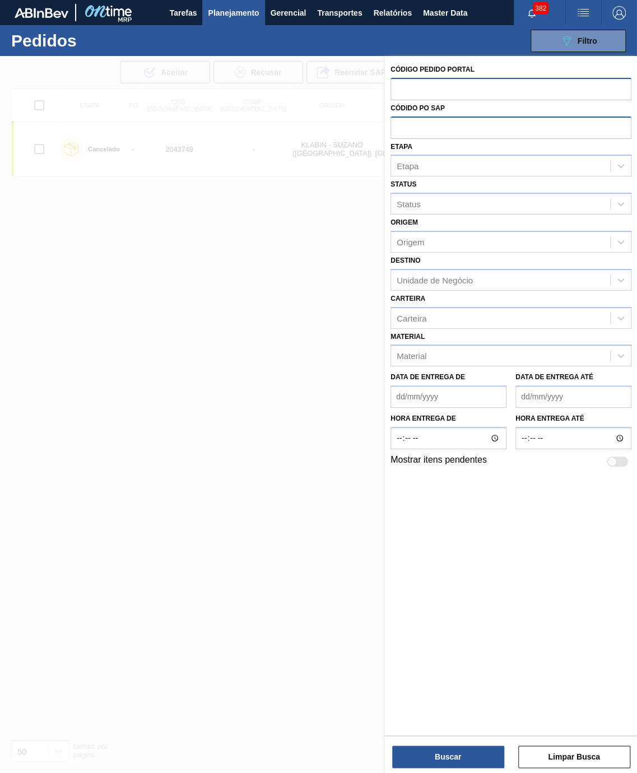
click at [437, 133] on input "text" at bounding box center [511, 127] width 241 height 21
paste input "5800288897"
type input "5800288897"
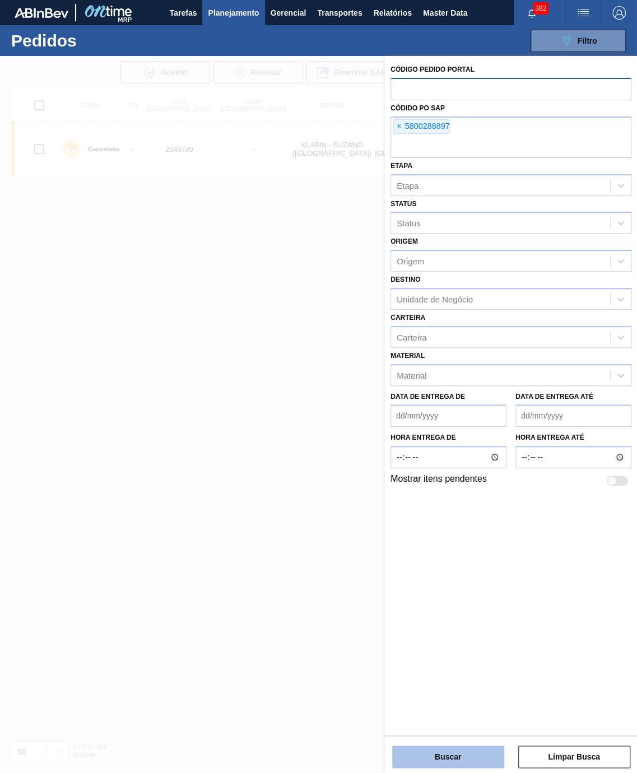
click at [464, 756] on button "Buscar" at bounding box center [448, 757] width 112 height 22
